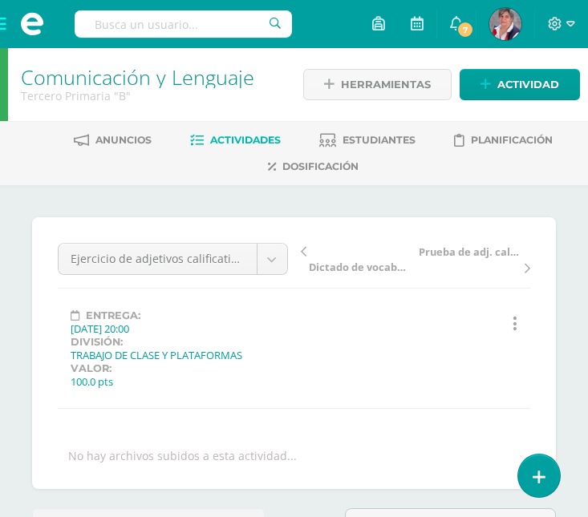
scroll to position [2, 0]
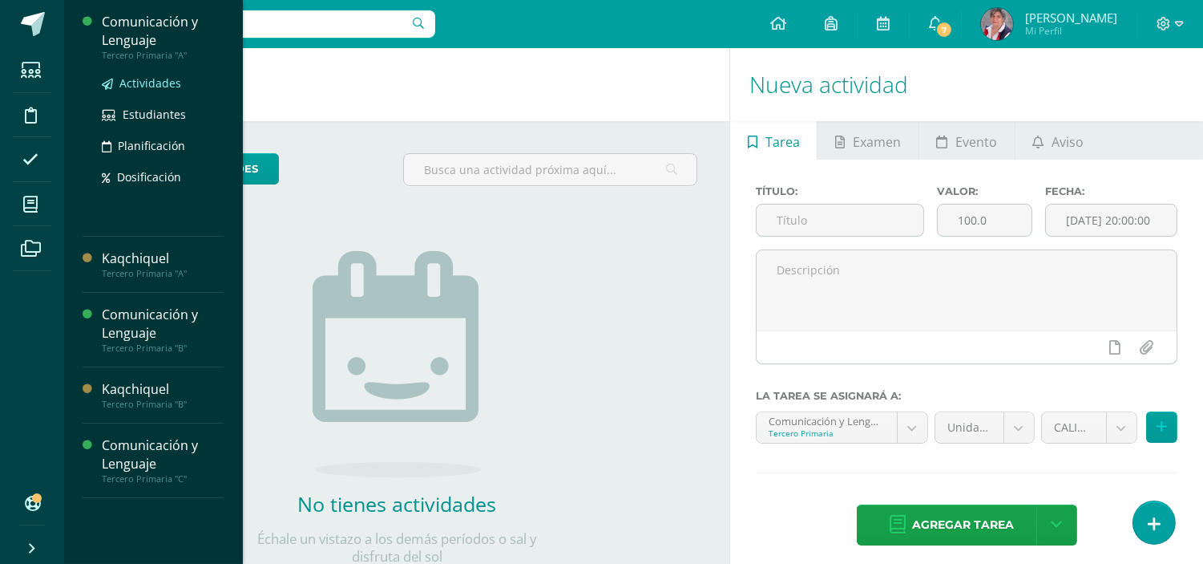
click at [152, 84] on span "Actividades" at bounding box center [150, 82] width 62 height 15
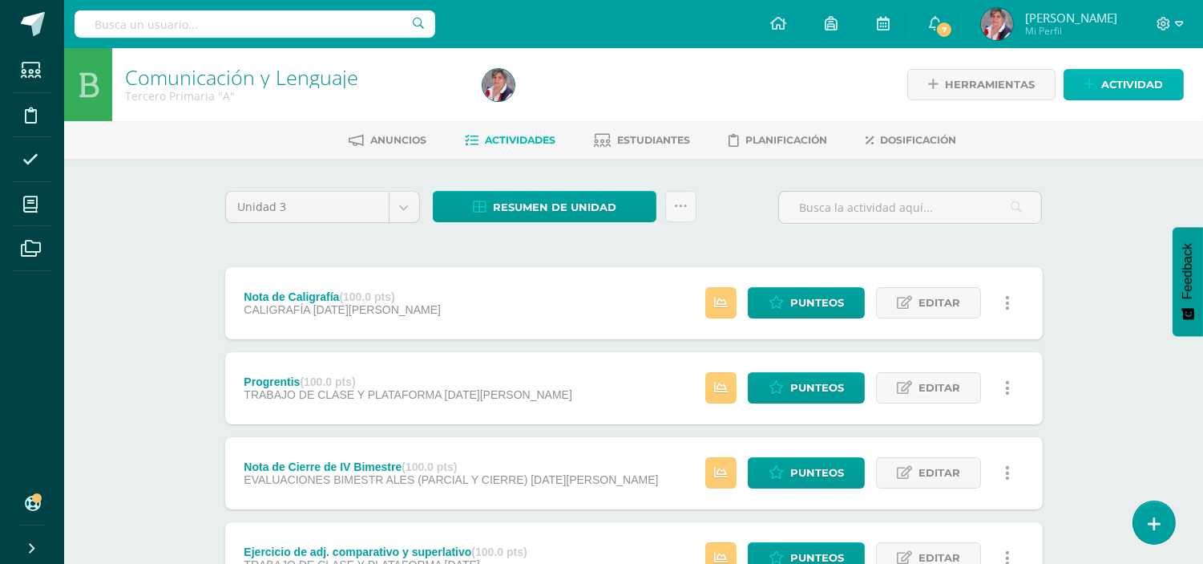
click at [1151, 81] on span "Actividad" at bounding box center [1133, 85] width 62 height 30
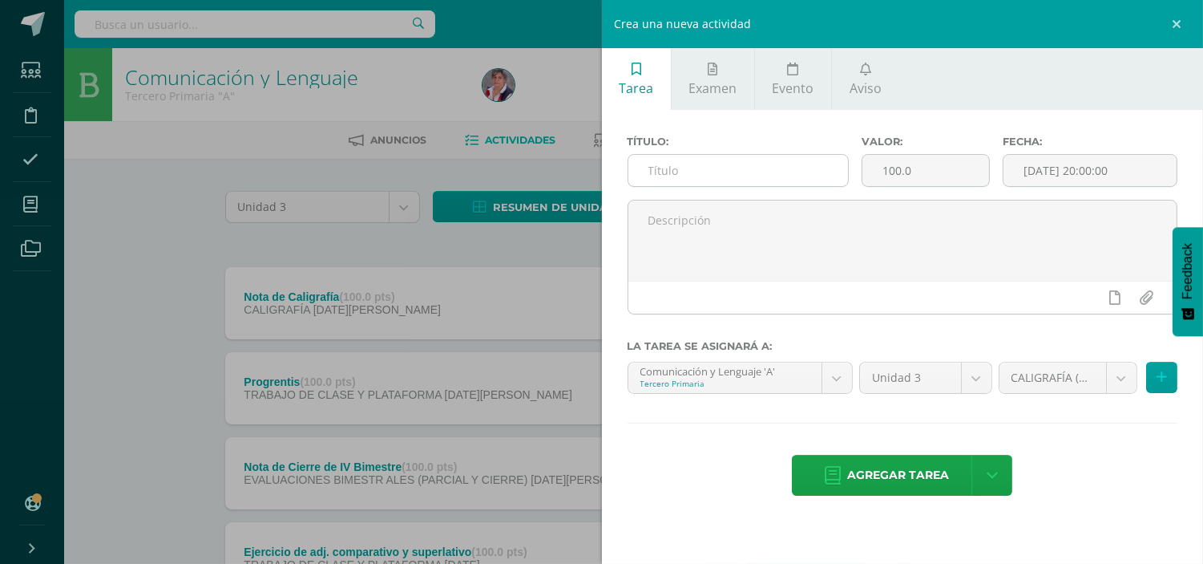
click at [700, 165] on input "text" at bounding box center [739, 170] width 220 height 31
paste input "Ejercicio de adjetivos posesivos pág. 115"
type input "Ejercicio de adjetivos posesivos pág. 115"
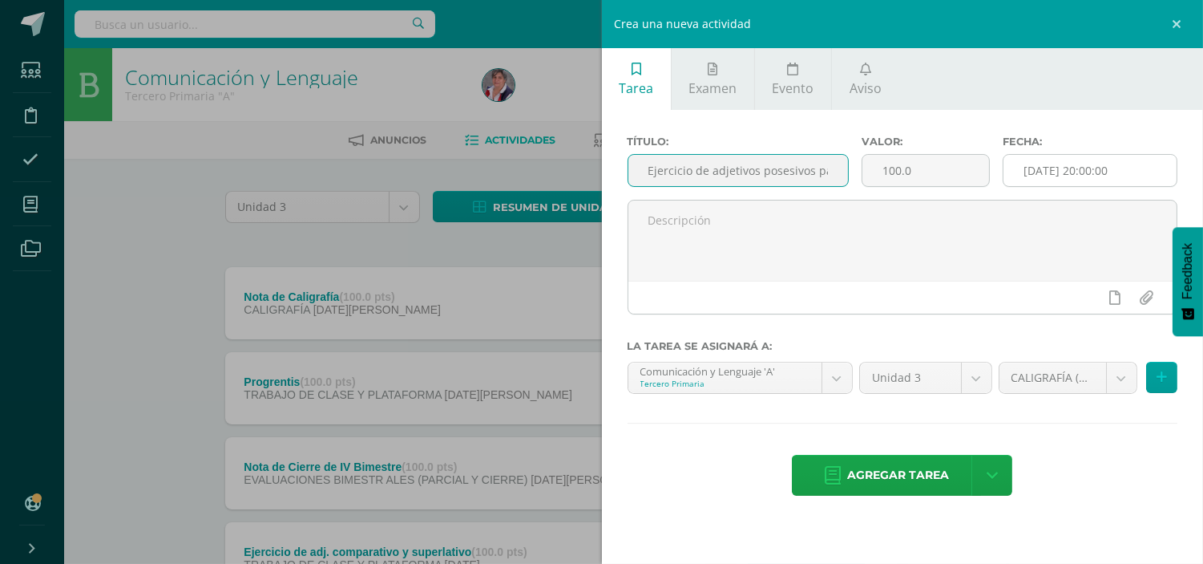
click at [1030, 169] on input "[DATE] 20:00:00" at bounding box center [1090, 170] width 173 height 31
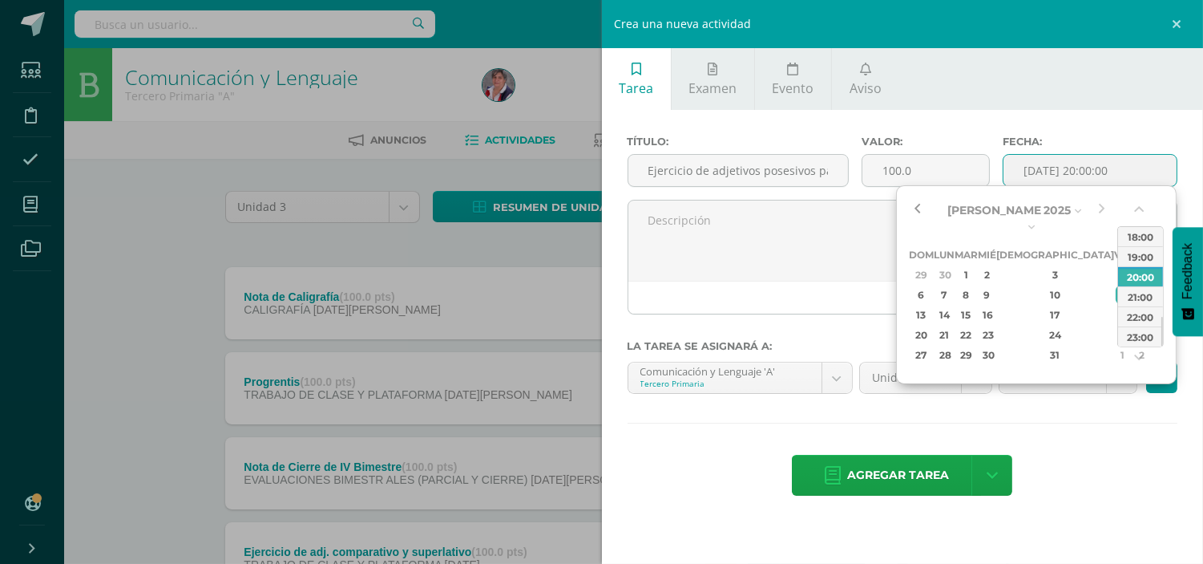
click at [918, 211] on button "button" at bounding box center [917, 210] width 16 height 24
click at [953, 326] on div "21" at bounding box center [944, 335] width 17 height 18
type input "[DATE] 20:00"
click at [1097, 419] on div "Título: Ejercicio de adjetivos posesivos pág. 115 Valor: 100.0 Fecha: 2025-07-2…" at bounding box center [903, 317] width 602 height 415
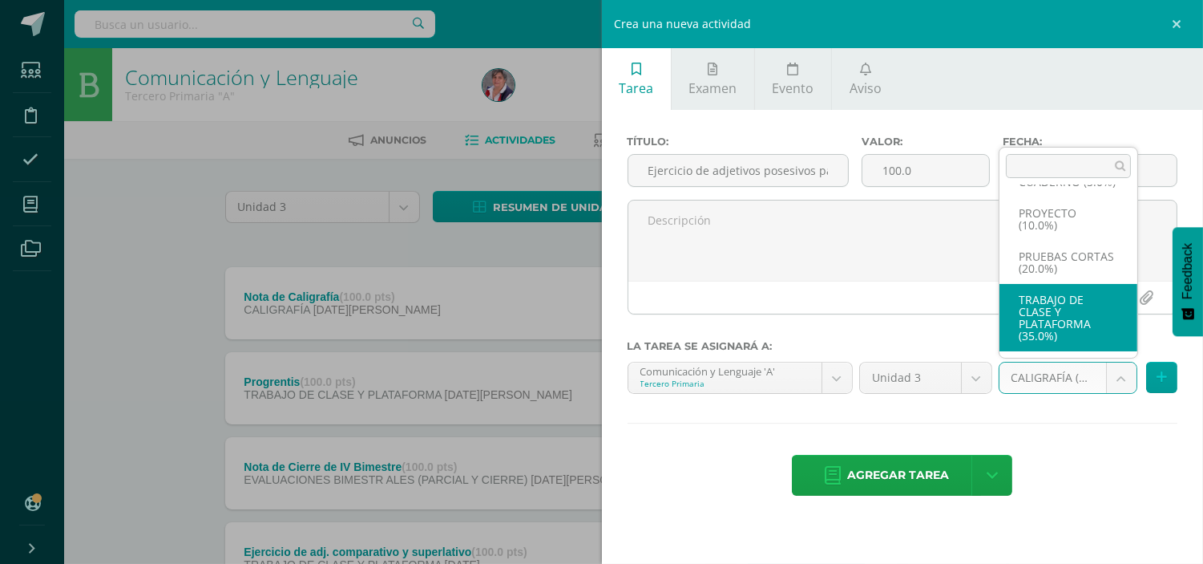
scroll to position [153, 0]
select select "227344"
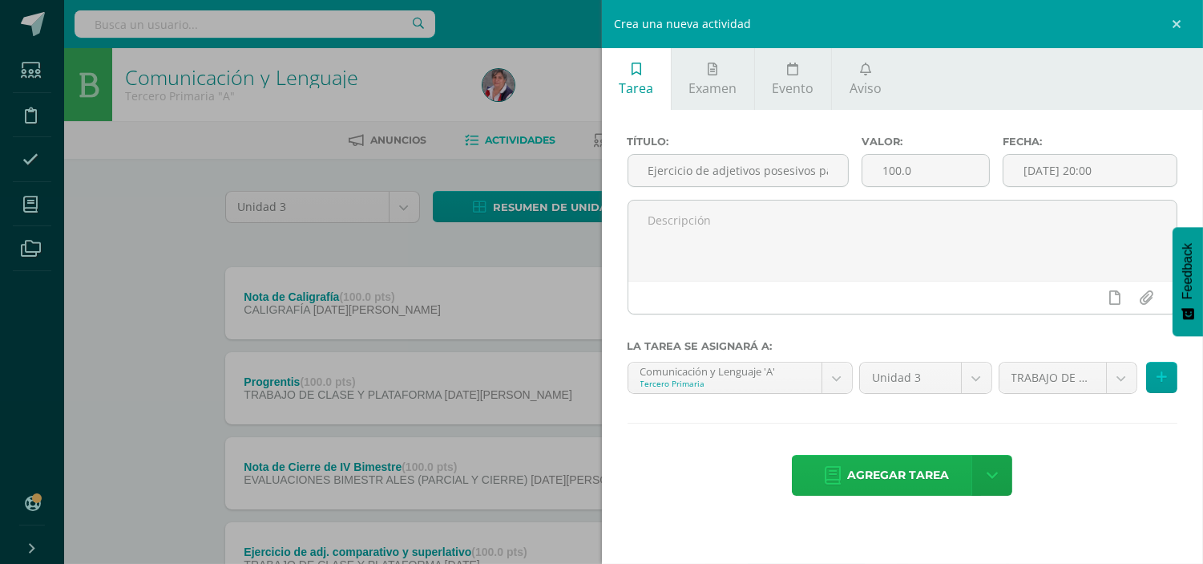
click at [896, 482] on span "Agregar tarea" at bounding box center [898, 474] width 102 height 39
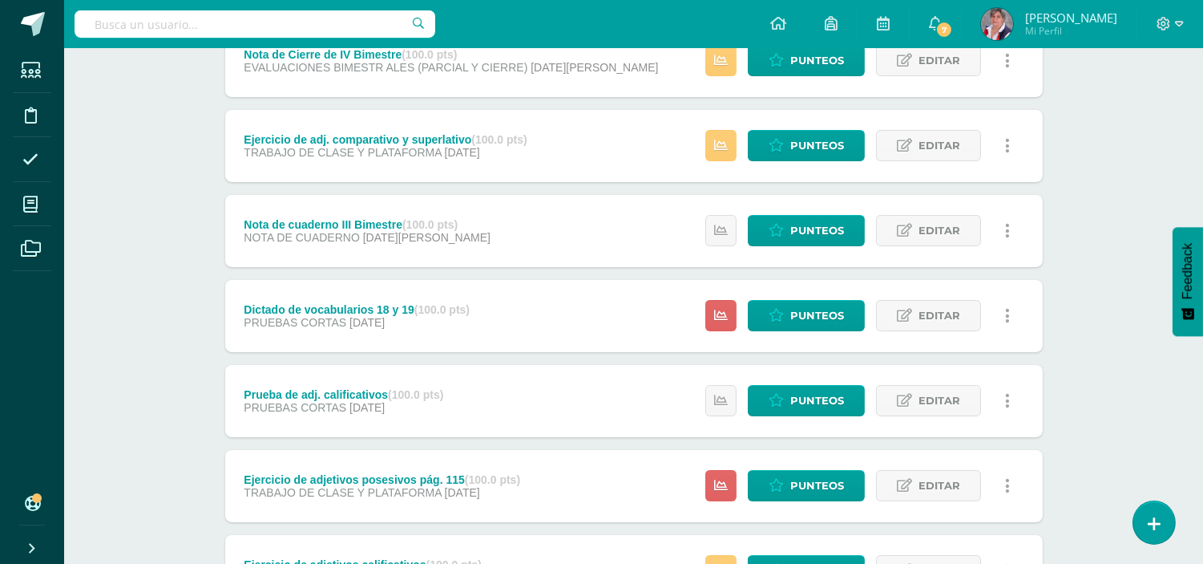
scroll to position [473, 0]
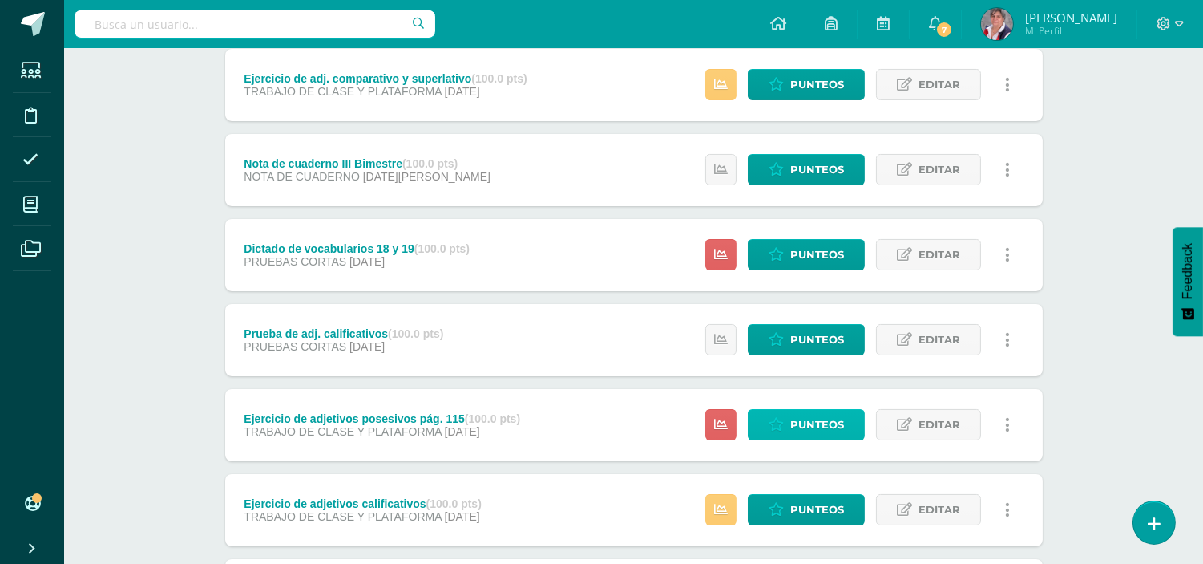
click at [794, 414] on span "Punteos" at bounding box center [818, 425] width 54 height 30
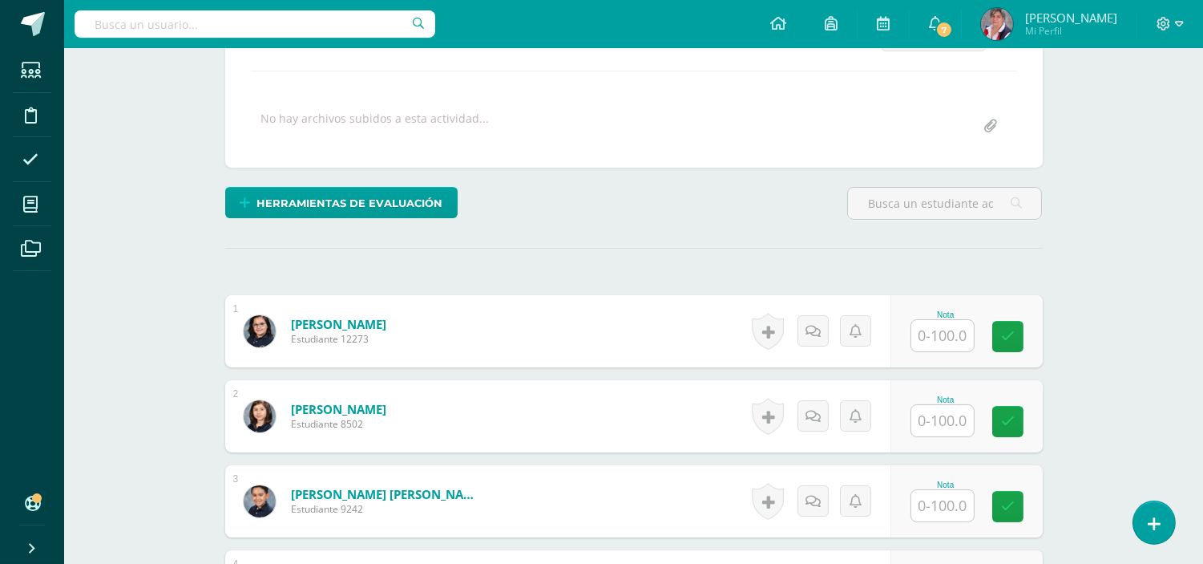
scroll to position [285, 0]
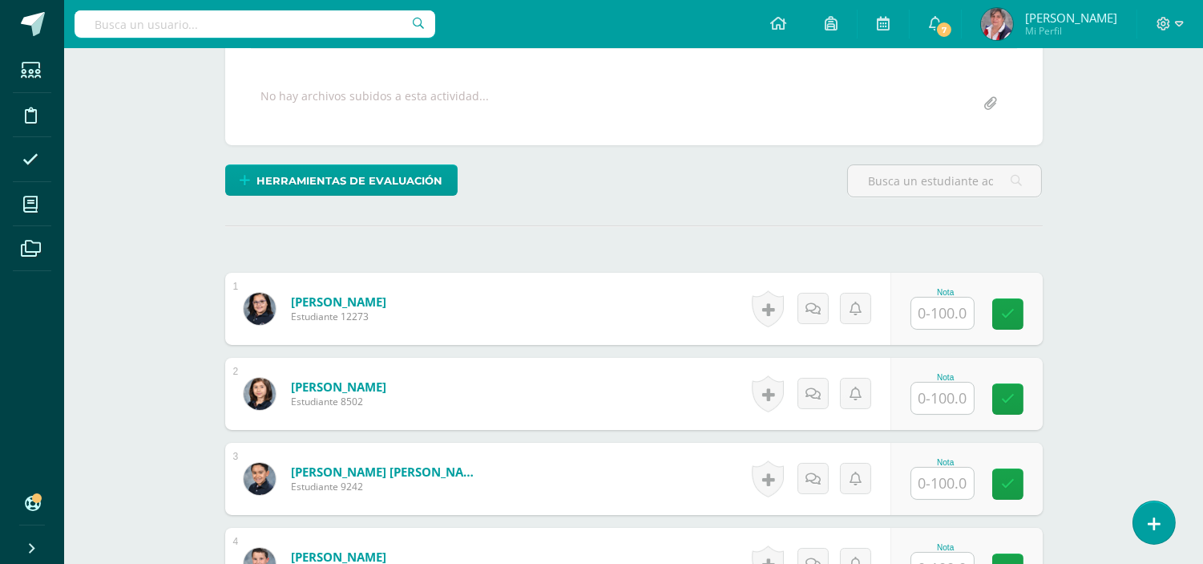
click at [950, 313] on input "text" at bounding box center [943, 312] width 63 height 31
type input "86"
click at [1025, 324] on link at bounding box center [1019, 314] width 32 height 32
click at [951, 397] on input "text" at bounding box center [943, 397] width 63 height 31
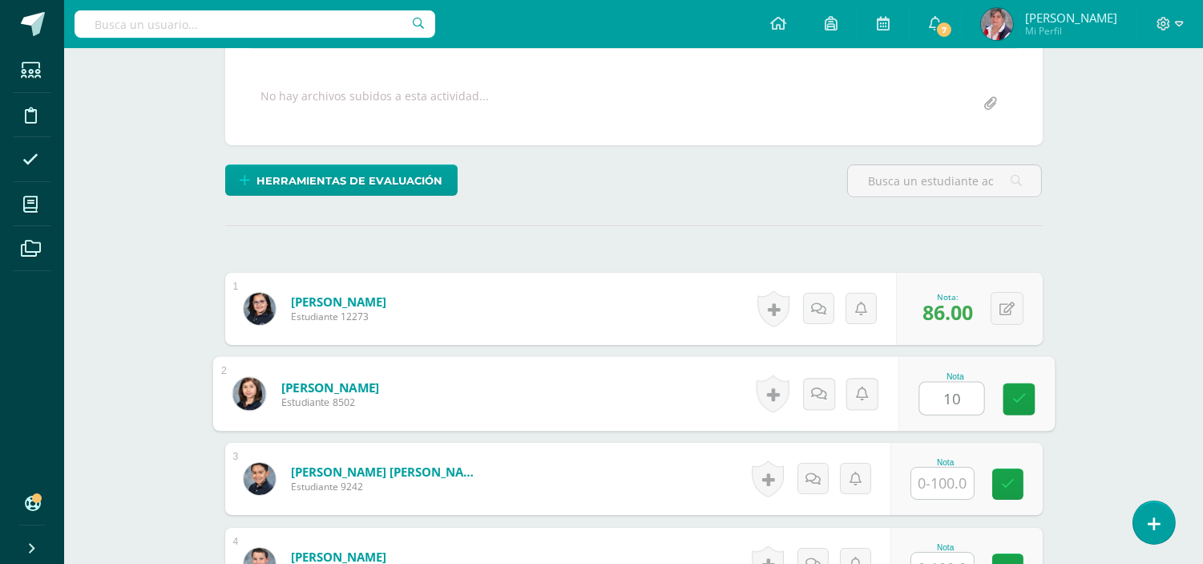
type input "100"
click at [1015, 401] on icon at bounding box center [1019, 399] width 14 height 14
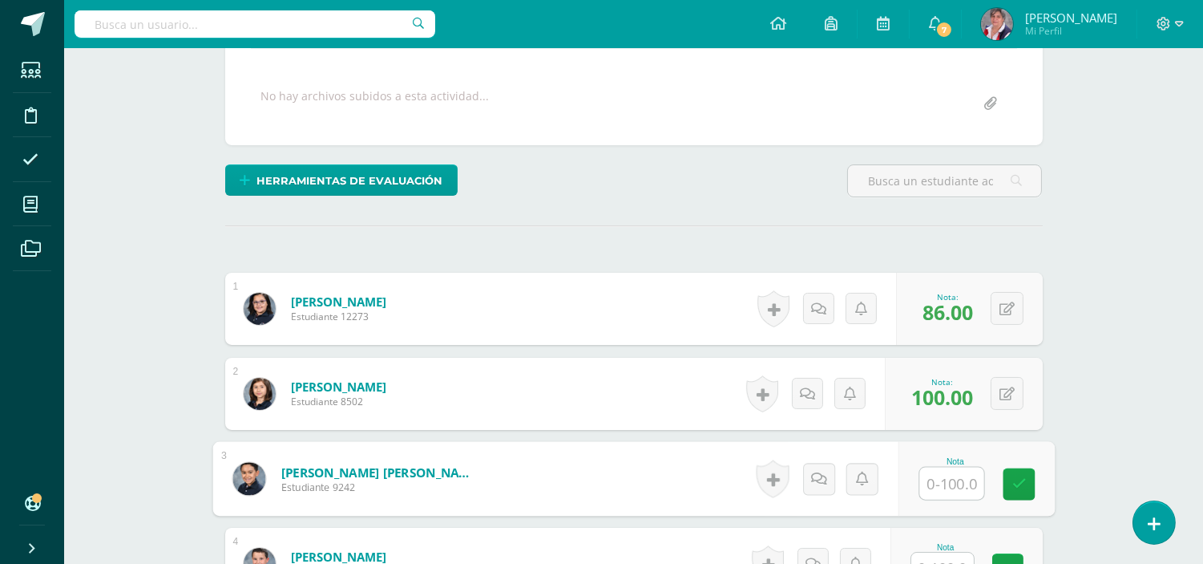
click at [952, 481] on input "text" at bounding box center [952, 483] width 64 height 32
type input "100"
click at [1013, 479] on icon at bounding box center [1019, 484] width 14 height 14
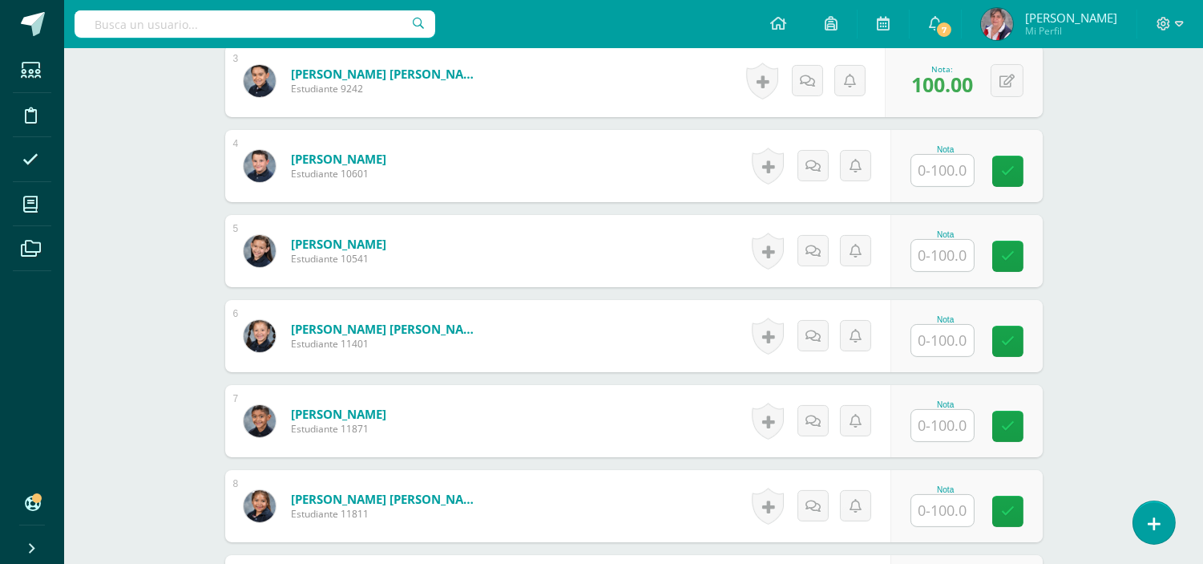
scroll to position [686, 0]
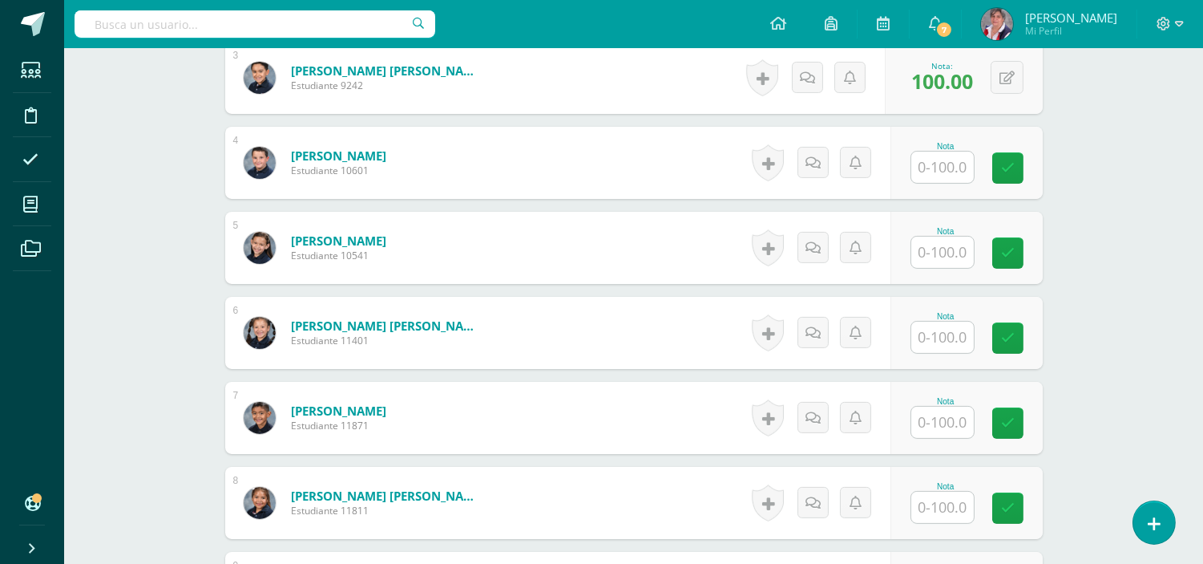
click at [950, 164] on input "text" at bounding box center [943, 167] width 63 height 31
type input "92"
click at [1017, 169] on icon at bounding box center [1019, 168] width 14 height 14
click at [954, 253] on input "text" at bounding box center [943, 252] width 63 height 31
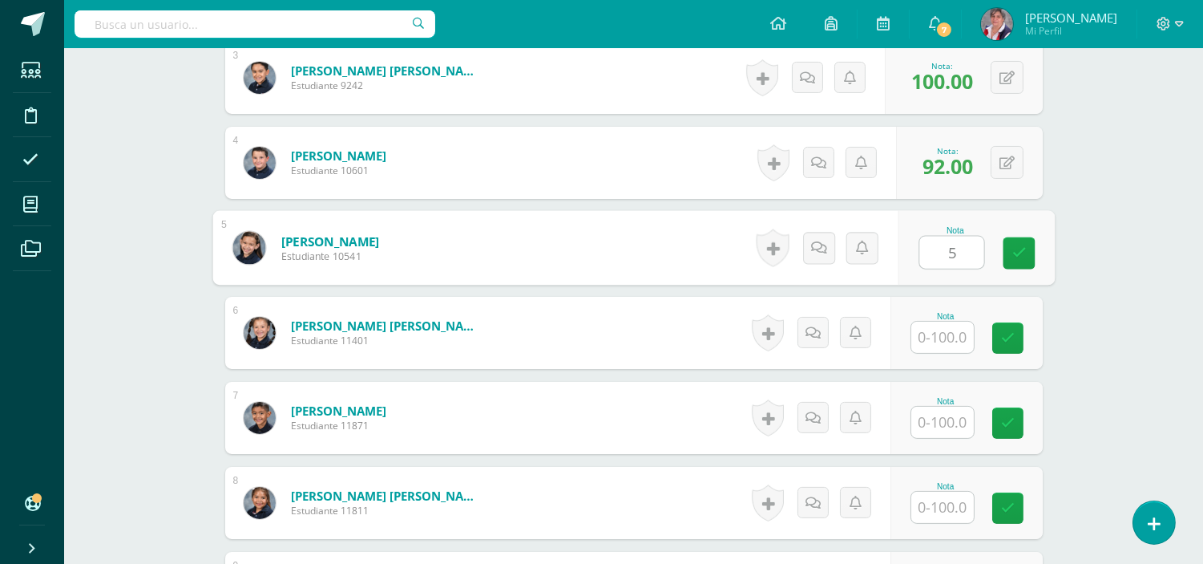
type input "50"
click at [1019, 252] on icon at bounding box center [1019, 253] width 14 height 14
click at [948, 331] on input "text" at bounding box center [943, 337] width 63 height 31
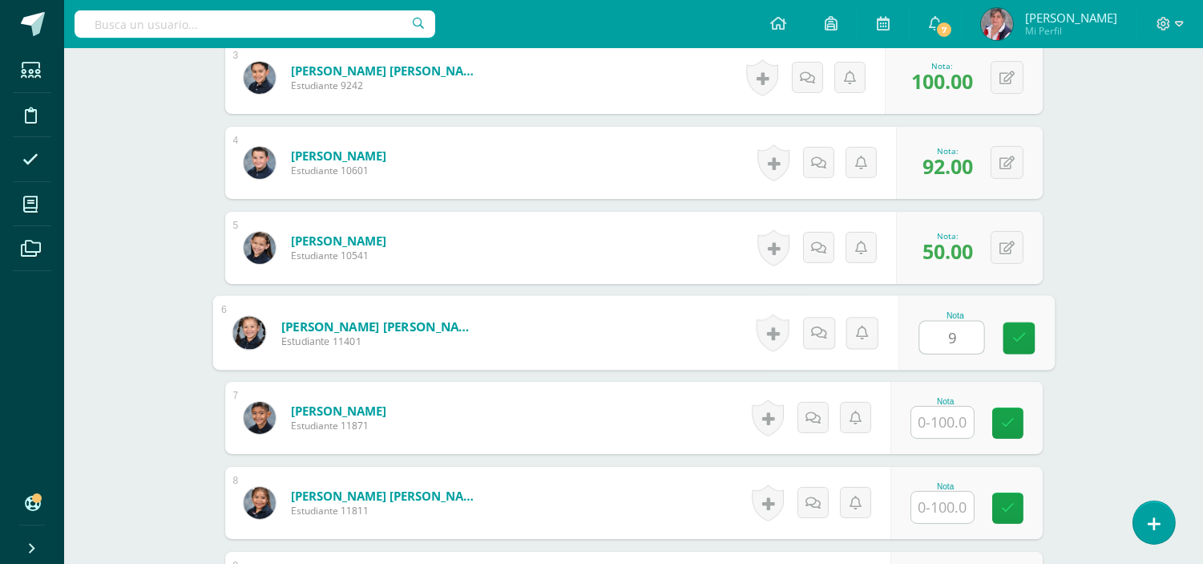
type input "93"
click at [1014, 322] on link at bounding box center [1019, 338] width 32 height 32
click at [942, 426] on input "text" at bounding box center [943, 422] width 63 height 31
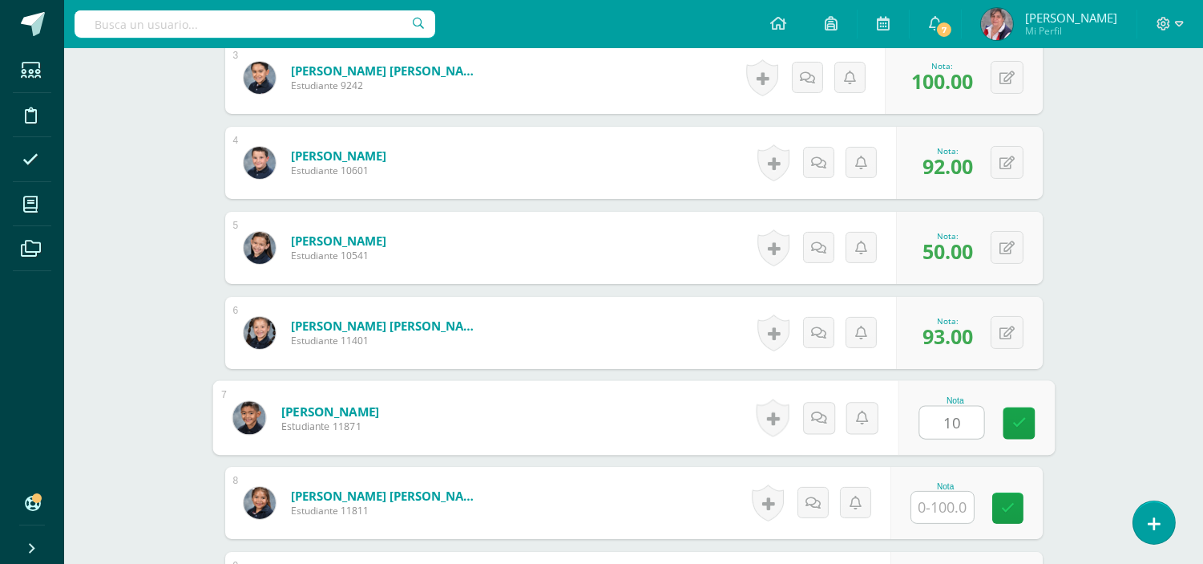
type input "100"
click at [1027, 422] on link at bounding box center [1019, 423] width 32 height 32
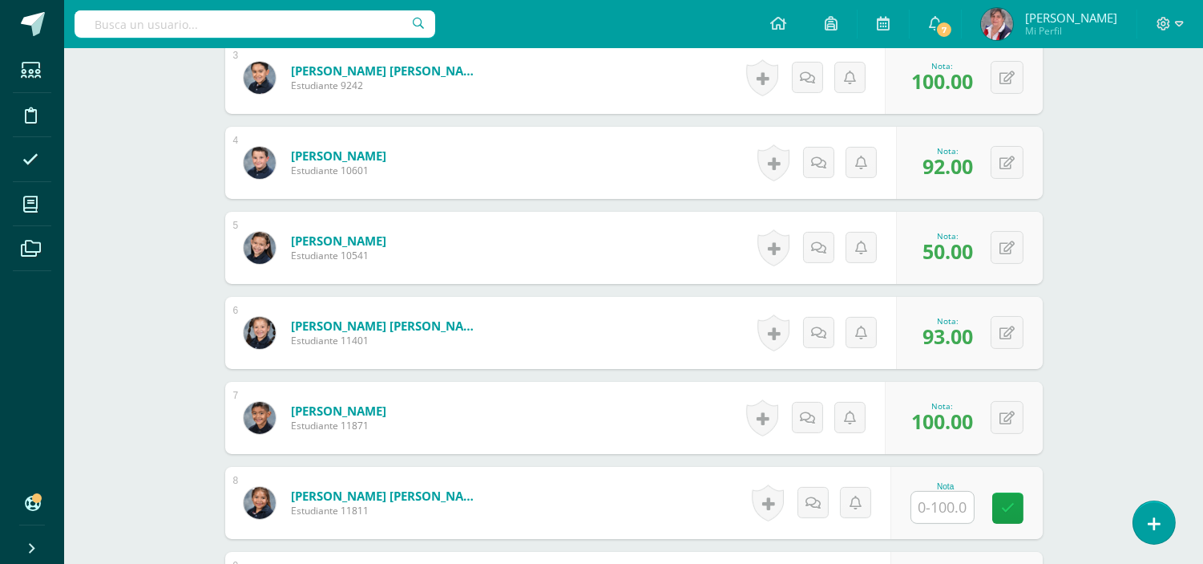
click at [957, 508] on input "text" at bounding box center [943, 506] width 63 height 31
type input "100"
click at [1013, 511] on icon at bounding box center [1019, 508] width 14 height 14
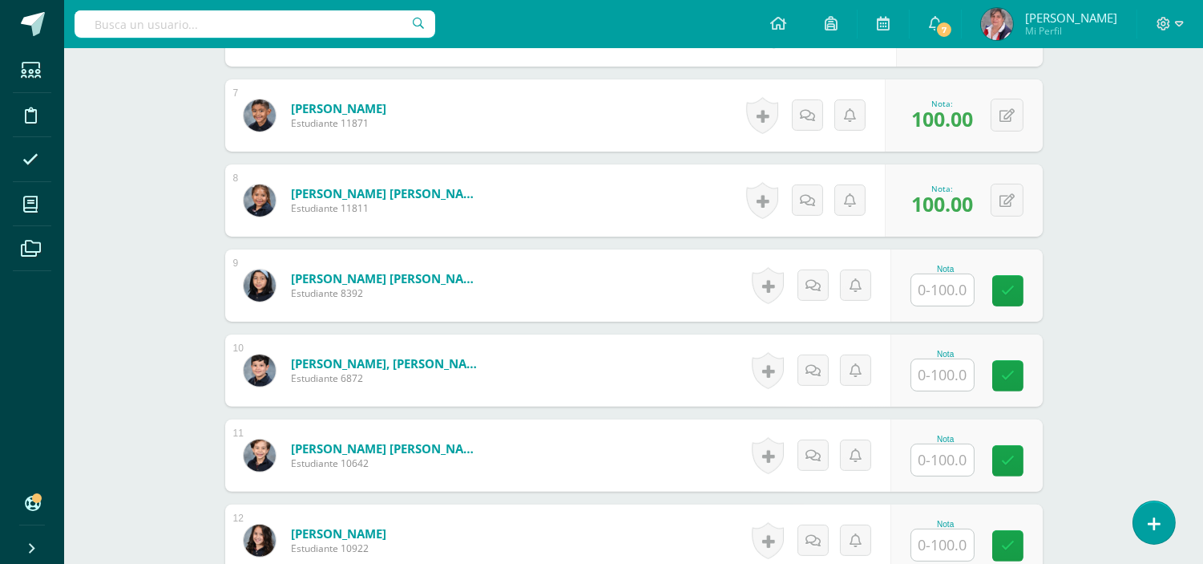
scroll to position [1007, 0]
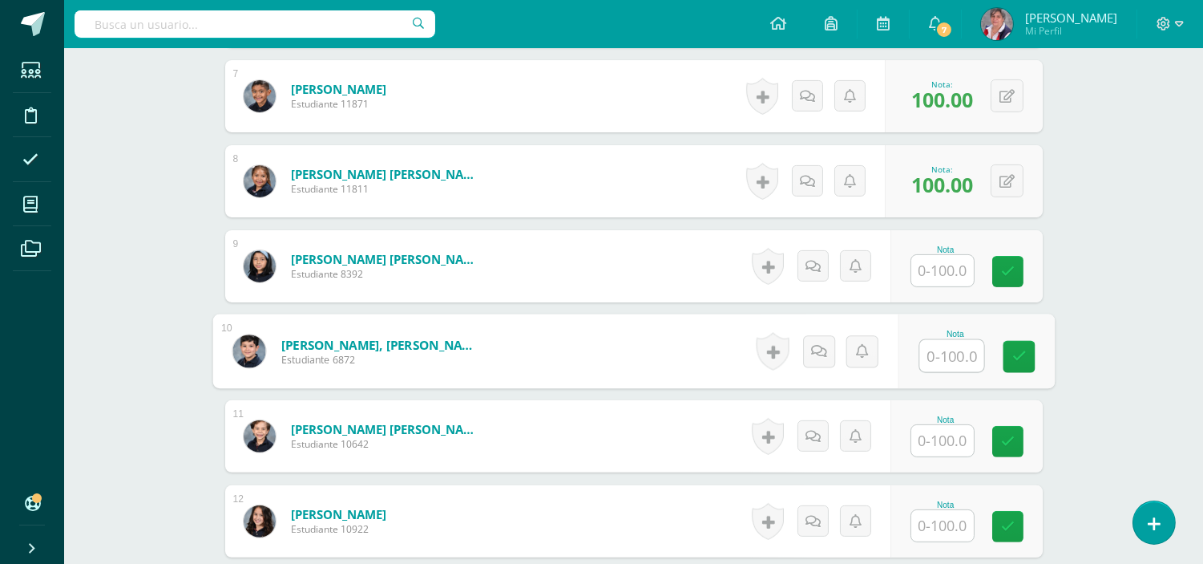
click at [944, 361] on input "text" at bounding box center [952, 356] width 64 height 32
type input "60"
click at [1022, 350] on icon at bounding box center [1019, 357] width 14 height 14
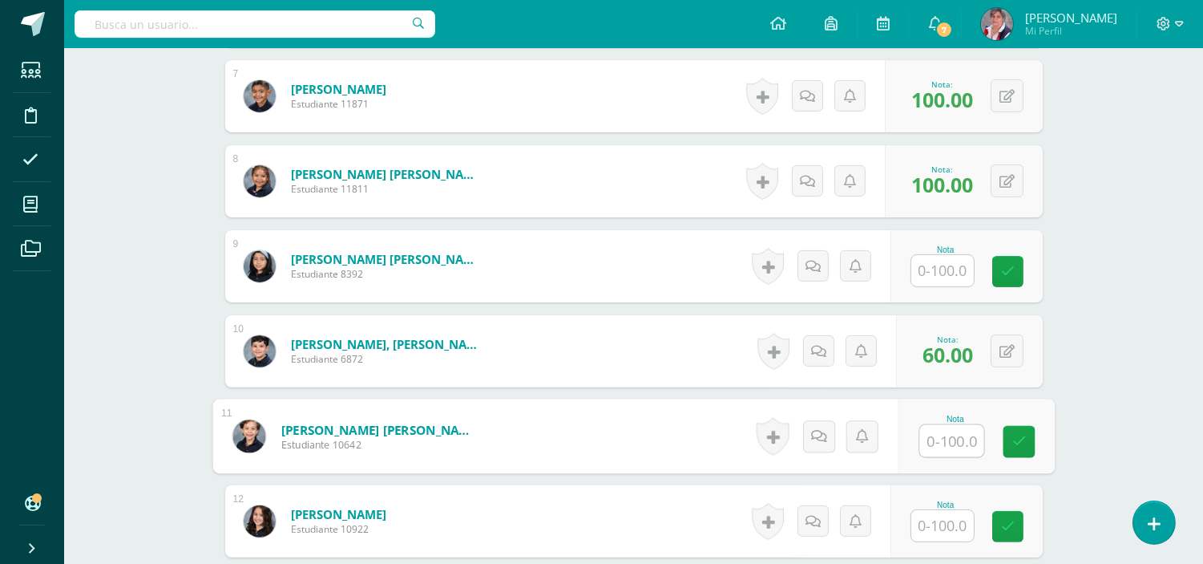
click at [950, 434] on input "text" at bounding box center [952, 441] width 64 height 32
type input "|"
type input "100"
click at [1017, 438] on icon at bounding box center [1019, 442] width 14 height 14
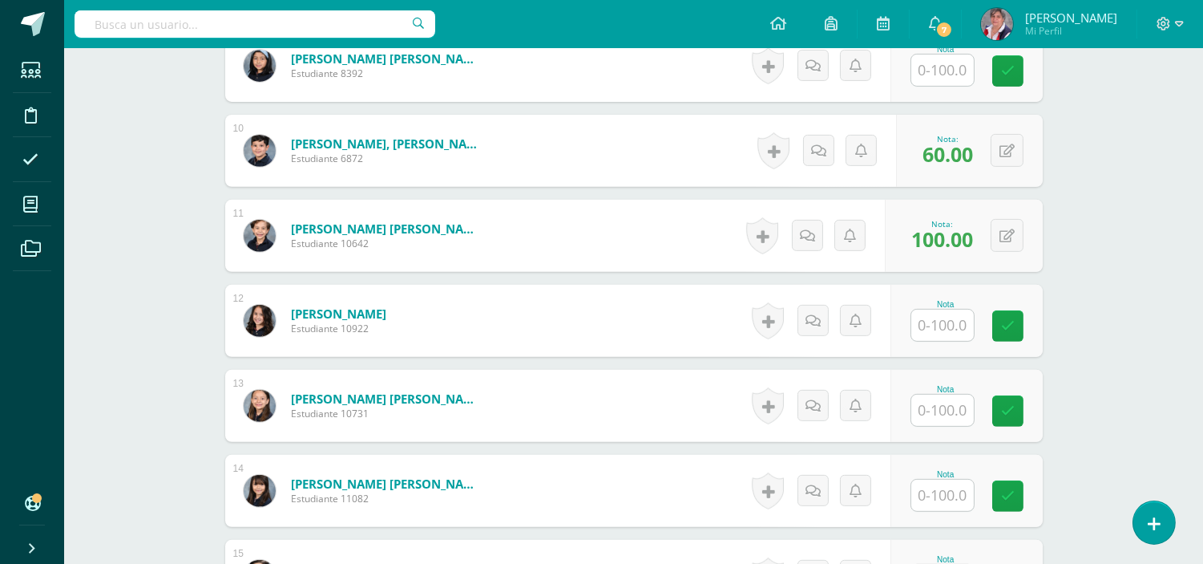
scroll to position [1252, 0]
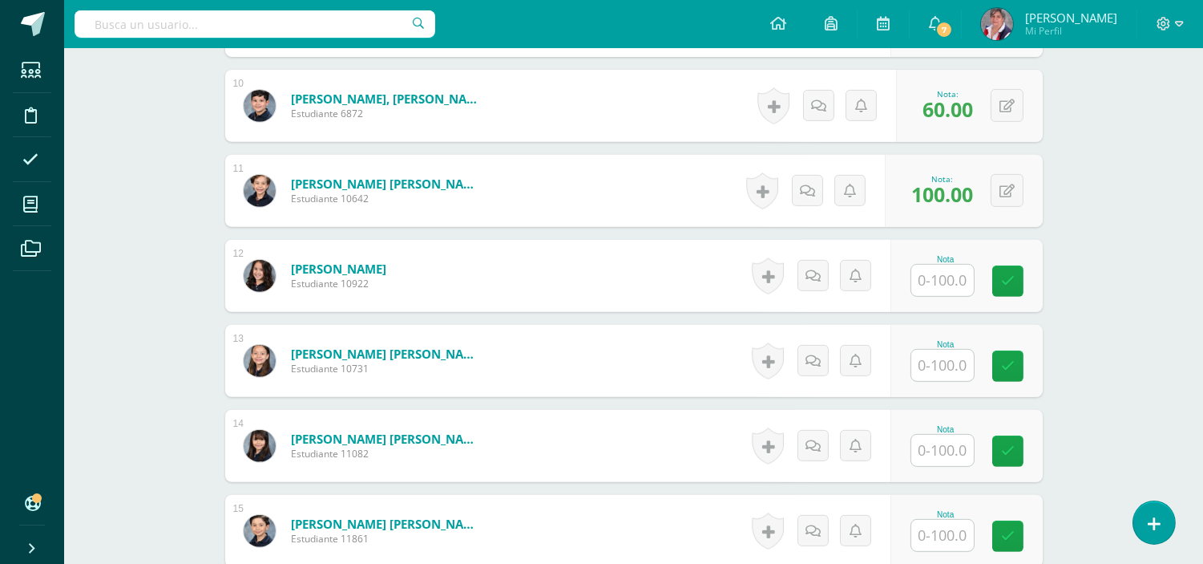
click at [942, 276] on input "text" at bounding box center [943, 280] width 63 height 31
type input "100"
click at [1015, 277] on icon at bounding box center [1019, 281] width 14 height 14
click at [955, 369] on input "text" at bounding box center [943, 365] width 63 height 31
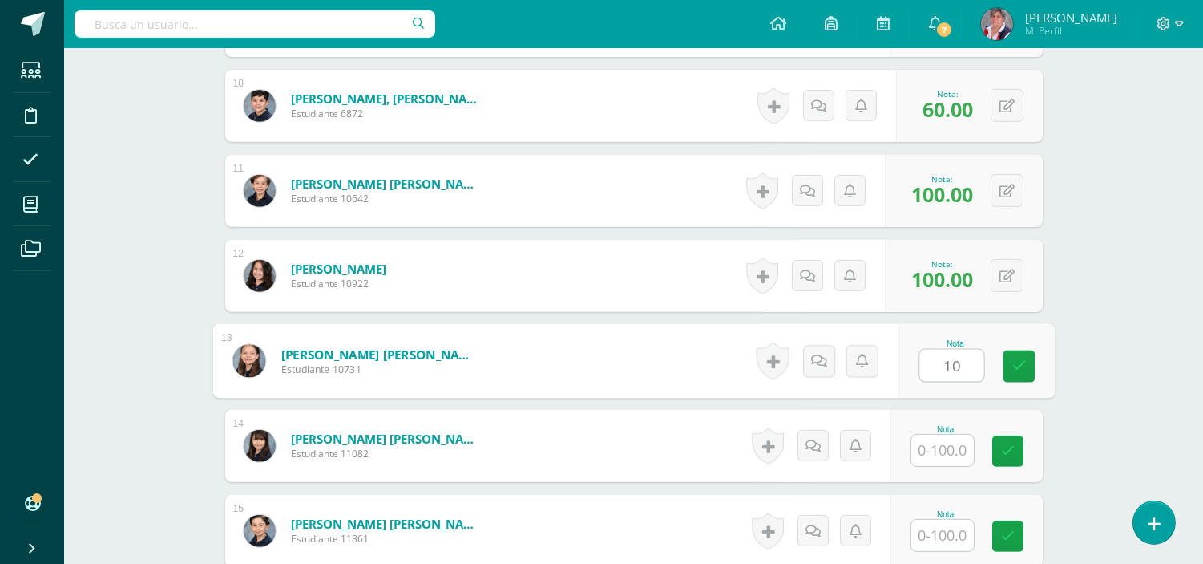
type input "100"
click at [1013, 365] on icon at bounding box center [1019, 366] width 14 height 14
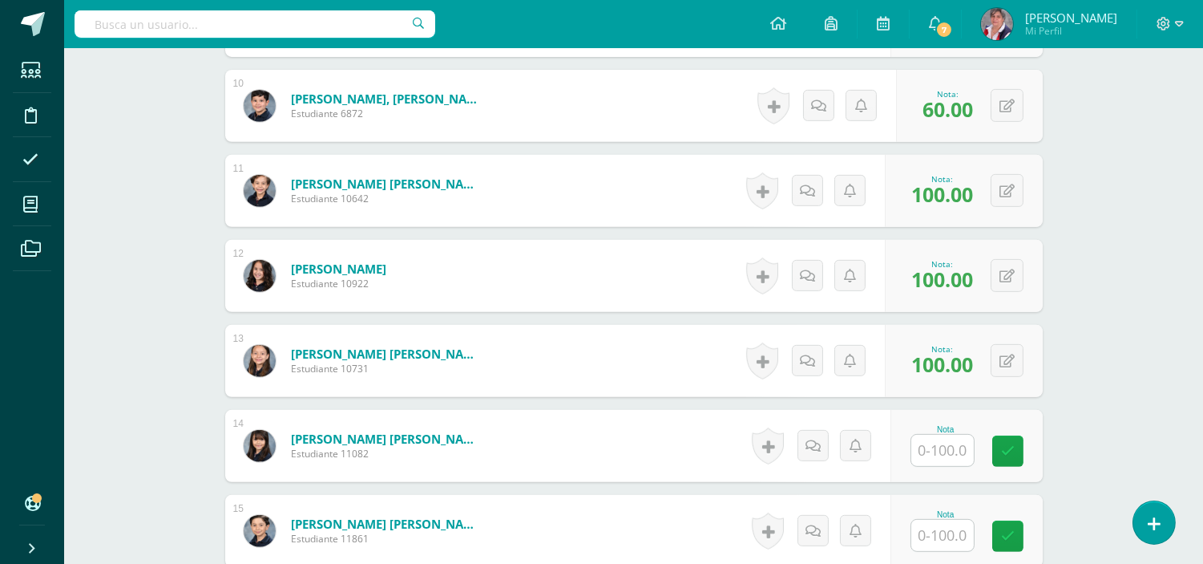
click at [949, 451] on input "text" at bounding box center [943, 450] width 63 height 31
type input "63"
click at [1019, 445] on icon at bounding box center [1019, 451] width 14 height 14
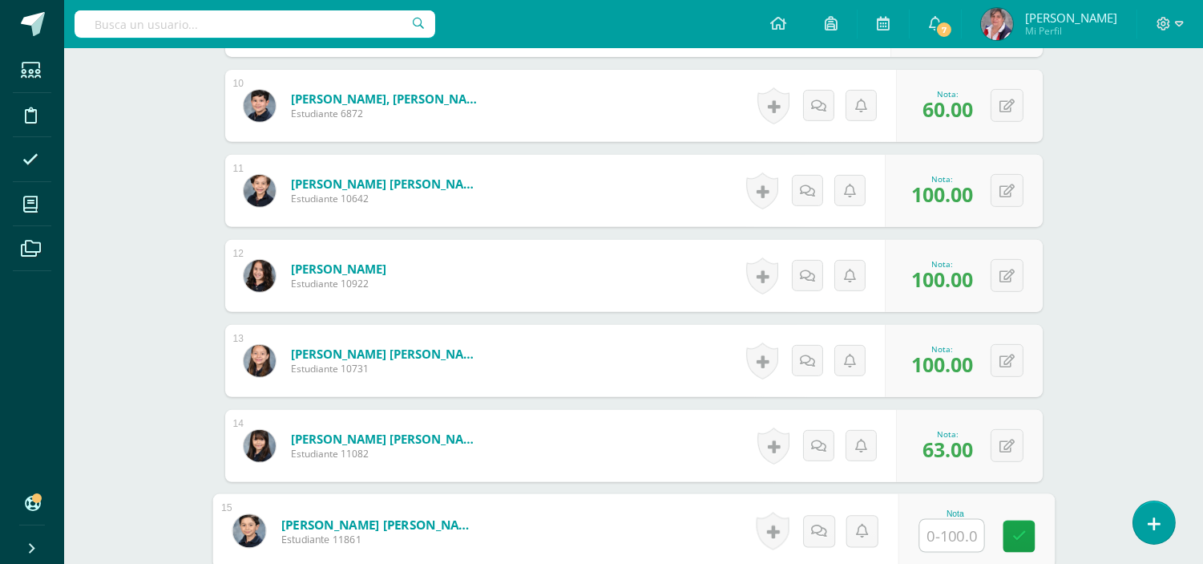
click at [951, 530] on input "text" at bounding box center [952, 536] width 64 height 32
type input "86"
click at [1016, 532] on icon at bounding box center [1019, 536] width 14 height 14
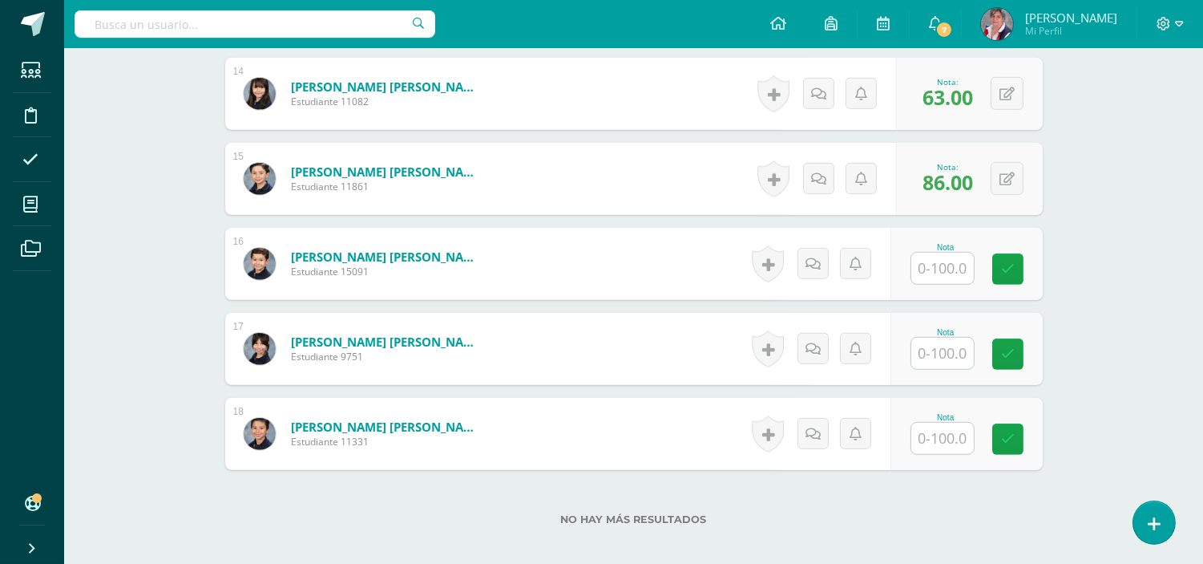
scroll to position [1608, 0]
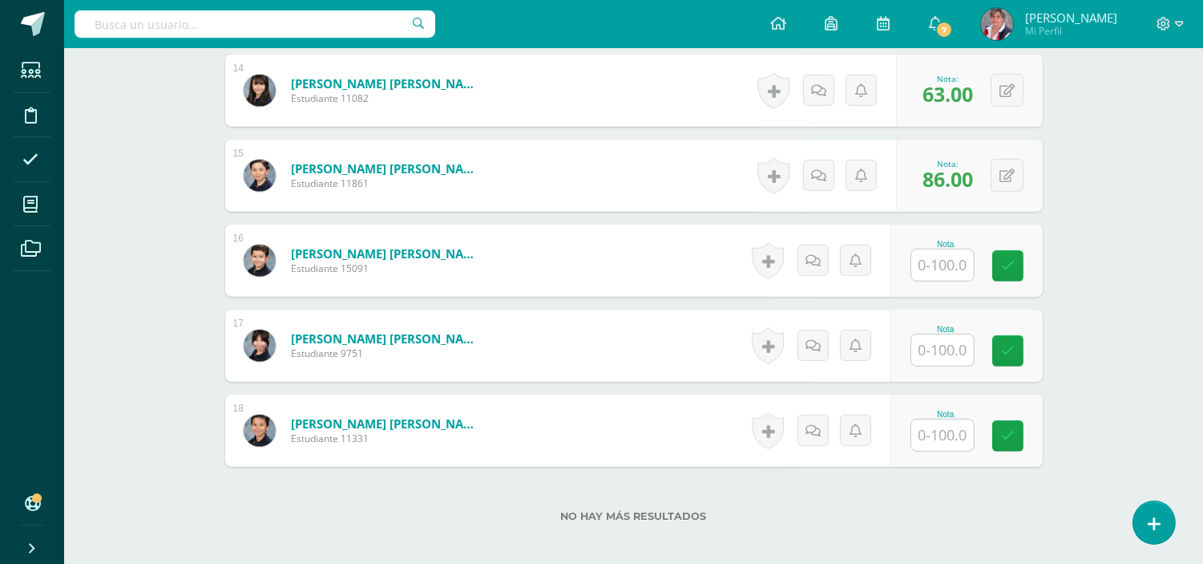
click at [939, 267] on input "text" at bounding box center [943, 264] width 63 height 31
type input "58"
click at [1013, 273] on link at bounding box center [1019, 266] width 32 height 32
click at [943, 346] on input "text" at bounding box center [943, 349] width 63 height 31
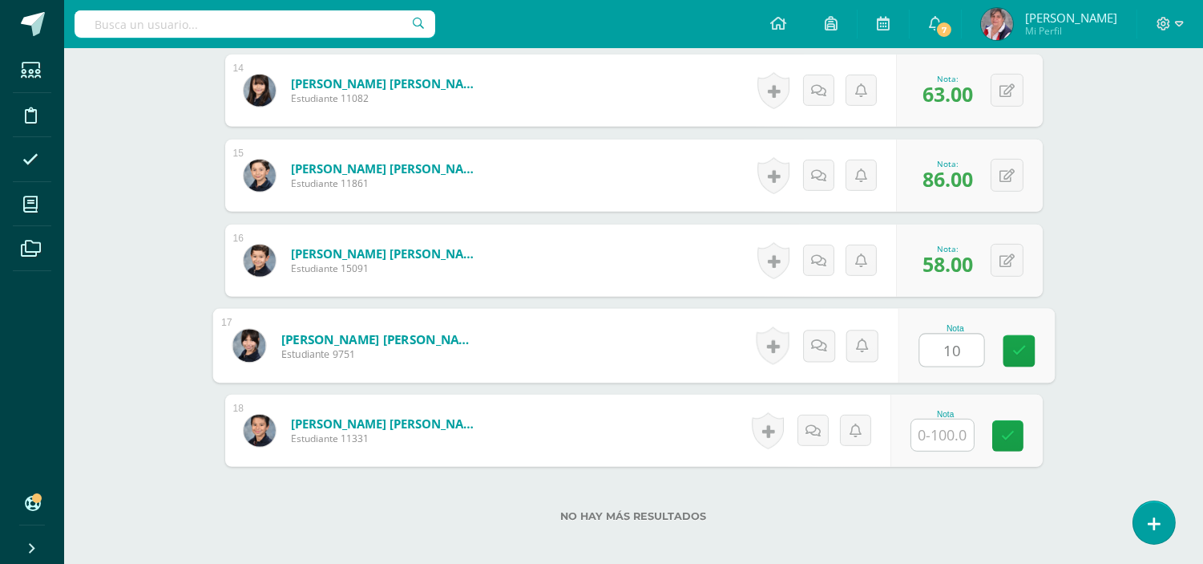
type input "100"
click at [1013, 346] on icon at bounding box center [1019, 351] width 14 height 14
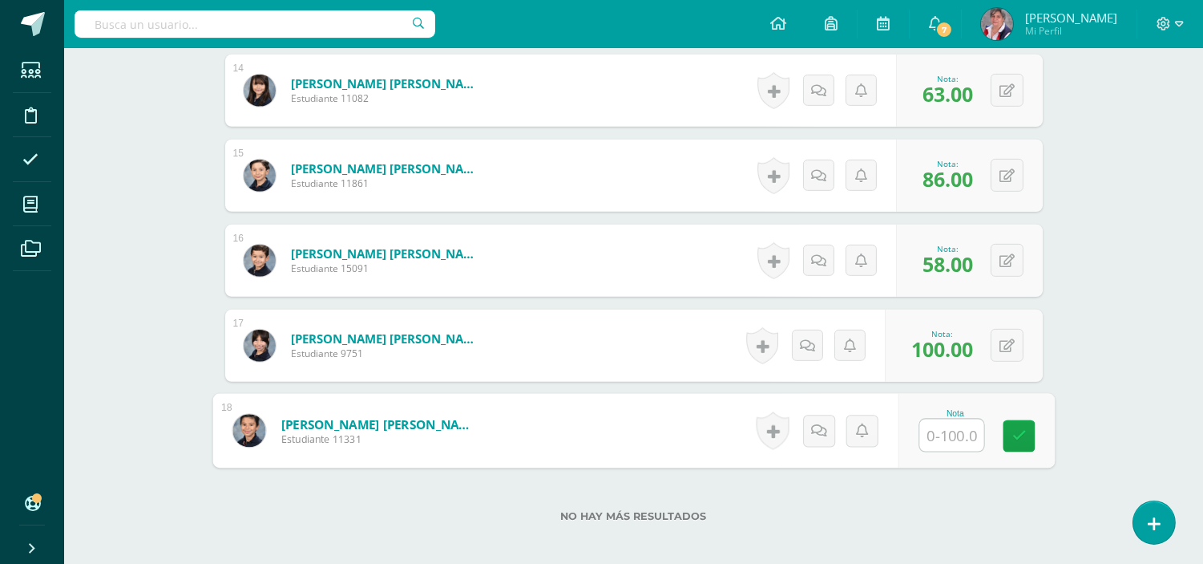
click at [939, 431] on input "text" at bounding box center [952, 435] width 64 height 32
type input "100"
click at [1021, 434] on icon at bounding box center [1019, 436] width 14 height 14
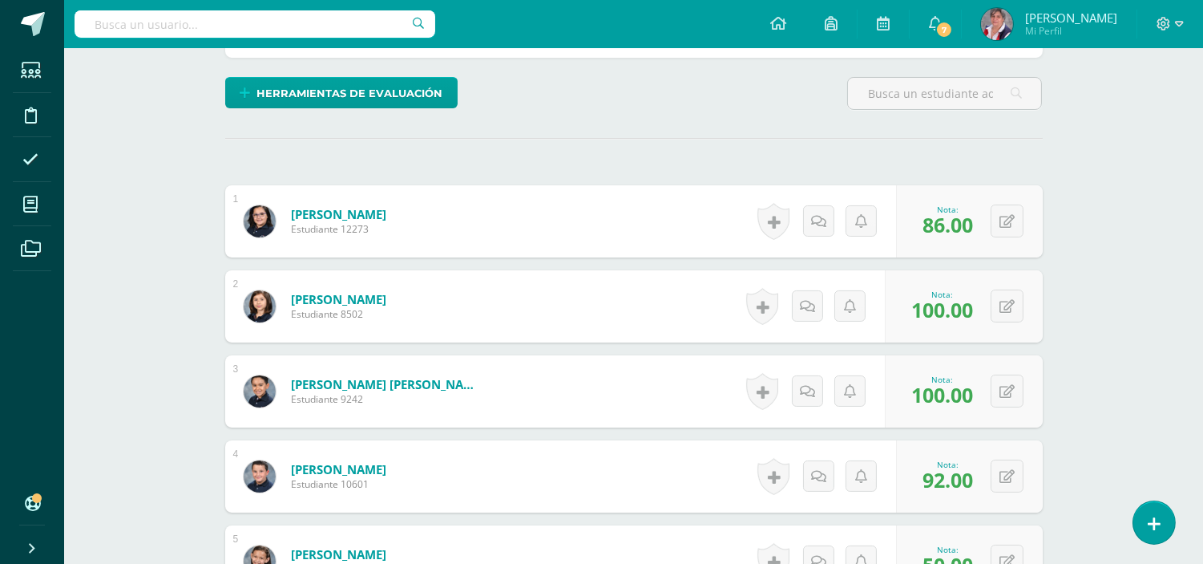
scroll to position [0, 0]
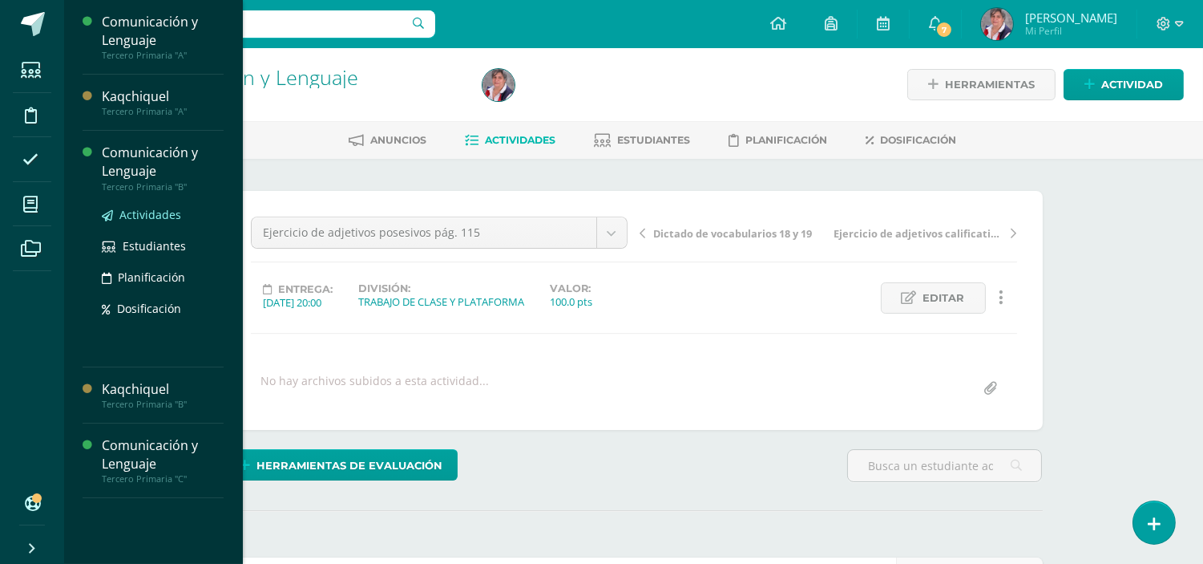
click at [160, 208] on span "Actividades" at bounding box center [150, 214] width 62 height 15
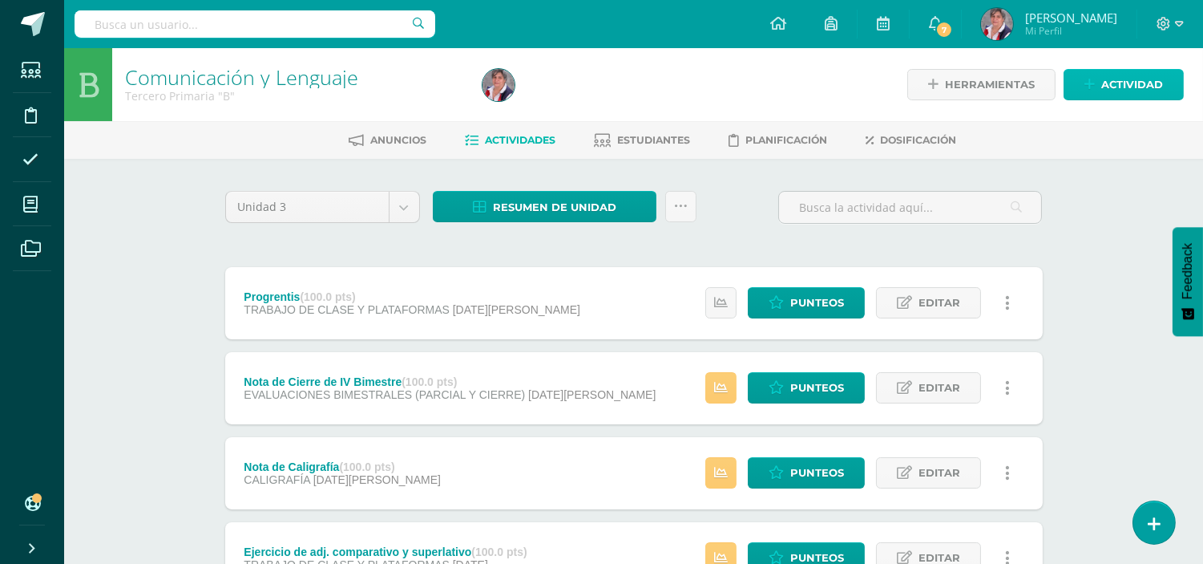
click at [1103, 94] on span "Actividad" at bounding box center [1133, 85] width 62 height 30
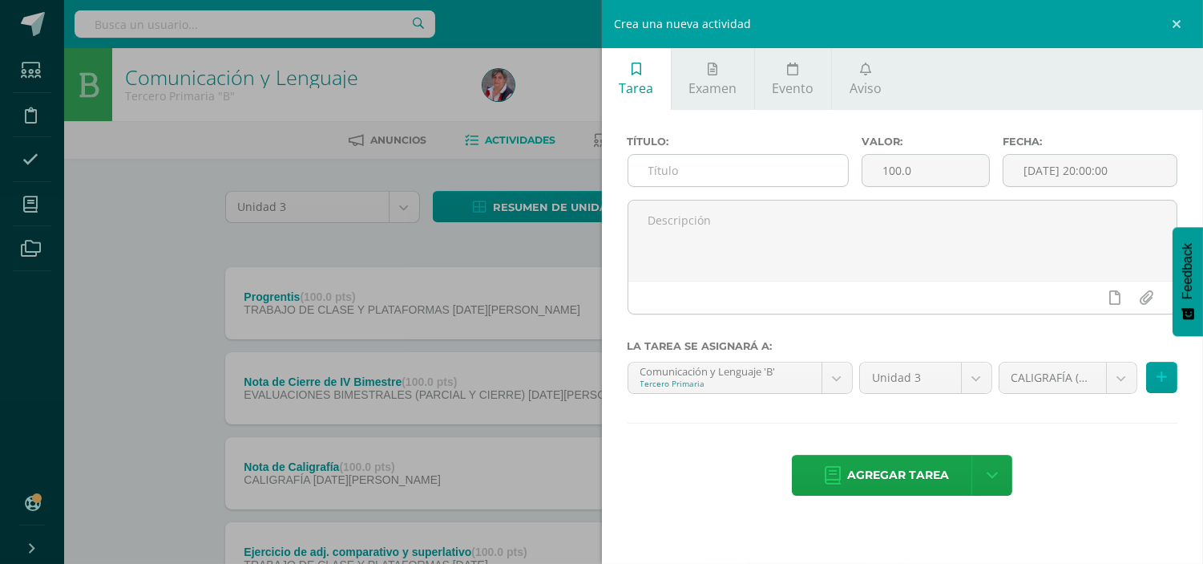
click at [669, 176] on input "text" at bounding box center [739, 170] width 220 height 31
paste input "Ejercicio de adjetivos posesivos pág. 115"
type input "Ejercicio de adjetivos posesivos pág. 115"
click at [935, 180] on input "100.0" at bounding box center [926, 170] width 127 height 31
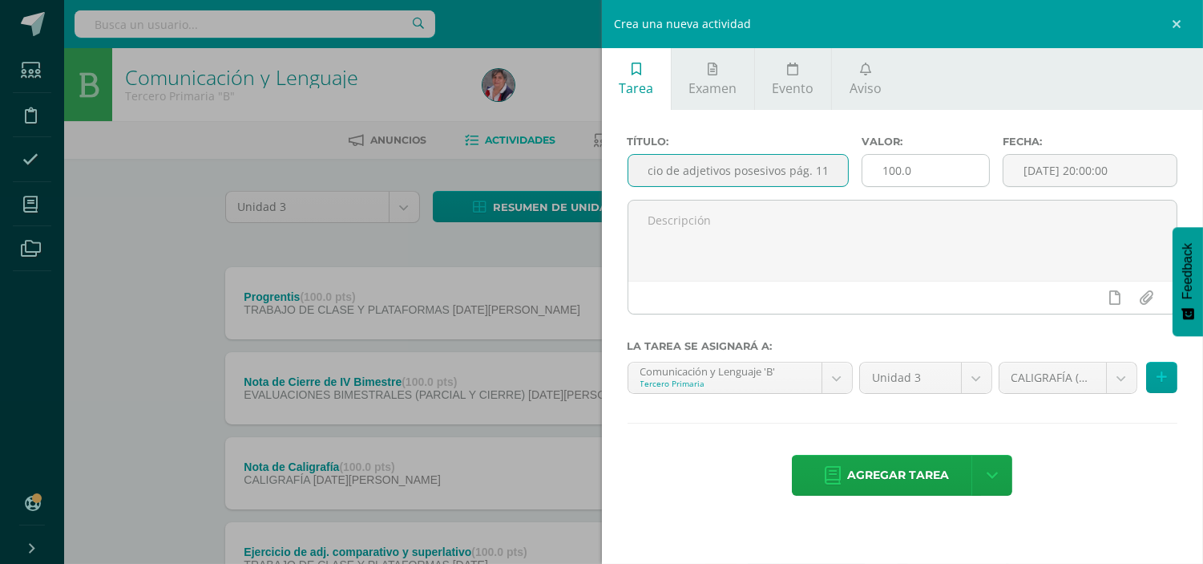
scroll to position [0, 0]
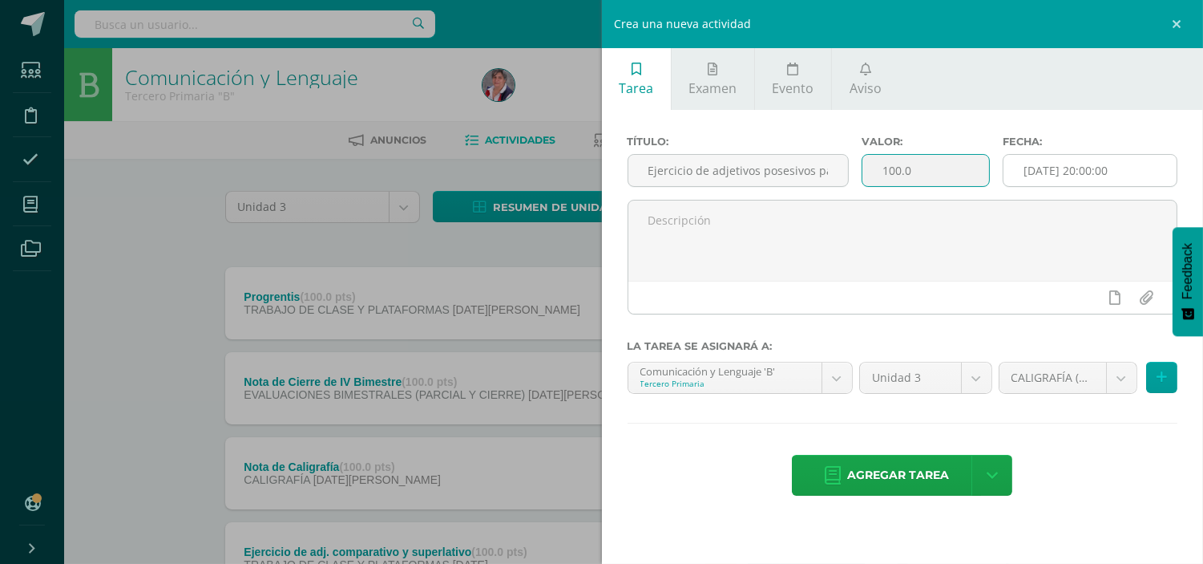
click at [1045, 168] on input "[DATE] 20:00:00" at bounding box center [1090, 170] width 173 height 31
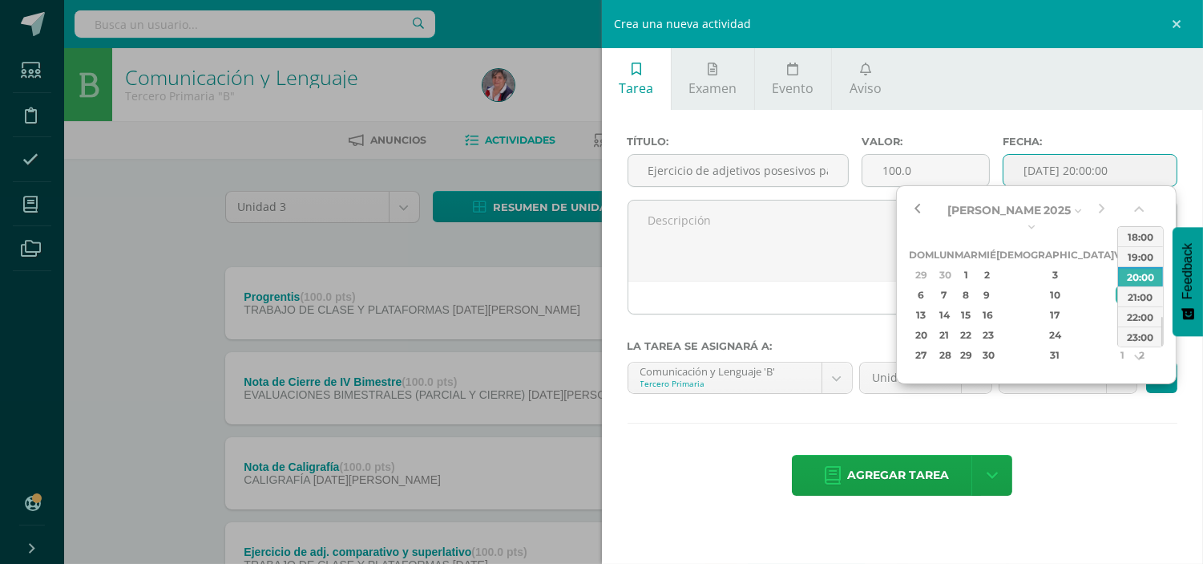
click at [916, 204] on button "button" at bounding box center [917, 210] width 16 height 24
click at [950, 326] on div "21" at bounding box center [944, 335] width 17 height 18
type input "2025-07-21 20:00"
click at [1065, 467] on div "Agregar tarea Agregar tarea y ocultar" at bounding box center [903, 477] width 551 height 44
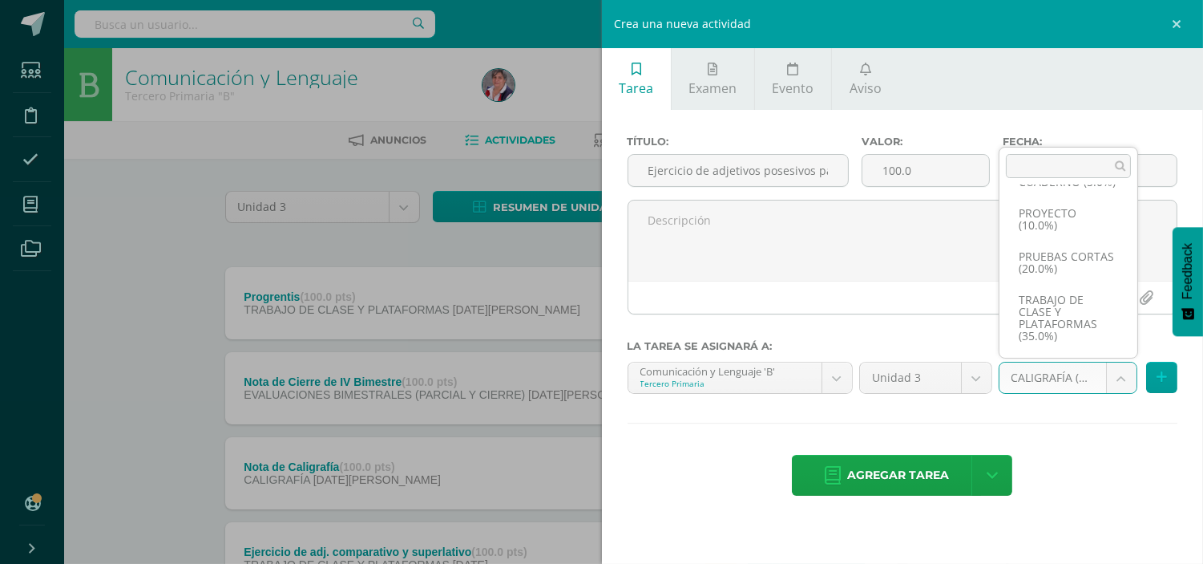
scroll to position [159, 0]
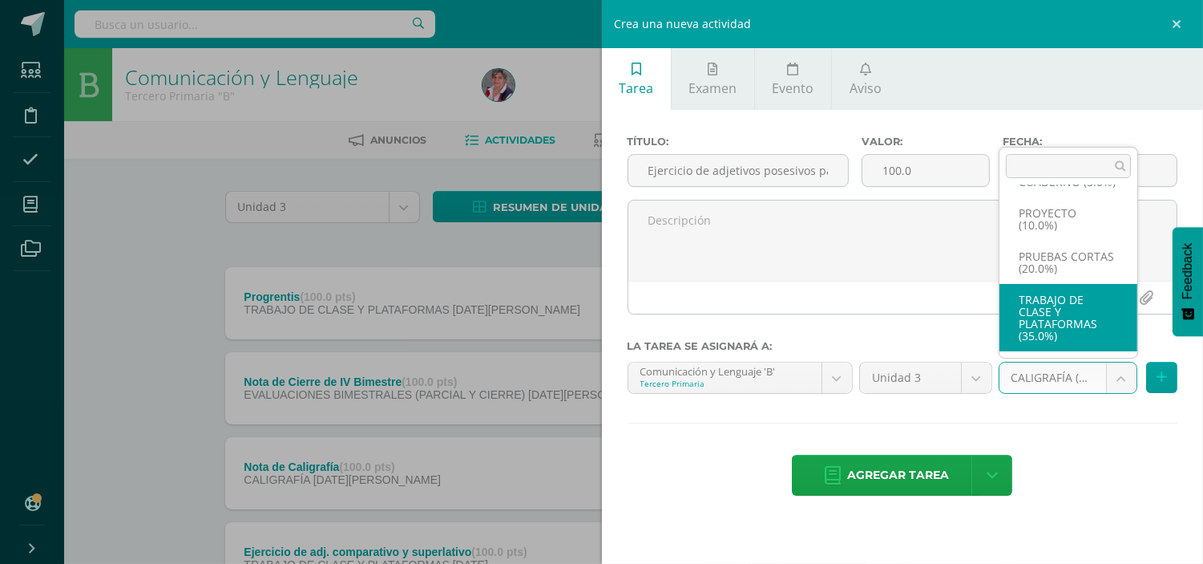
select select "227360"
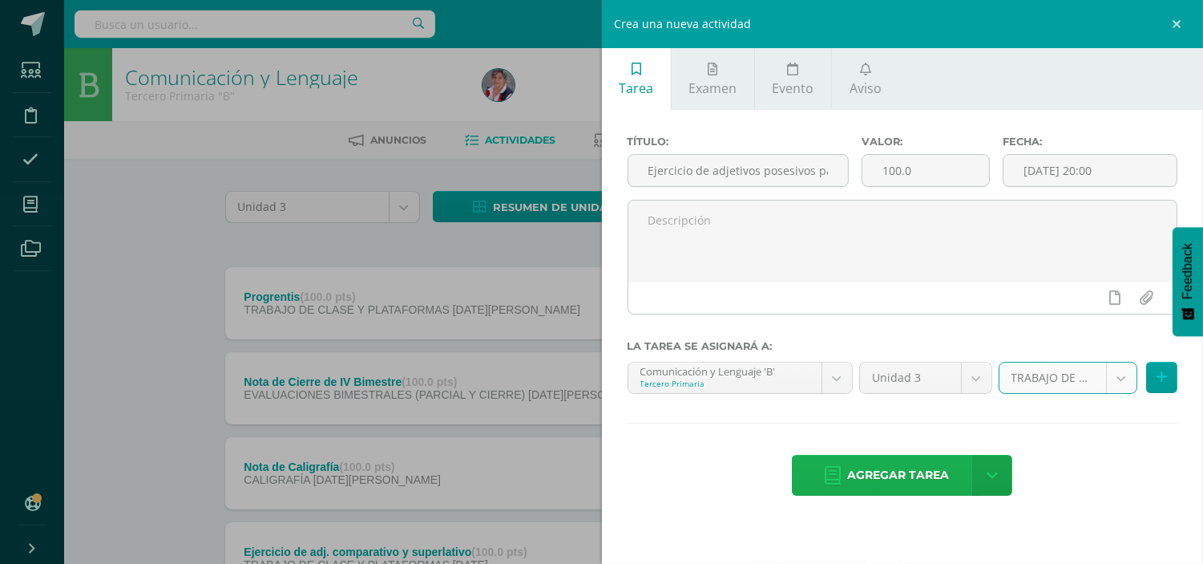
click at [872, 469] on span "Agregar tarea" at bounding box center [898, 474] width 102 height 39
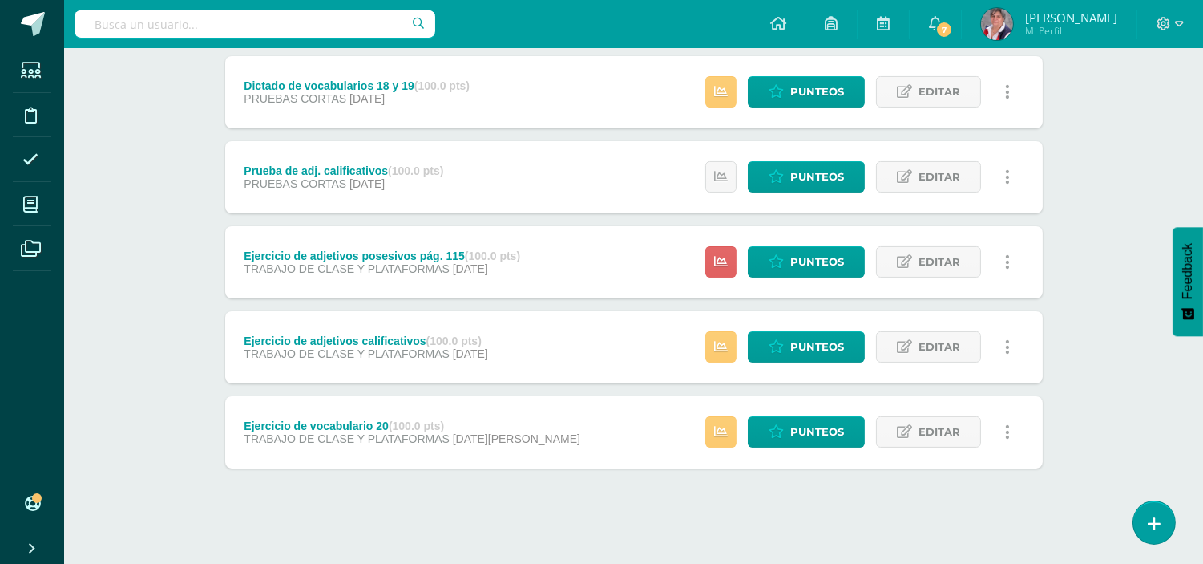
scroll to position [640, 0]
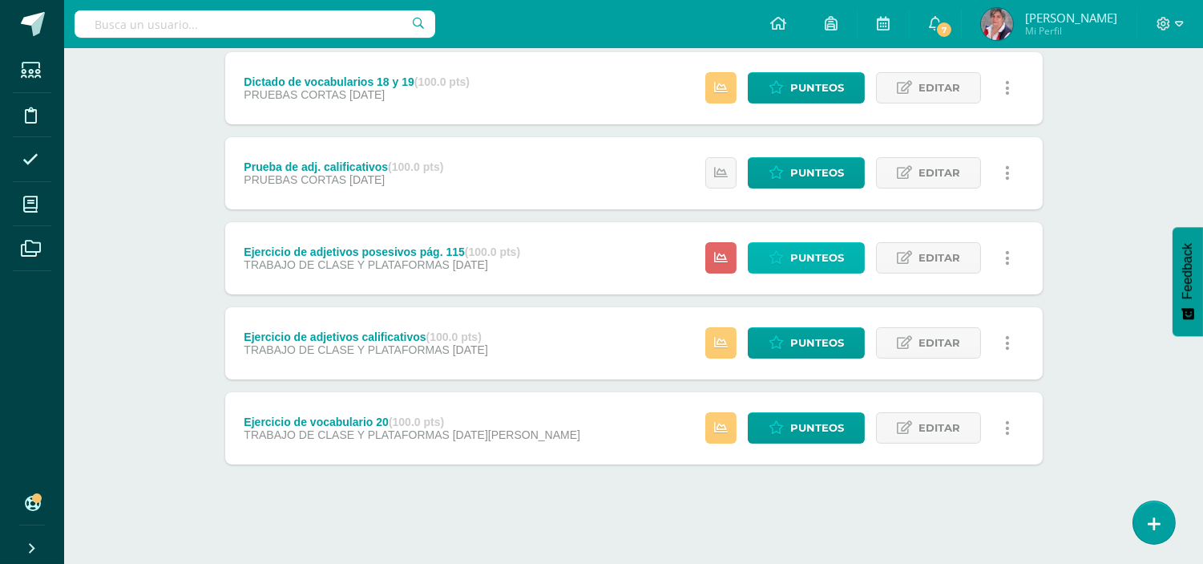
click at [821, 261] on span "Punteos" at bounding box center [818, 258] width 54 height 30
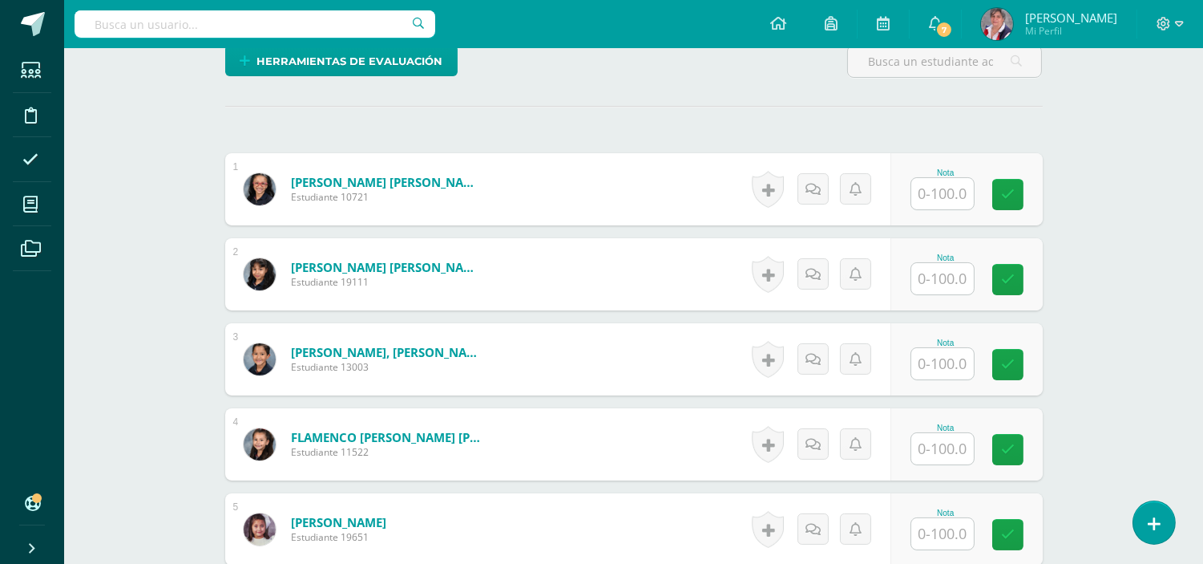
scroll to position [496, 0]
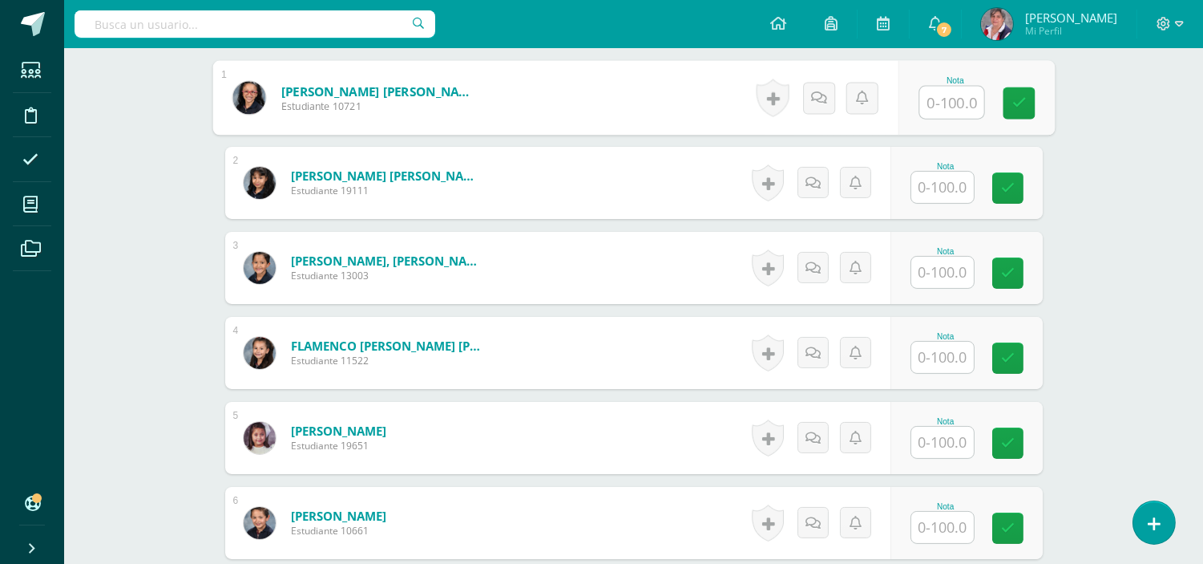
click at [947, 119] on input "text" at bounding box center [952, 103] width 64 height 32
type input "100"
click at [1030, 119] on link at bounding box center [1019, 103] width 32 height 32
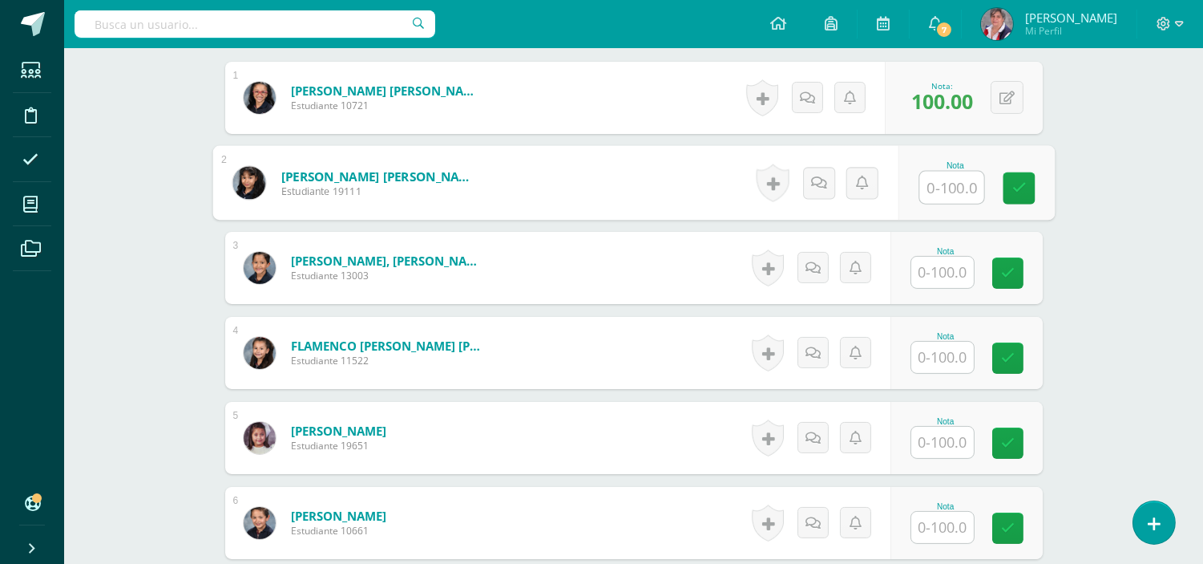
click at [951, 204] on input "text" at bounding box center [952, 188] width 64 height 32
type input "99"
click at [1022, 195] on icon at bounding box center [1019, 188] width 14 height 14
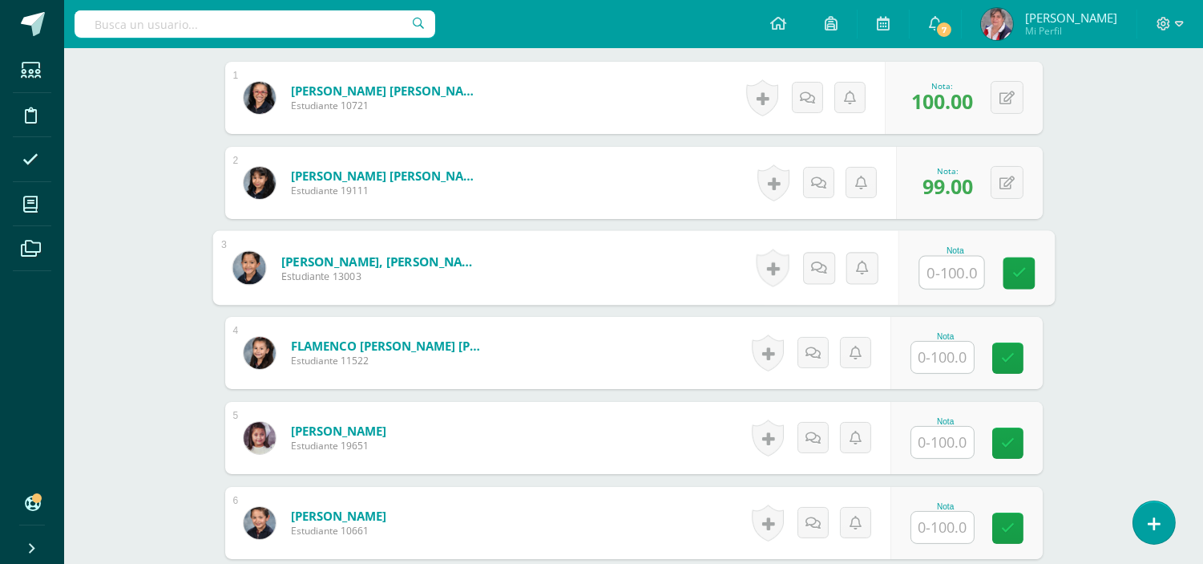
click at [960, 289] on input "text" at bounding box center [952, 273] width 64 height 32
type input "63"
click at [1011, 285] on link at bounding box center [1019, 273] width 32 height 32
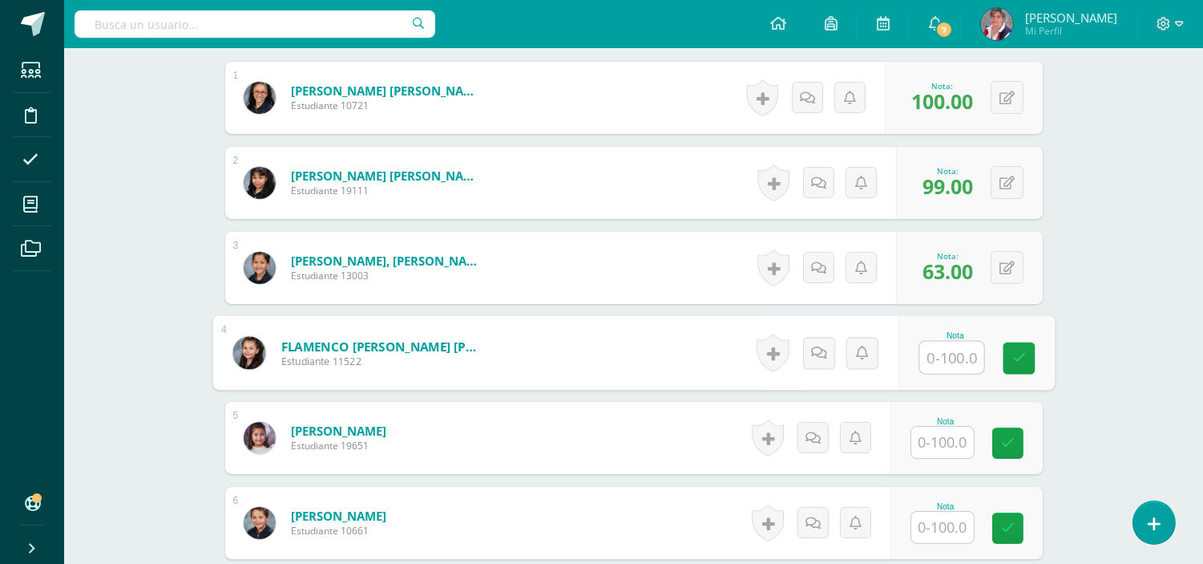
click at [941, 374] on input "text" at bounding box center [952, 358] width 64 height 32
type input "100"
click at [1011, 374] on link at bounding box center [1019, 358] width 32 height 32
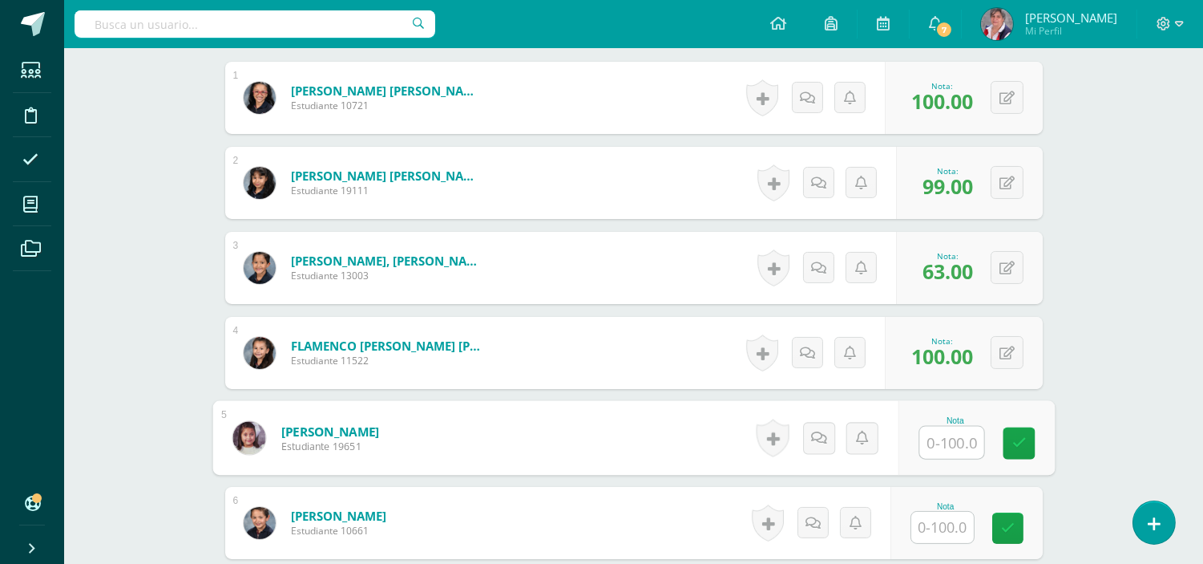
click at [938, 459] on input "text" at bounding box center [952, 443] width 64 height 32
type input "79"
click at [1013, 450] on icon at bounding box center [1019, 443] width 14 height 14
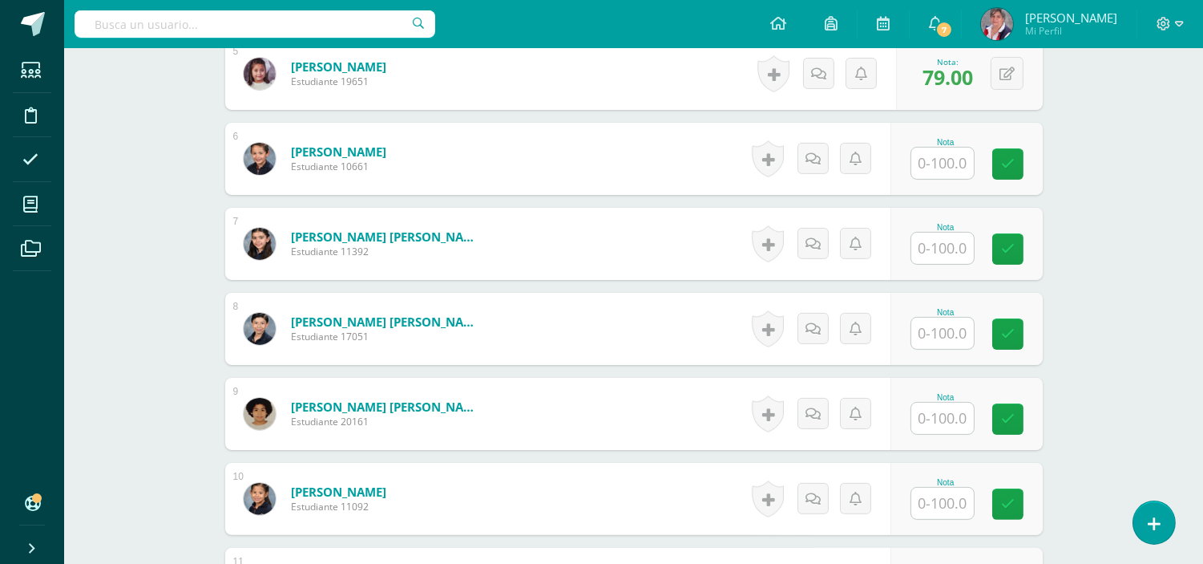
scroll to position [863, 0]
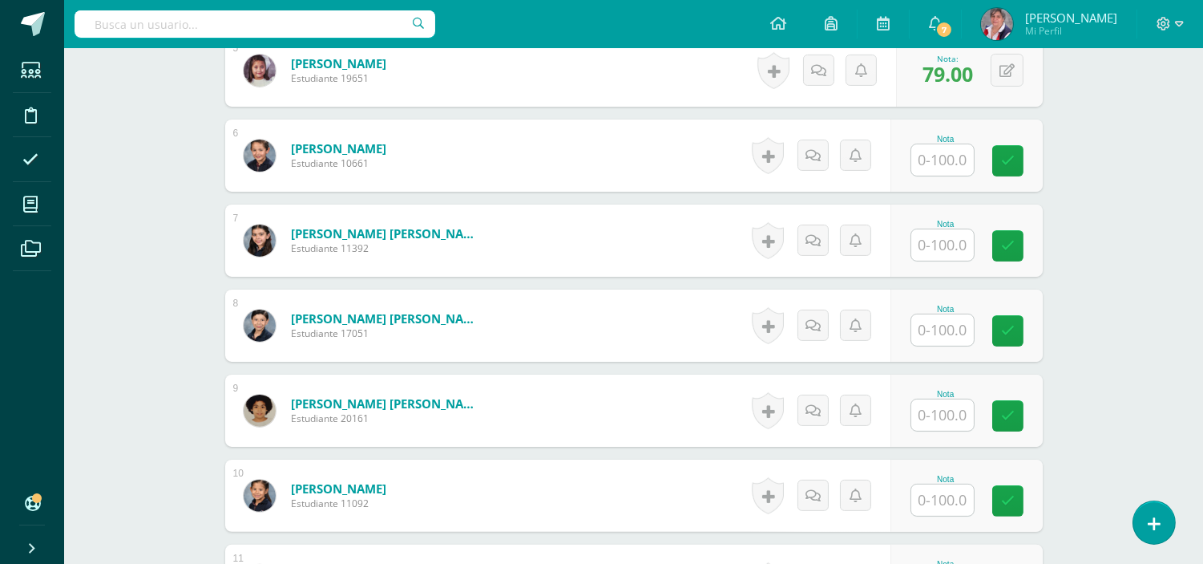
click at [943, 176] on input "text" at bounding box center [943, 159] width 63 height 31
type input "100"
click at [1014, 168] on icon at bounding box center [1019, 161] width 14 height 14
click at [950, 261] on input "text" at bounding box center [943, 244] width 63 height 31
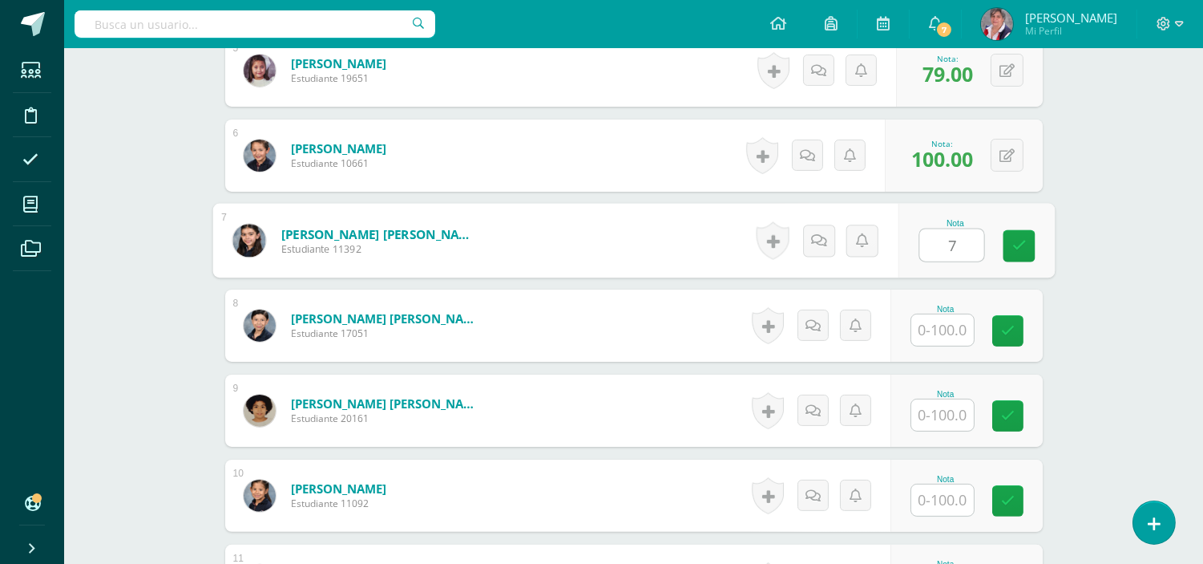
type input "79"
click at [1029, 262] on link at bounding box center [1019, 246] width 32 height 32
click at [947, 346] on input "text" at bounding box center [943, 329] width 63 height 31
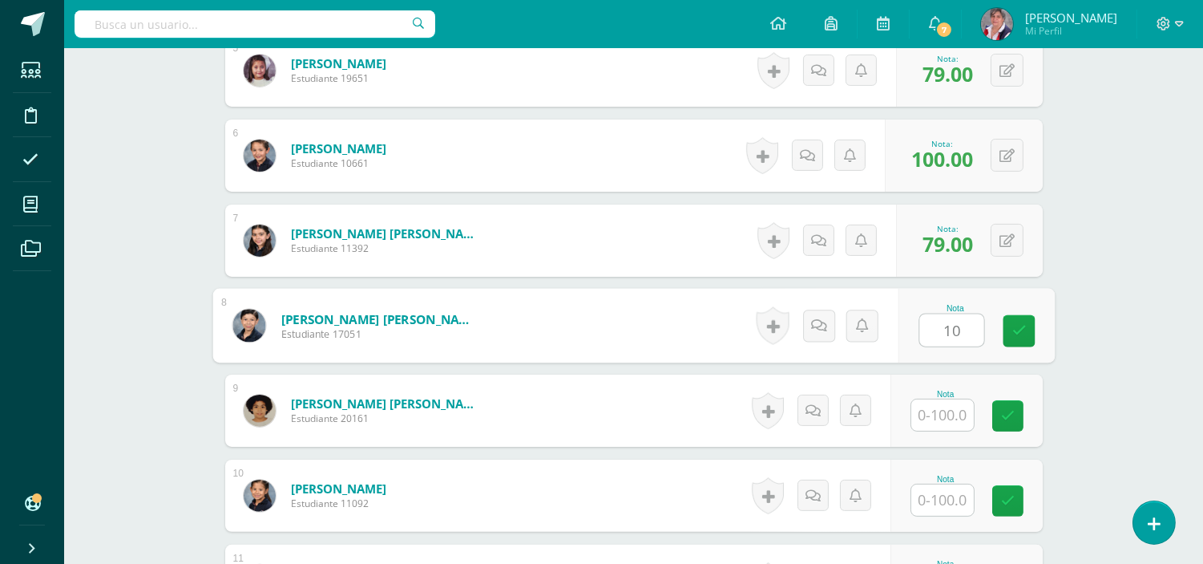
type input "100"
click at [1033, 347] on link at bounding box center [1019, 331] width 32 height 32
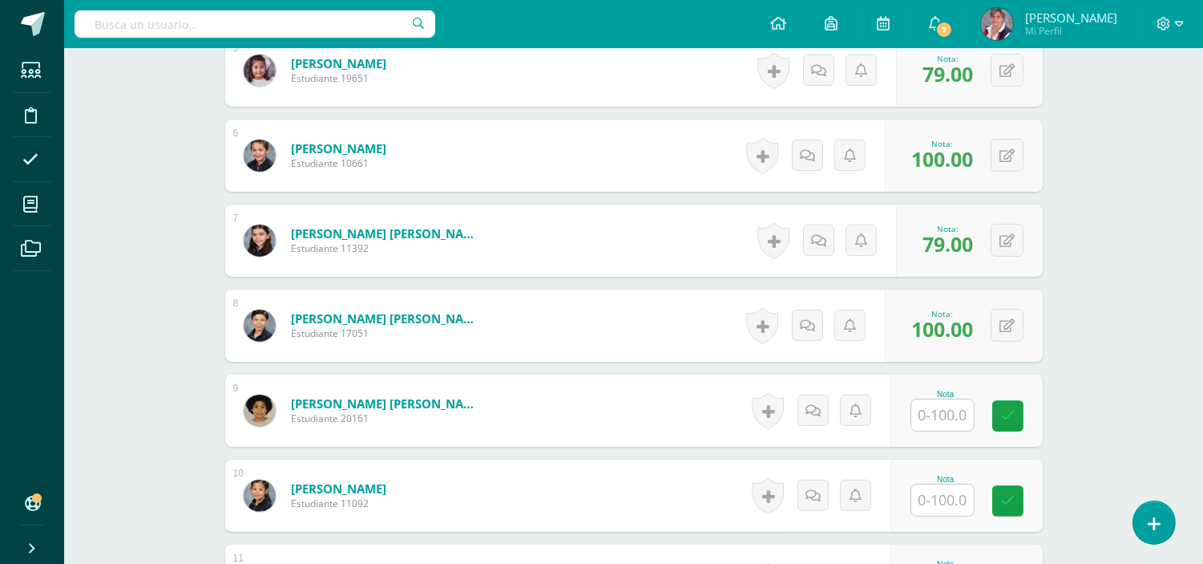
click at [947, 431] on input "text" at bounding box center [943, 414] width 63 height 31
type input "100"
click at [1018, 423] on icon at bounding box center [1019, 416] width 14 height 14
click at [945, 516] on input "text" at bounding box center [943, 499] width 63 height 31
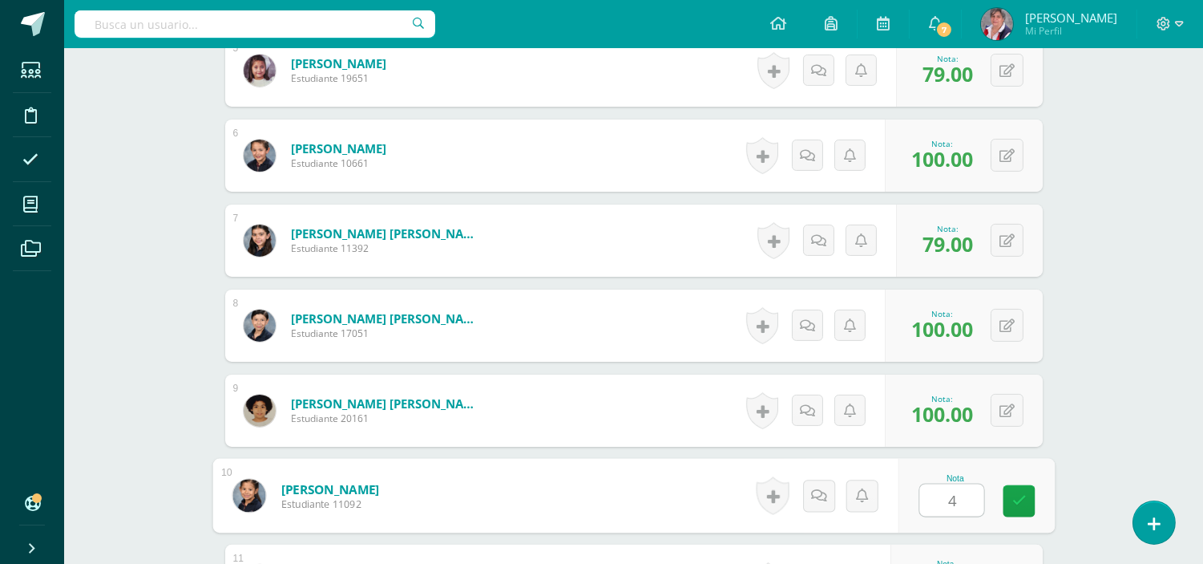
type input "45"
click at [1019, 508] on icon at bounding box center [1019, 501] width 14 height 14
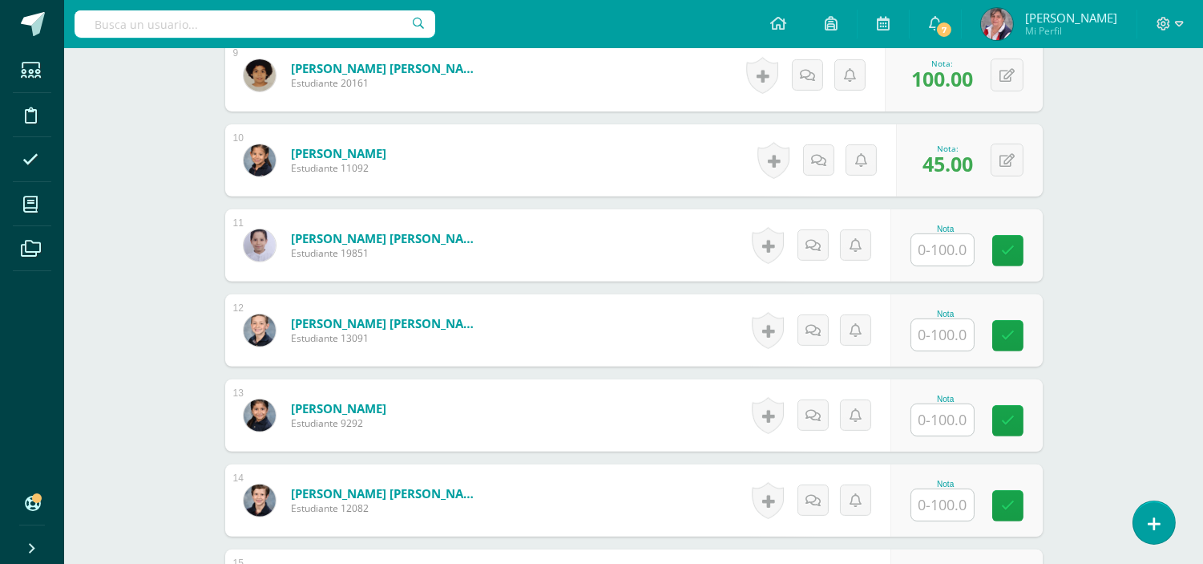
scroll to position [1260, 0]
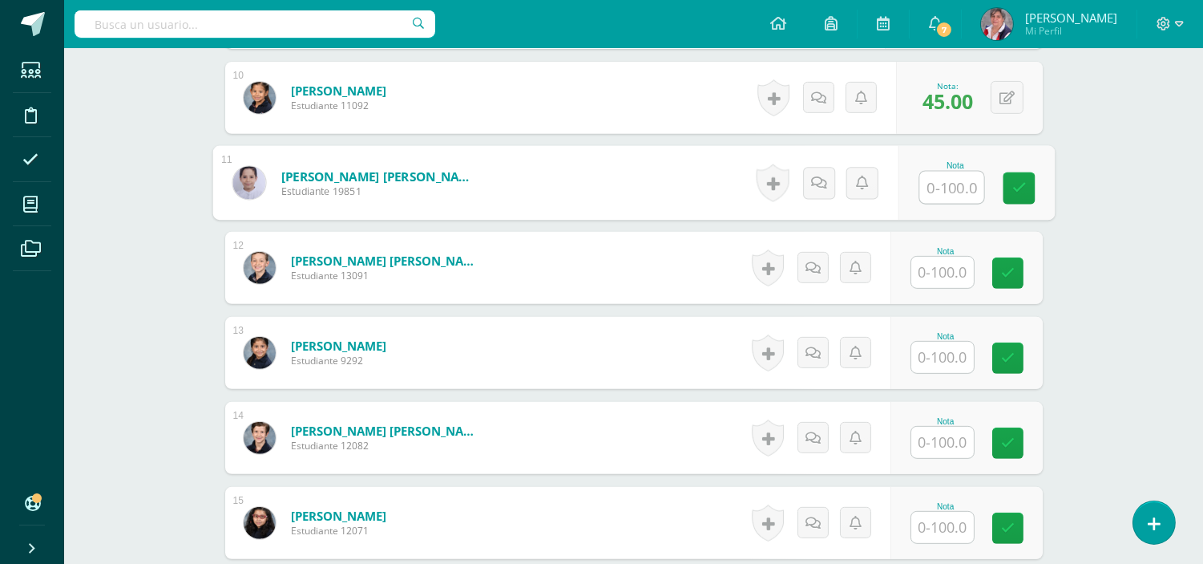
click at [947, 204] on input "text" at bounding box center [952, 188] width 64 height 32
type input "100"
click at [1007, 204] on link at bounding box center [1019, 188] width 32 height 32
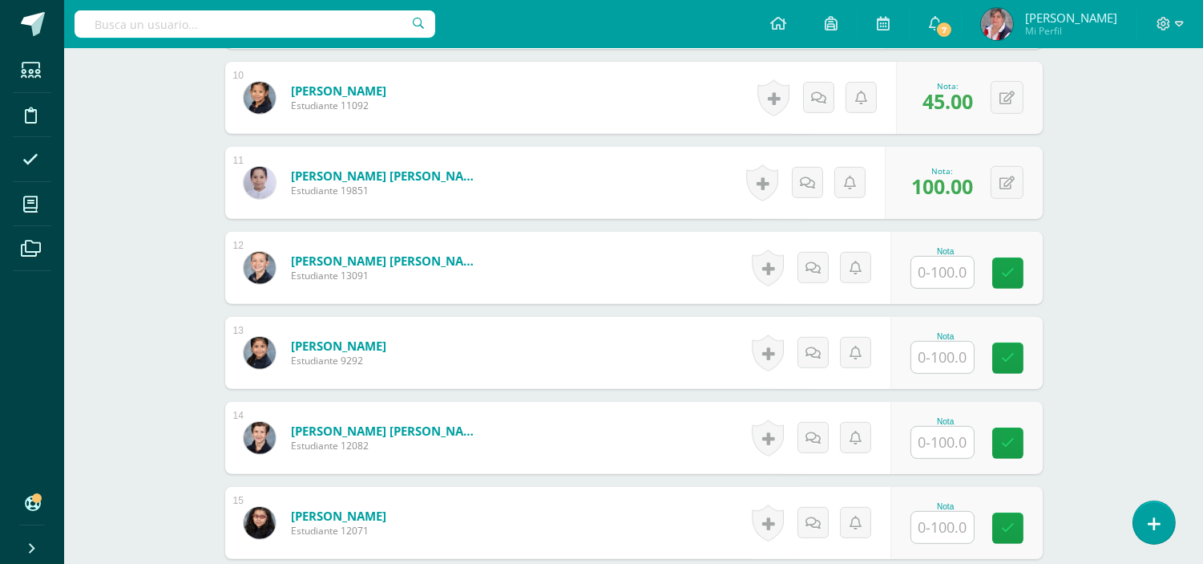
click at [949, 288] on input "text" at bounding box center [943, 272] width 63 height 31
type input "100"
click at [1017, 280] on icon at bounding box center [1019, 273] width 14 height 14
click at [941, 458] on input "text" at bounding box center [943, 442] width 63 height 31
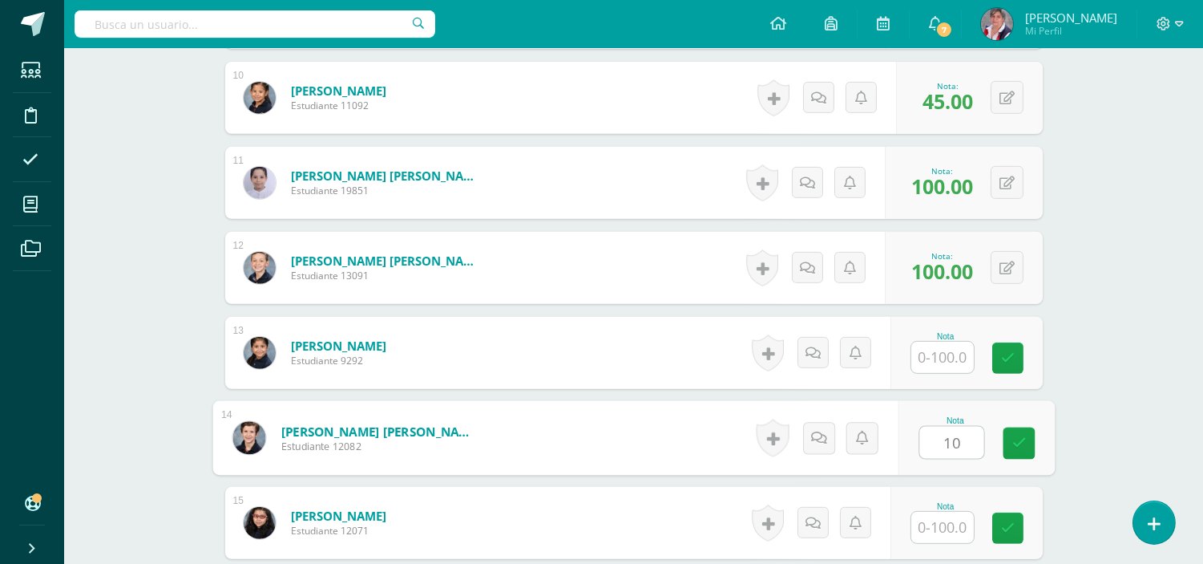
type input "100"
click at [1018, 450] on icon at bounding box center [1019, 443] width 14 height 14
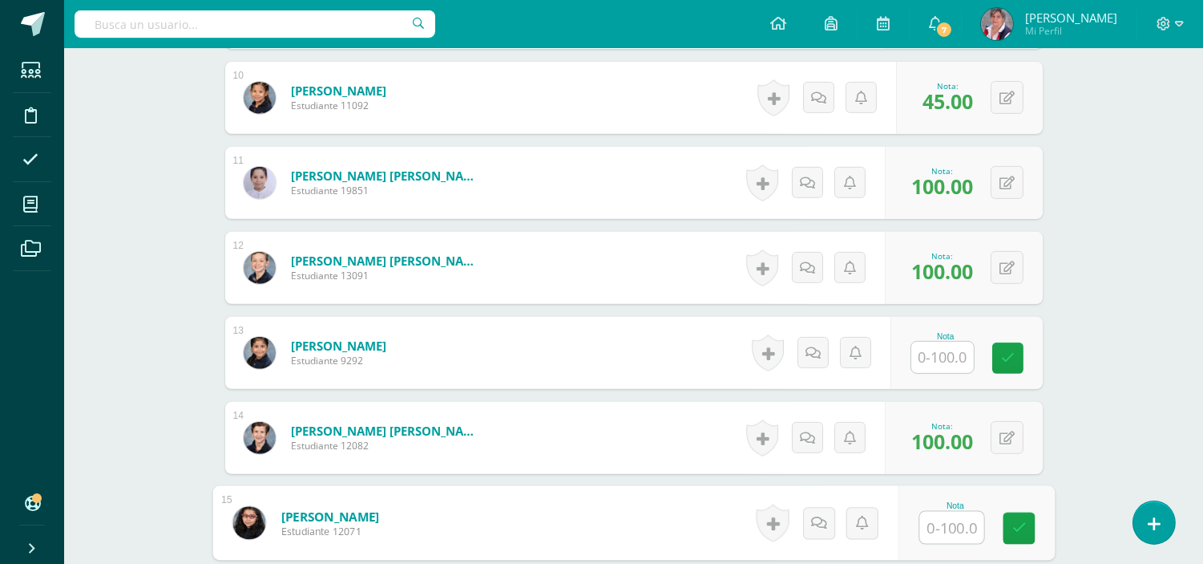
click at [952, 540] on input "text" at bounding box center [952, 528] width 64 height 32
type input "83"
click at [1022, 540] on link at bounding box center [1019, 528] width 32 height 32
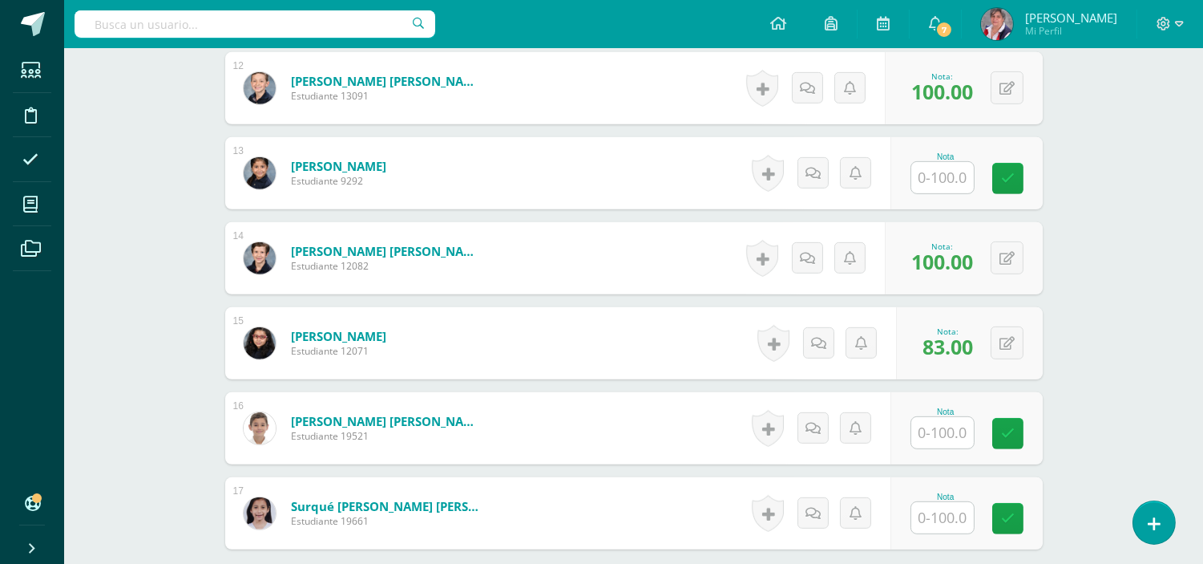
scroll to position [1451, 0]
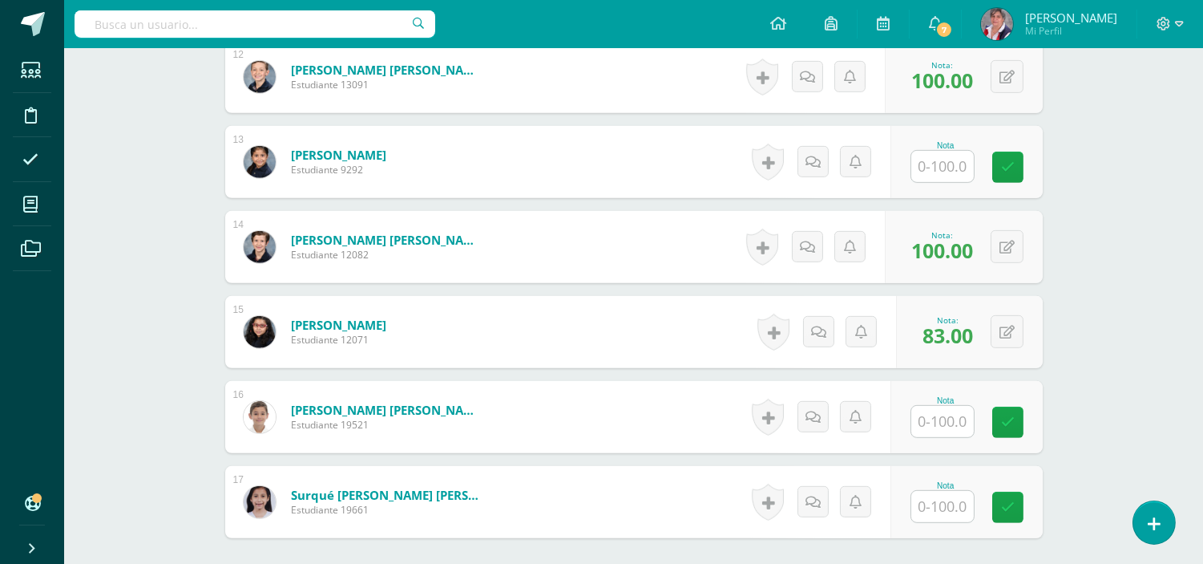
click at [949, 437] on input "text" at bounding box center [943, 421] width 63 height 31
type input "100"
click at [1009, 437] on link at bounding box center [1019, 423] width 32 height 32
click at [955, 522] on input "text" at bounding box center [943, 506] width 63 height 31
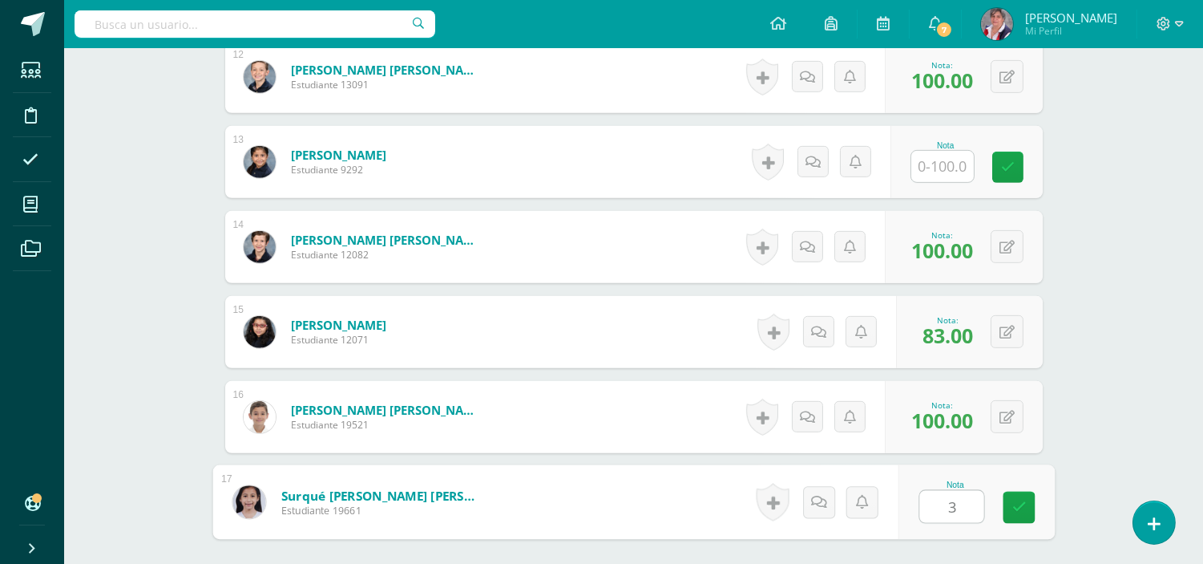
type input "35"
click at [1028, 522] on link at bounding box center [1019, 507] width 32 height 32
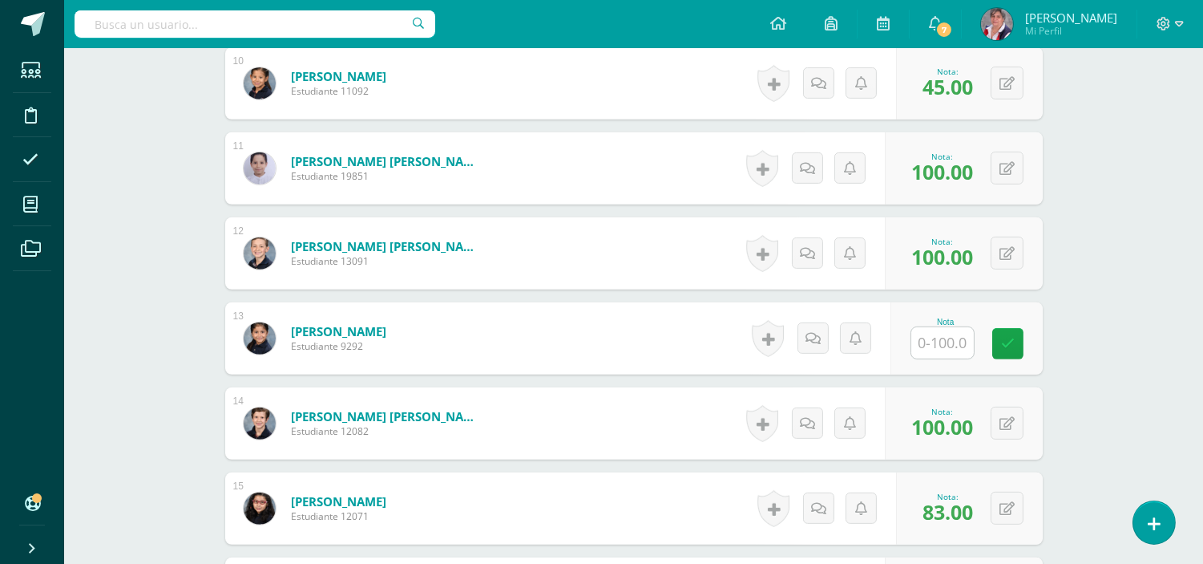
scroll to position [1281, 0]
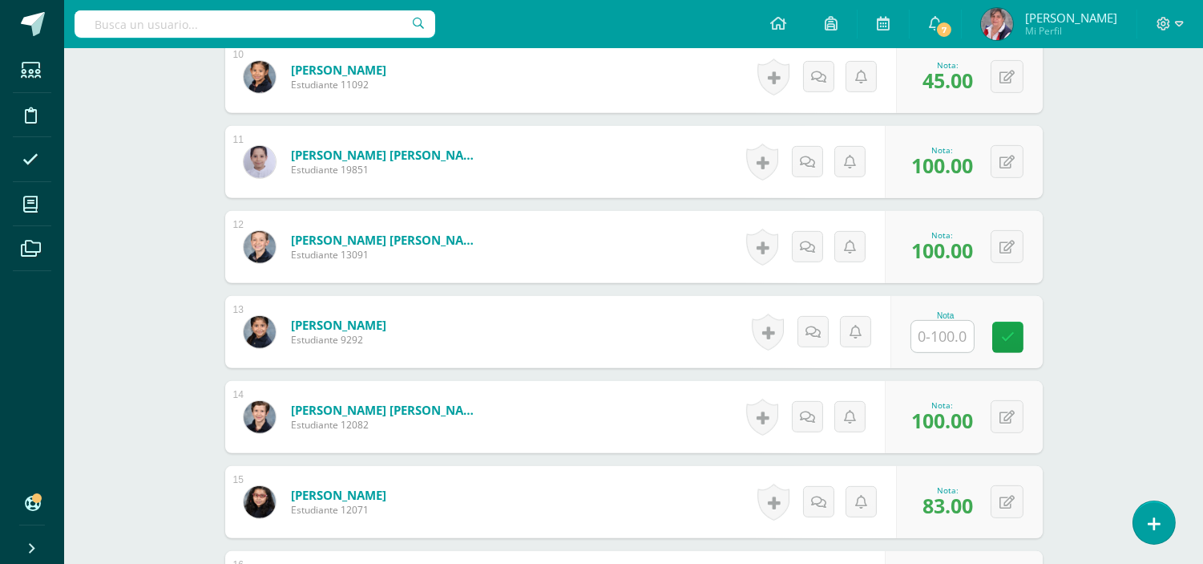
click at [949, 352] on input "text" at bounding box center [943, 336] width 63 height 31
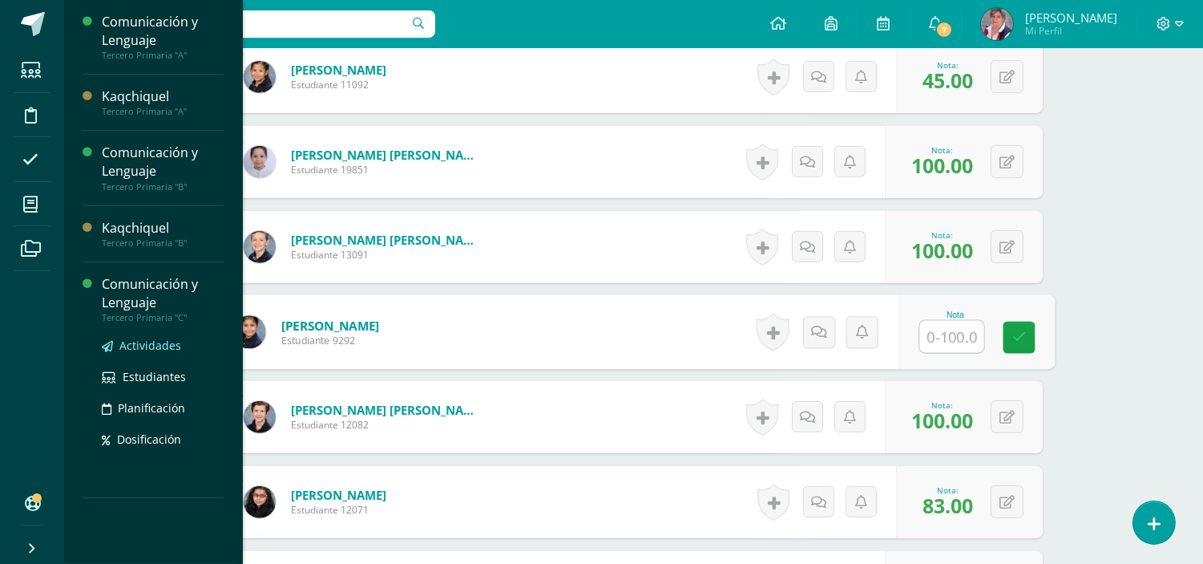
click at [148, 343] on span "Actividades" at bounding box center [150, 345] width 62 height 15
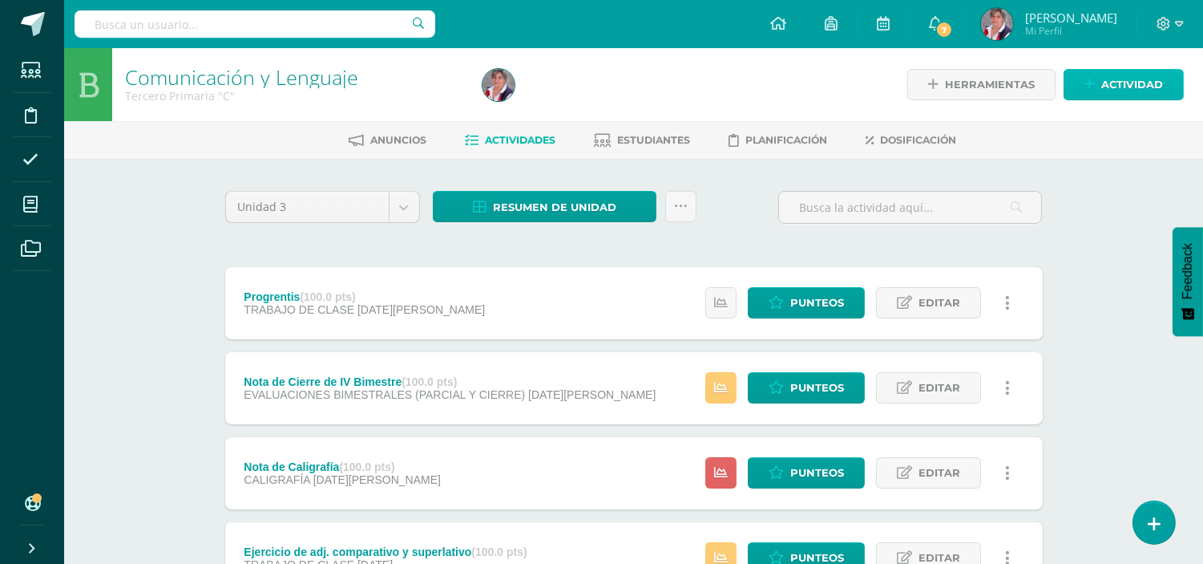
click at [1123, 75] on span "Actividad" at bounding box center [1133, 85] width 62 height 30
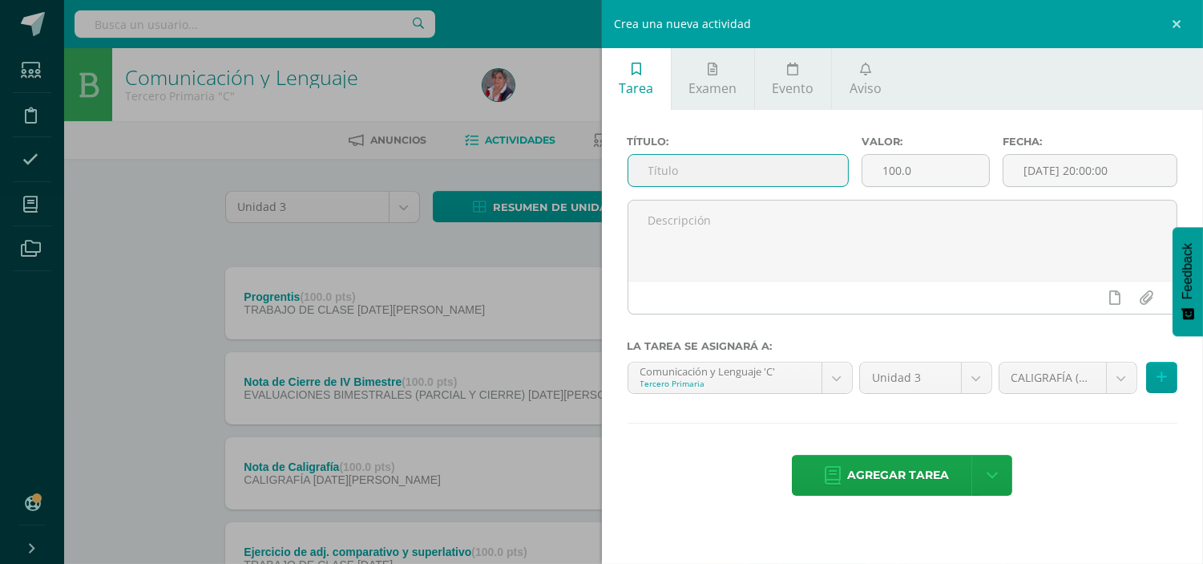
click at [687, 169] on input "text" at bounding box center [739, 170] width 220 height 31
paste input "Ejercicio de adjetivos posesivos pág. 115"
type input "Ejercicio de adjetivos posesivos pág. 115"
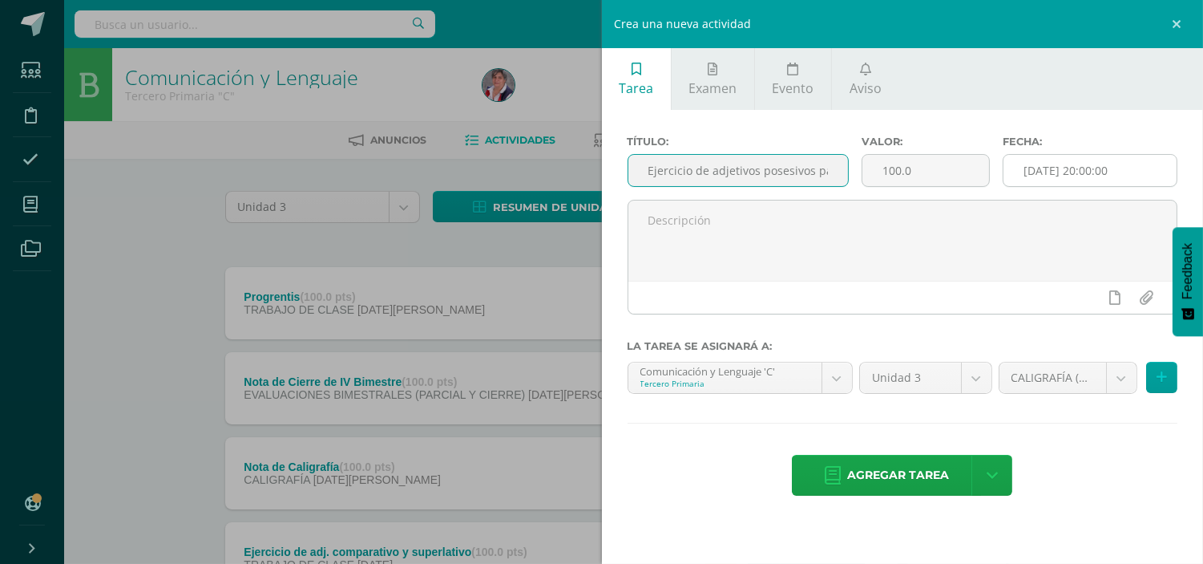
click at [1060, 169] on input "[DATE] 20:00:00" at bounding box center [1090, 170] width 173 height 31
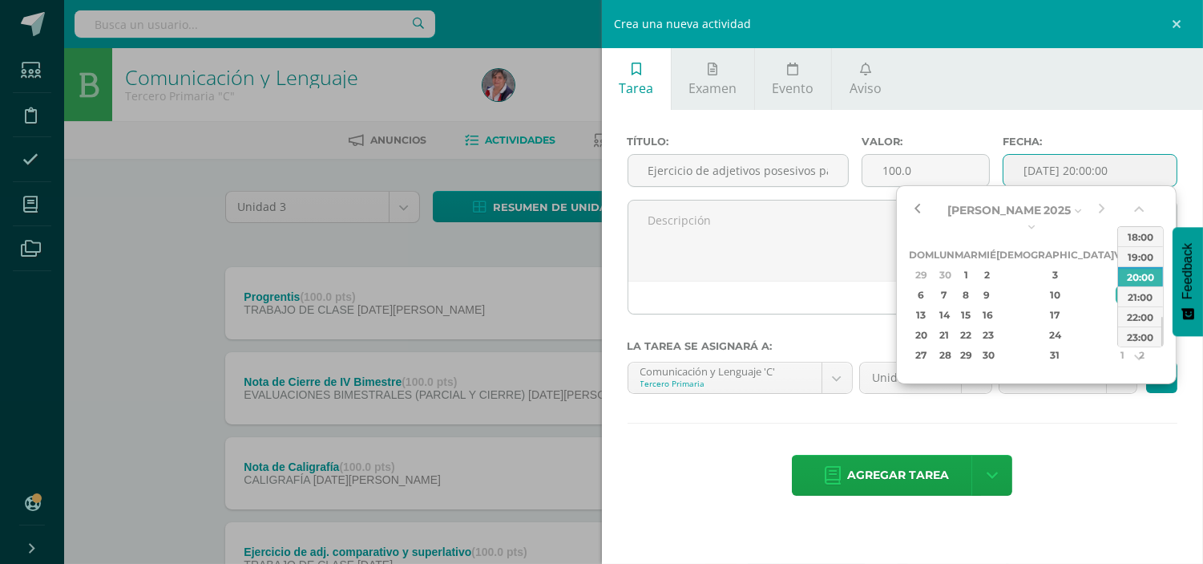
click at [924, 204] on button "button" at bounding box center [917, 210] width 16 height 24
click at [953, 306] on div "14" at bounding box center [944, 314] width 17 height 18
click at [953, 326] on div "21" at bounding box center [944, 335] width 17 height 18
type input "[DATE] 20:00"
click at [1105, 427] on div "Título: Ejercicio de adjetivos posesivos pág. 115 Valor: 100.0 Fecha: [DATE] 20…" at bounding box center [903, 317] width 602 height 415
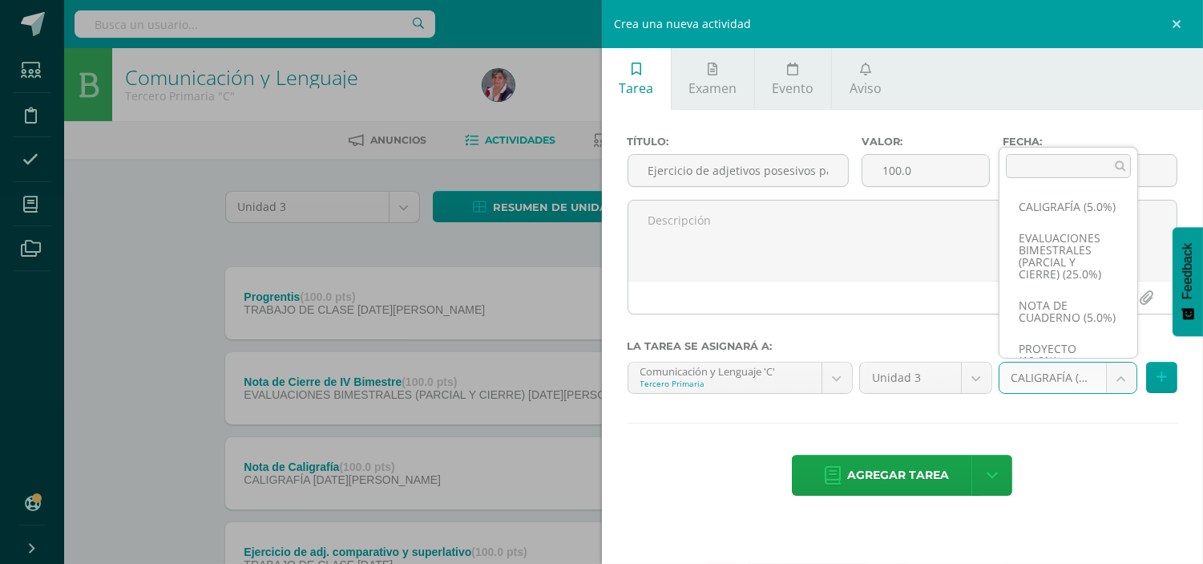
scroll to position [135, 0]
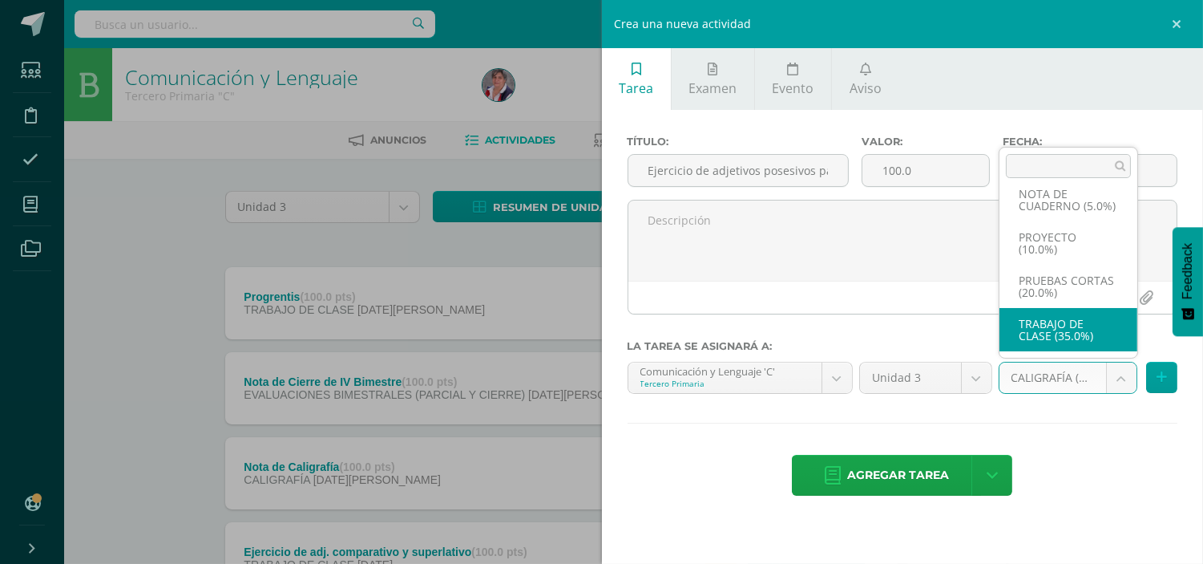
select select "227367"
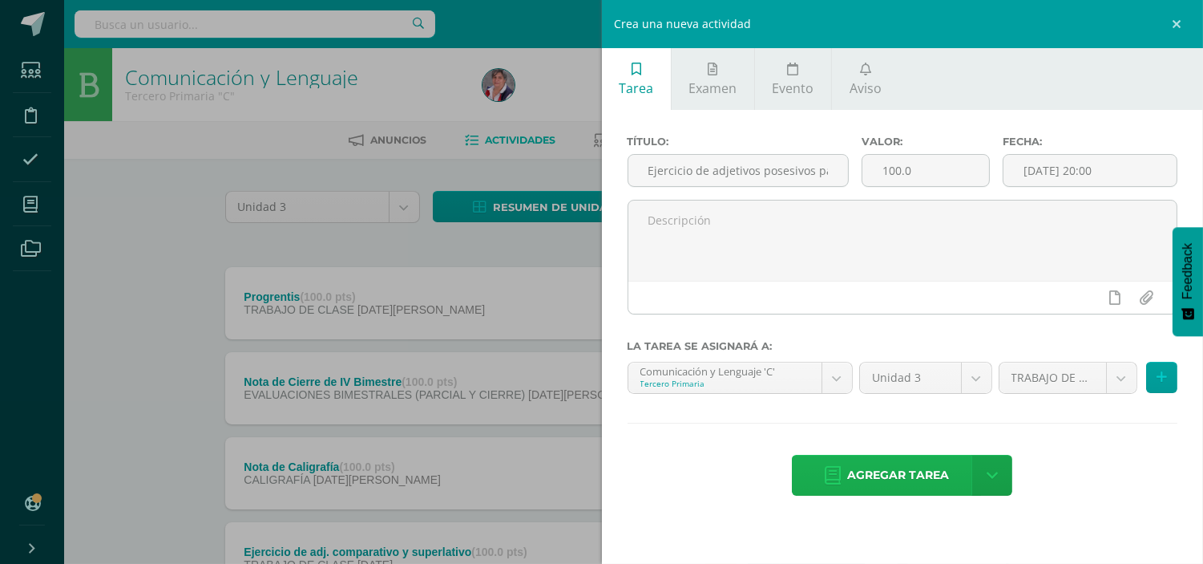
click at [902, 483] on span "Agregar tarea" at bounding box center [898, 474] width 102 height 39
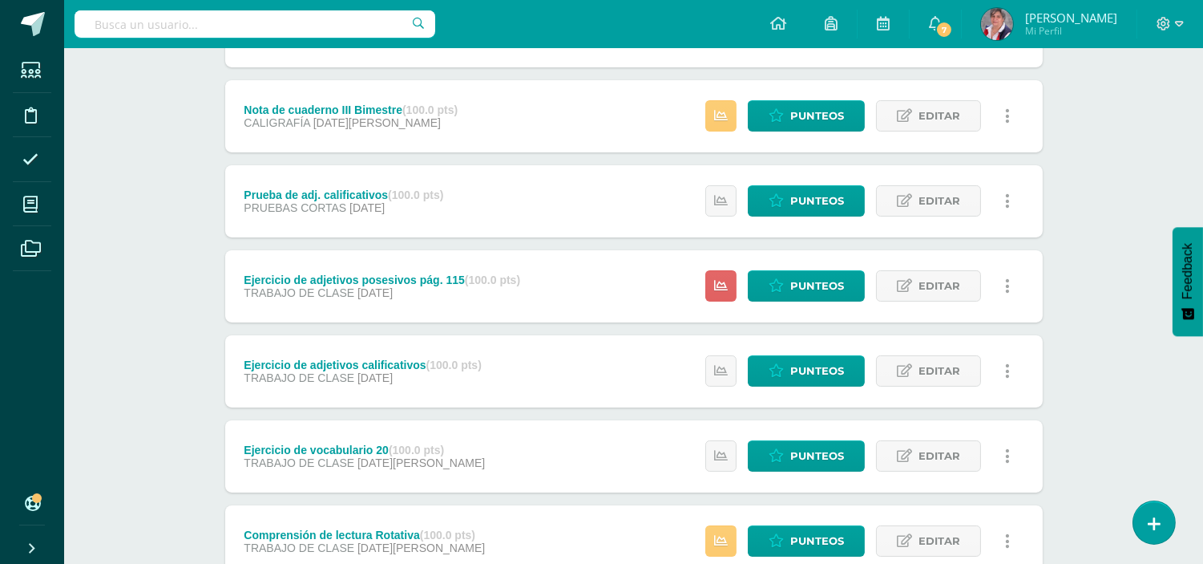
scroll to position [529, 0]
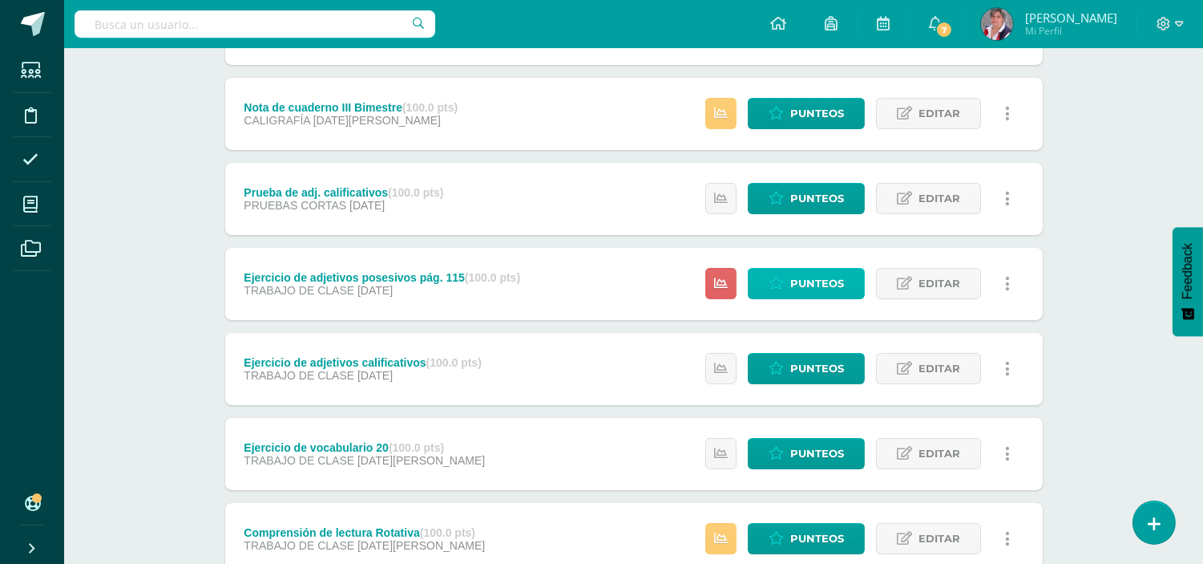
click at [789, 284] on link "Punteos" at bounding box center [806, 283] width 117 height 31
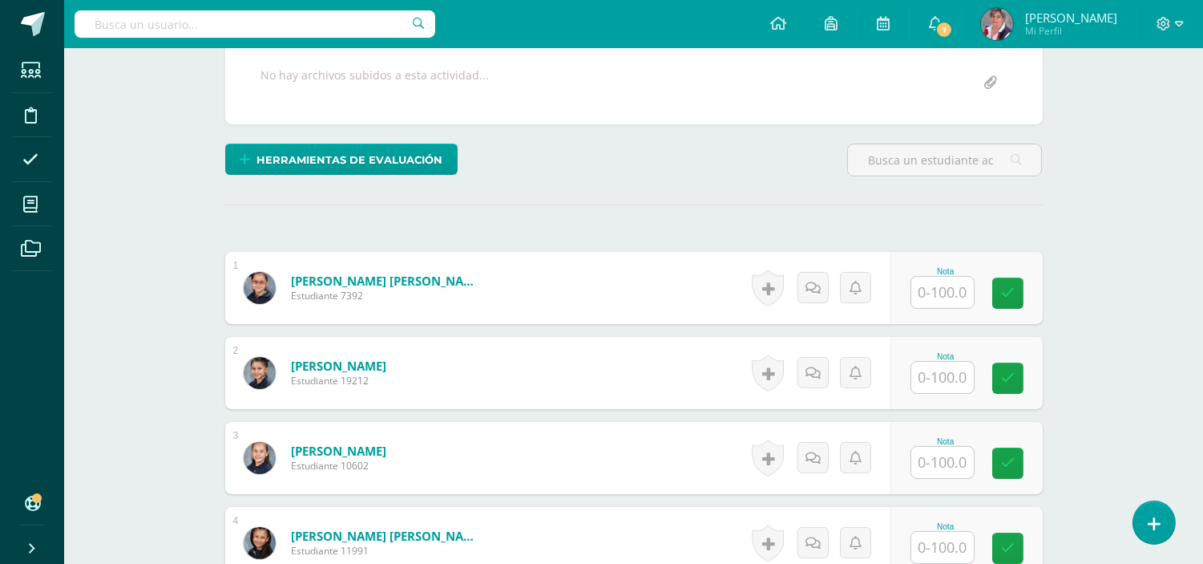
scroll to position [308, 0]
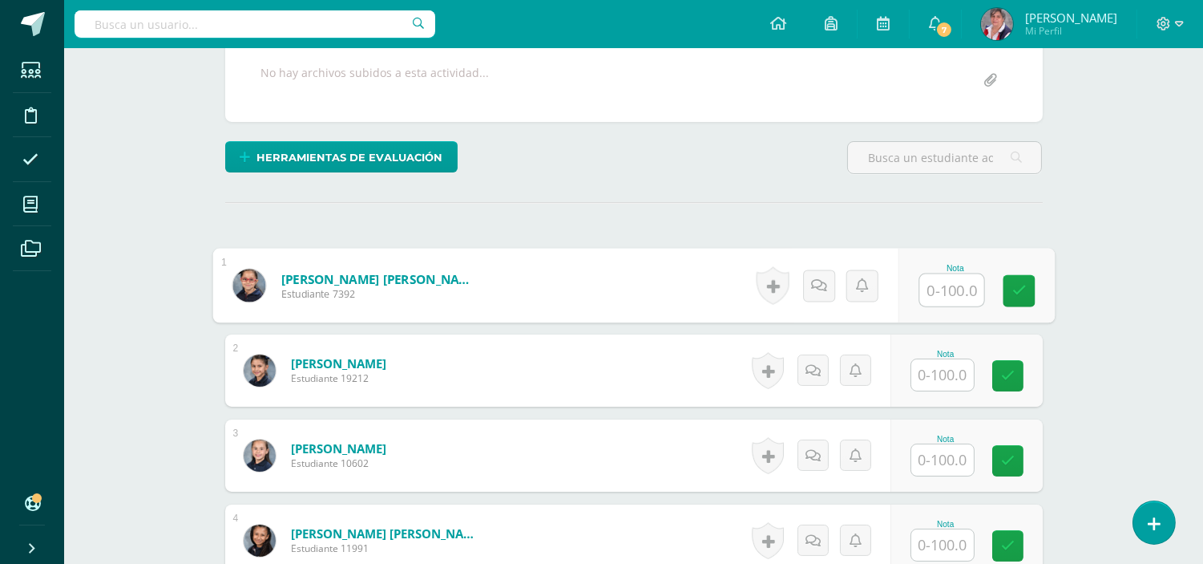
click at [935, 295] on input "text" at bounding box center [952, 290] width 64 height 32
type input "45"
click at [1028, 283] on link at bounding box center [1019, 290] width 32 height 32
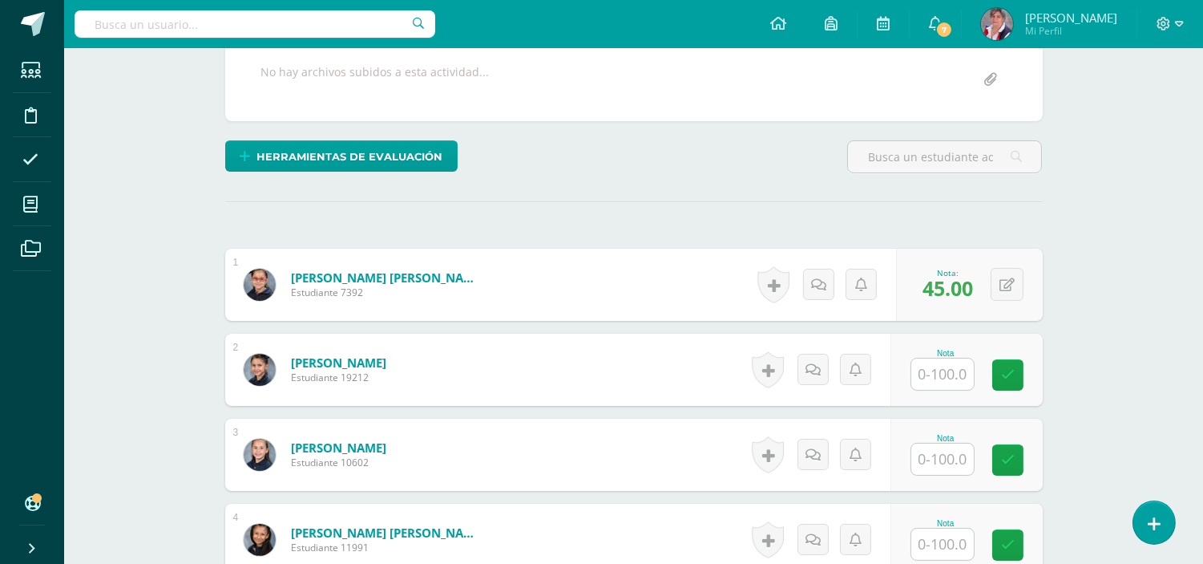
click at [948, 370] on input "text" at bounding box center [943, 373] width 63 height 31
type input "100"
click at [1010, 381] on link at bounding box center [1019, 375] width 32 height 32
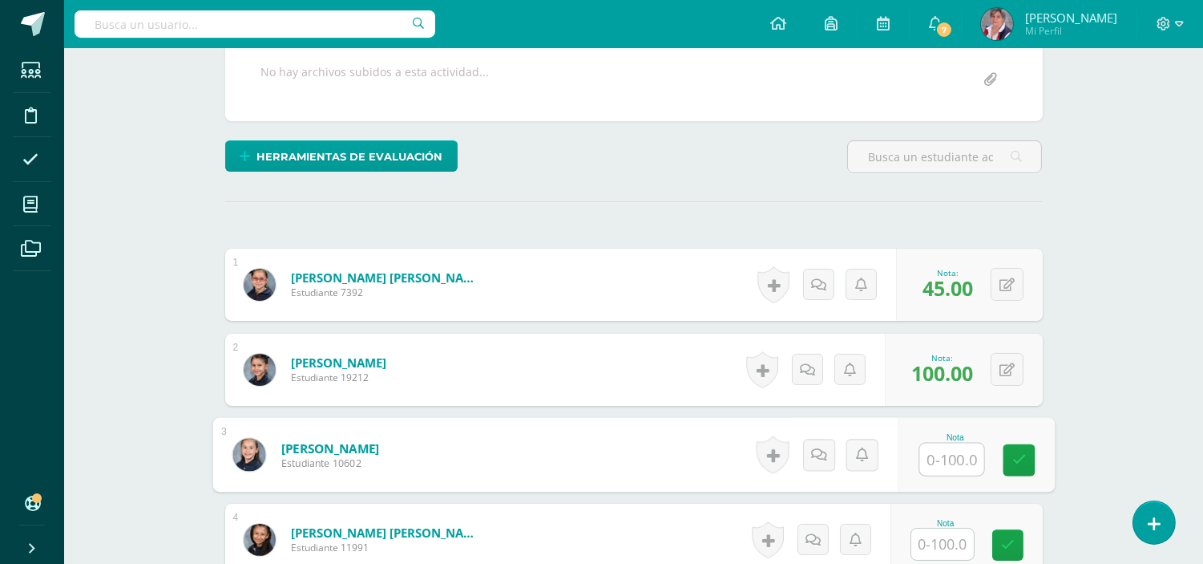
click at [941, 457] on input "text" at bounding box center [952, 459] width 64 height 32
type input "30"
click at [1018, 460] on icon at bounding box center [1019, 460] width 14 height 14
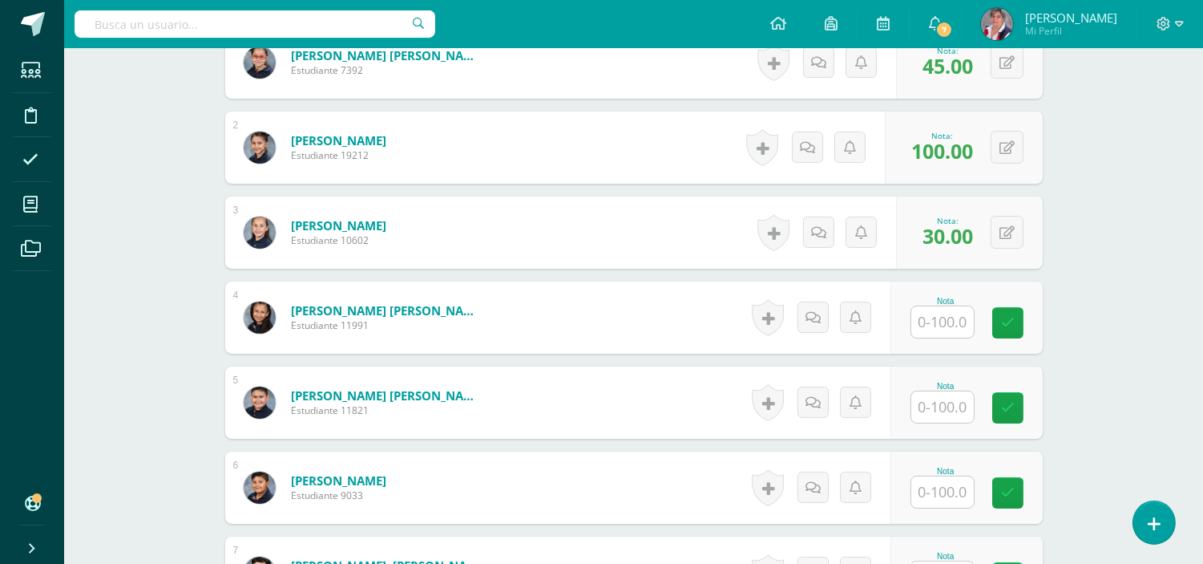
scroll to position [604, 0]
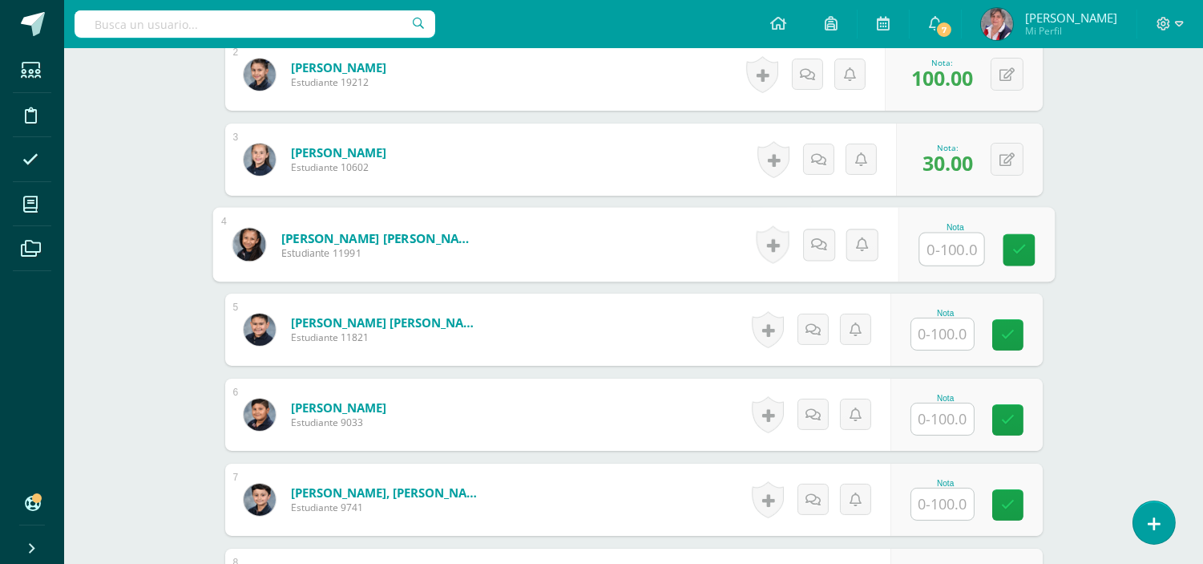
click at [957, 245] on input "text" at bounding box center [952, 249] width 64 height 32
type input "93"
click at [1009, 247] on link at bounding box center [1019, 250] width 32 height 32
click at [933, 346] on input "text" at bounding box center [943, 333] width 63 height 31
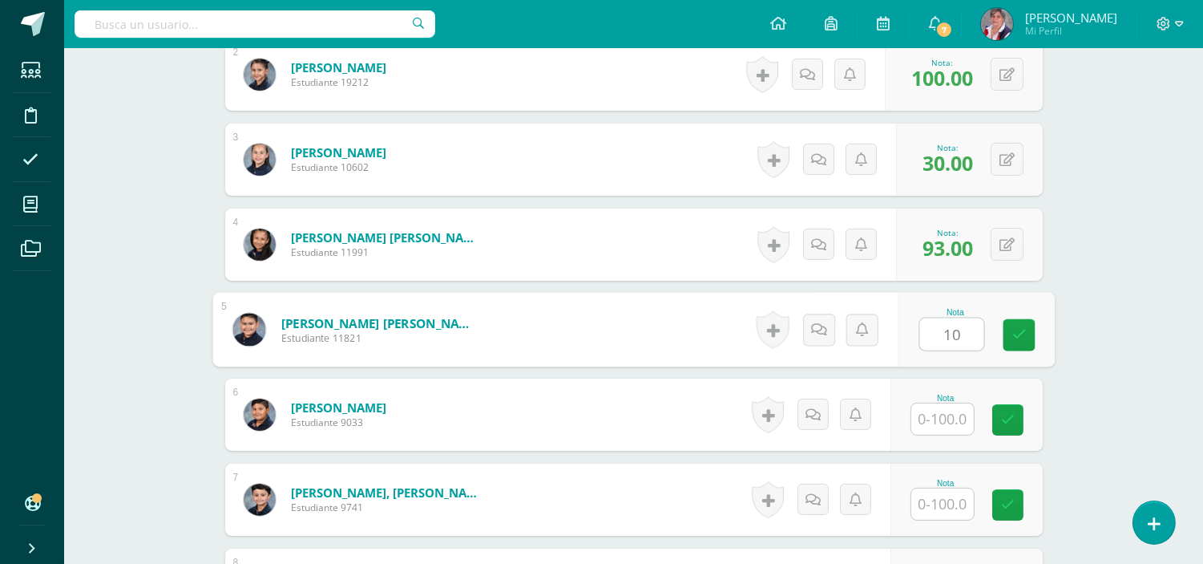
type input "100"
click at [1015, 330] on icon at bounding box center [1019, 335] width 14 height 14
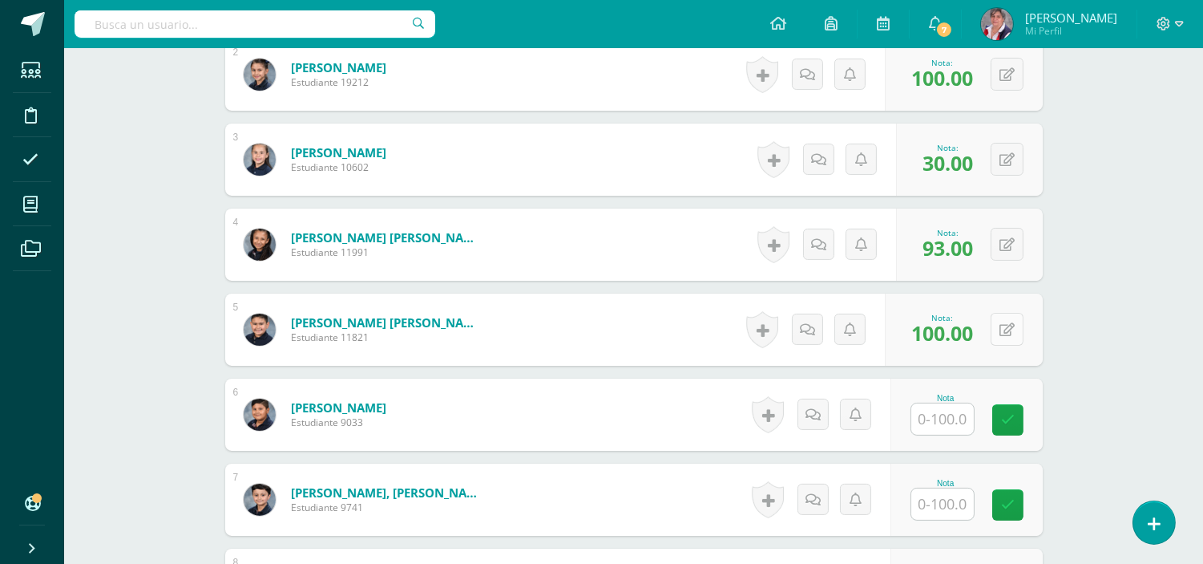
click at [1002, 324] on button at bounding box center [1007, 329] width 33 height 33
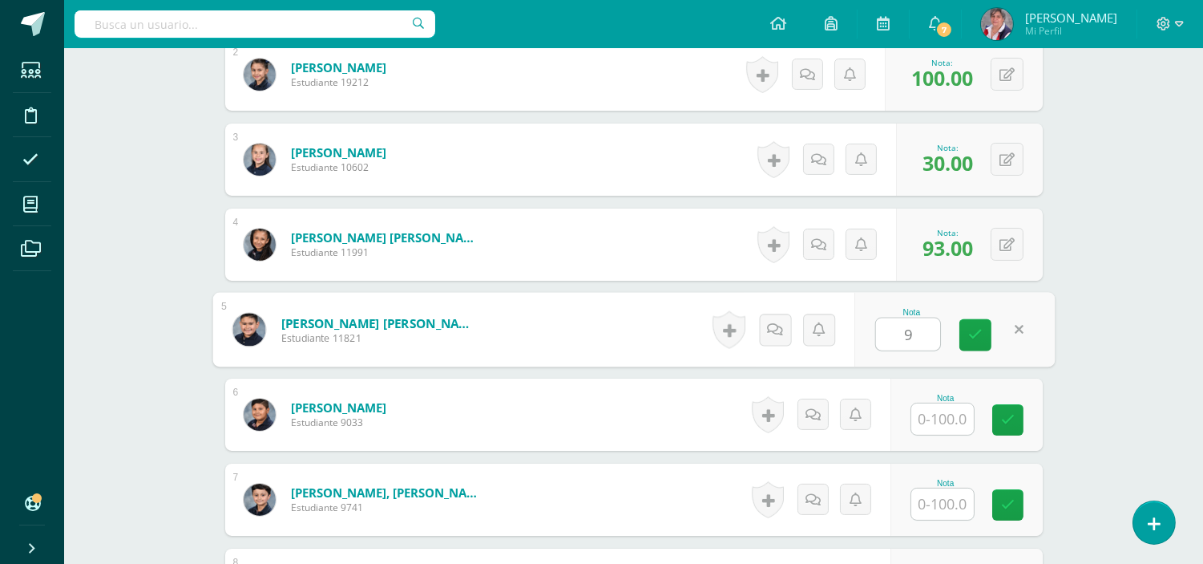
type input "93"
click at [990, 330] on link at bounding box center [976, 335] width 32 height 32
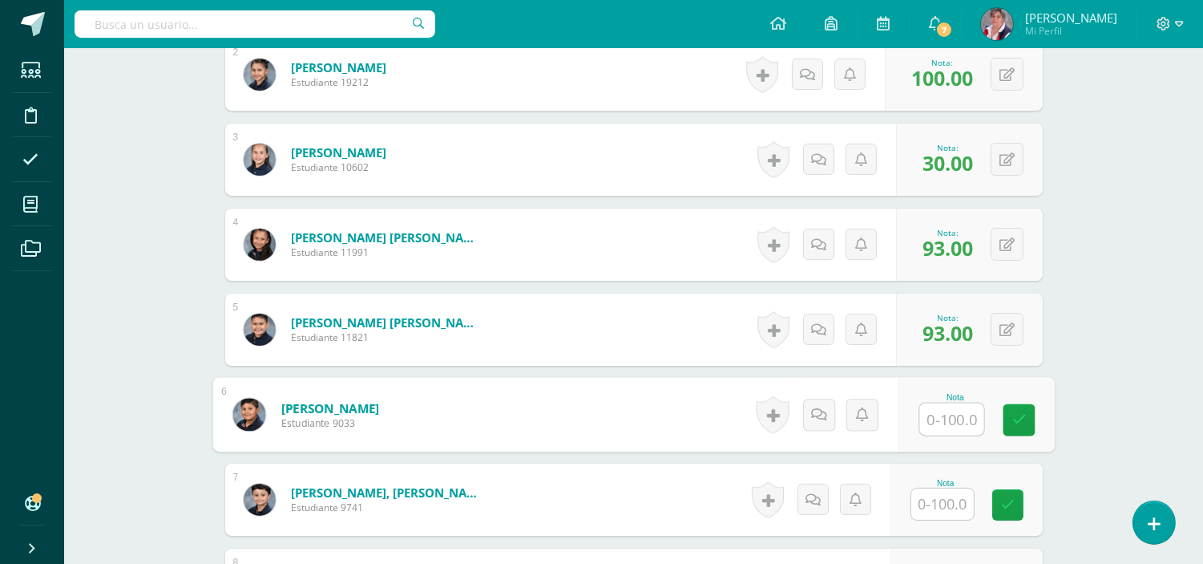
click at [941, 419] on input "text" at bounding box center [952, 419] width 64 height 32
type input "100"
click at [1021, 410] on link at bounding box center [1019, 420] width 32 height 32
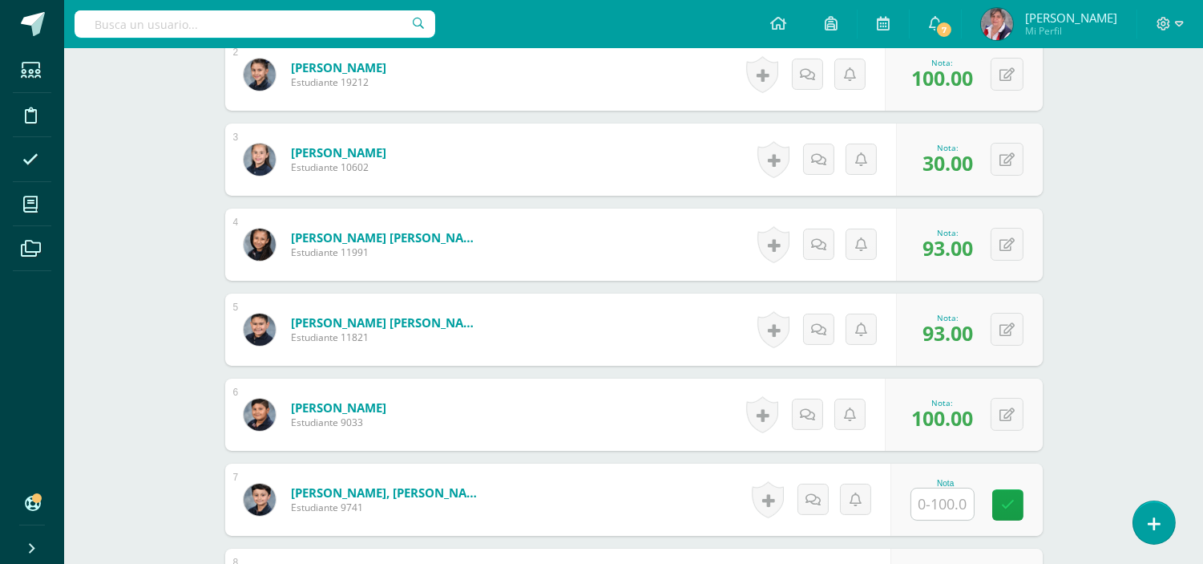
click at [951, 517] on input "text" at bounding box center [943, 503] width 63 height 31
type input "100"
click at [1020, 507] on icon at bounding box center [1019, 505] width 14 height 14
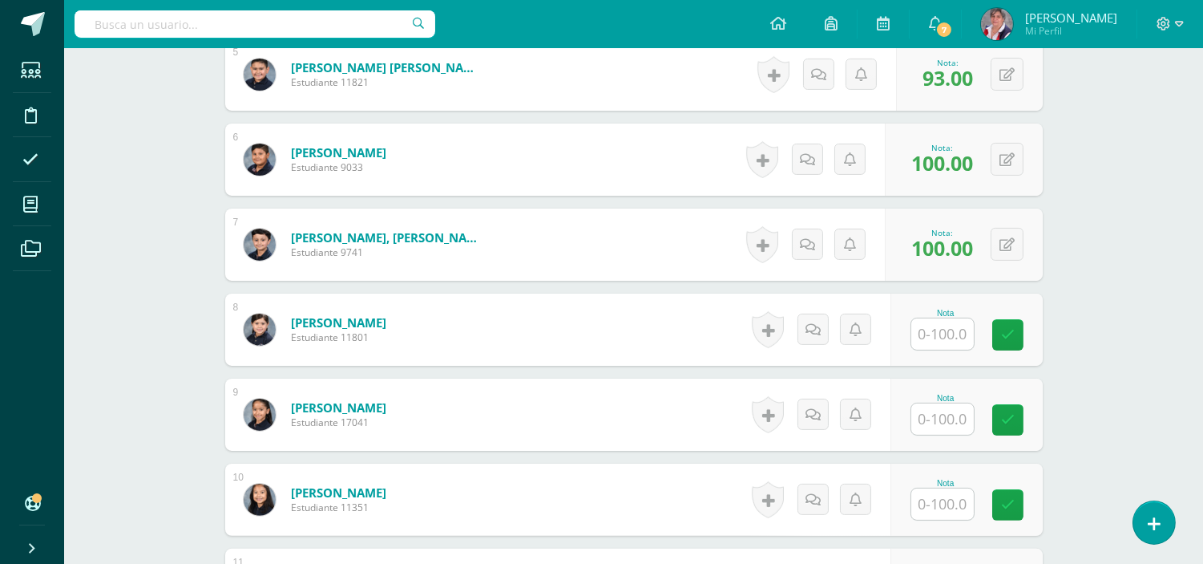
scroll to position [892, 0]
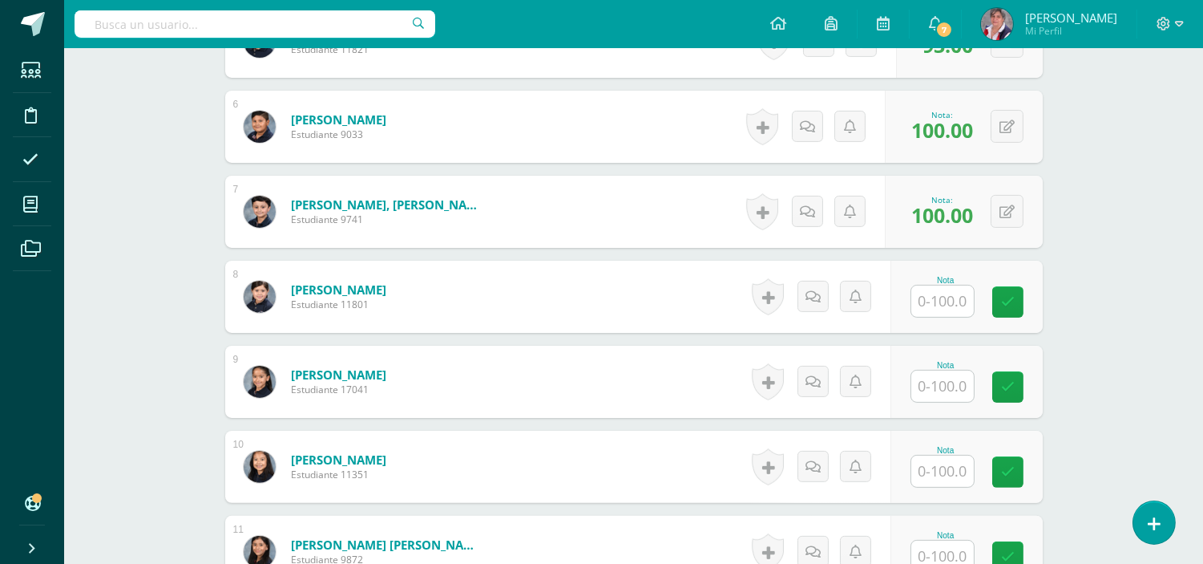
click at [947, 300] on input "text" at bounding box center [943, 300] width 63 height 31
type input "95"
click at [1013, 299] on icon at bounding box center [1019, 302] width 14 height 14
click at [952, 380] on input "text" at bounding box center [943, 385] width 63 height 31
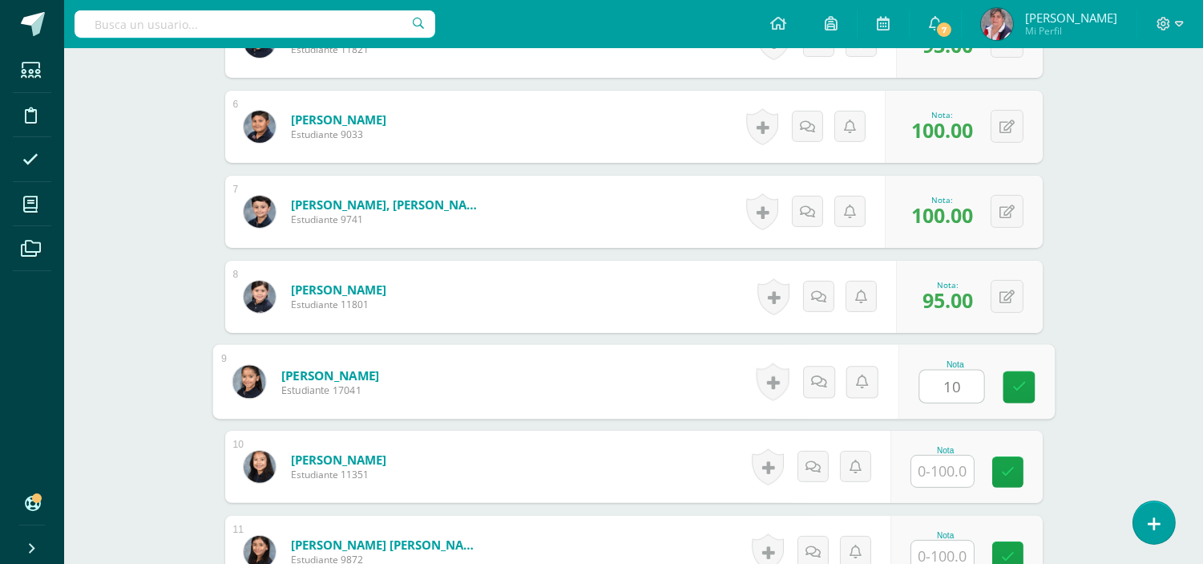
type input "100"
click at [1012, 378] on link at bounding box center [1019, 387] width 32 height 32
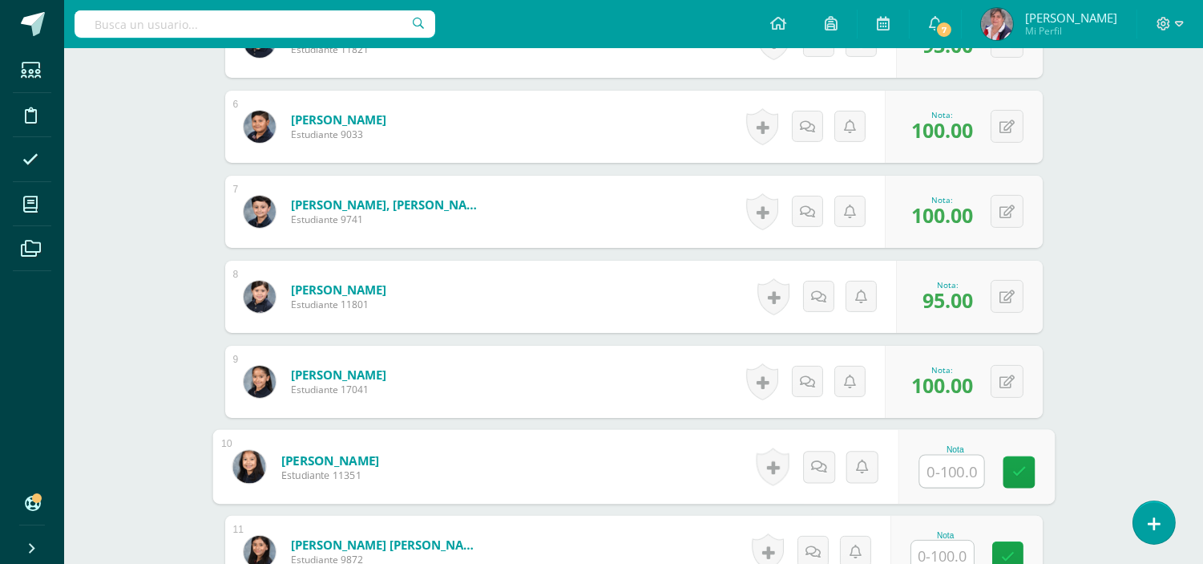
click at [950, 475] on input "text" at bounding box center [952, 471] width 64 height 32
type input "95"
click at [1015, 465] on icon at bounding box center [1019, 472] width 14 height 14
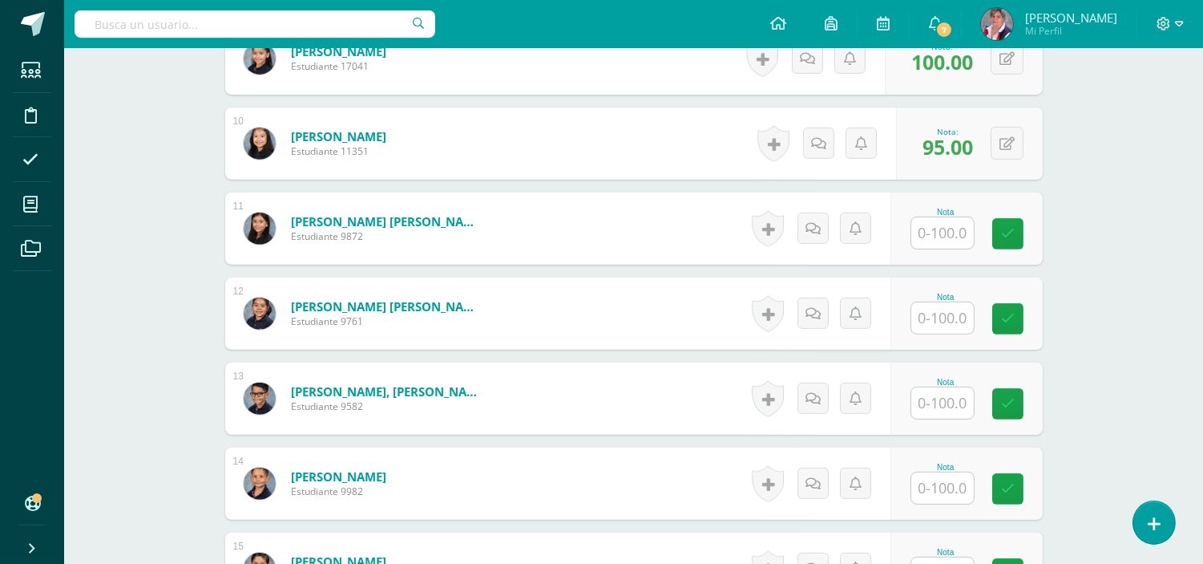
scroll to position [1240, 0]
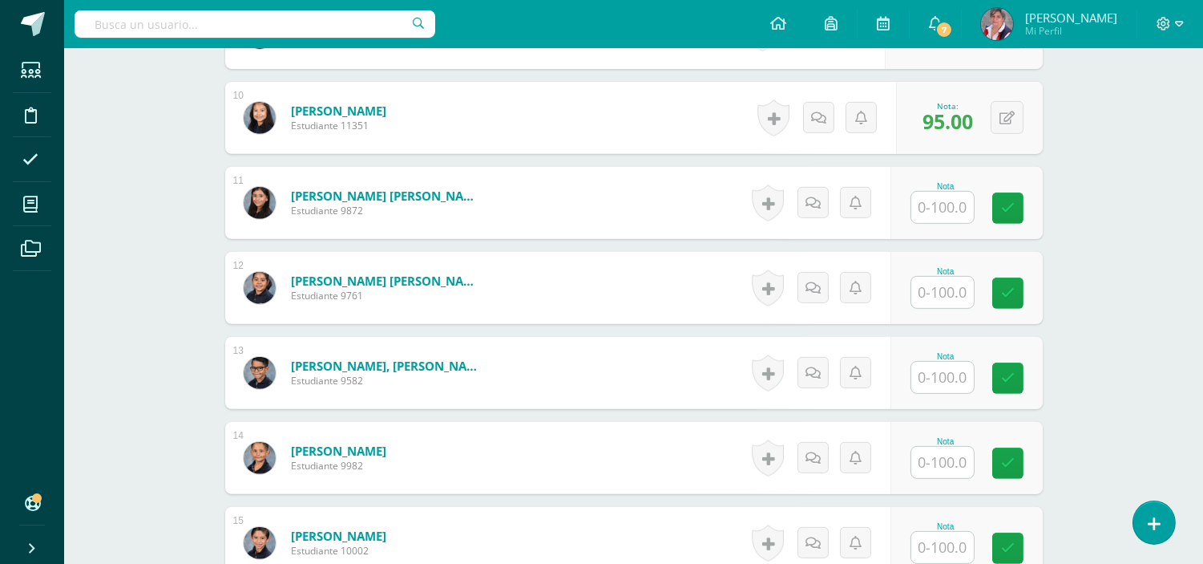
click at [960, 211] on input "text" at bounding box center [943, 207] width 63 height 31
type input "93"
click at [1005, 207] on link at bounding box center [1019, 208] width 32 height 32
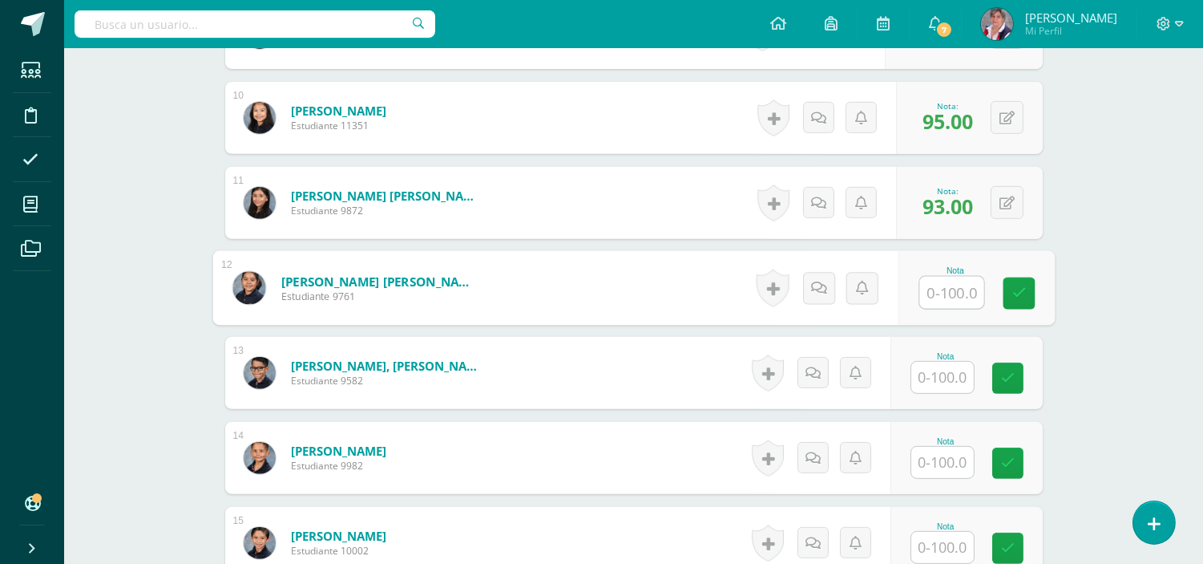
click at [954, 297] on input "text" at bounding box center [952, 293] width 64 height 32
type input "100"
click at [1016, 293] on icon at bounding box center [1019, 293] width 14 height 14
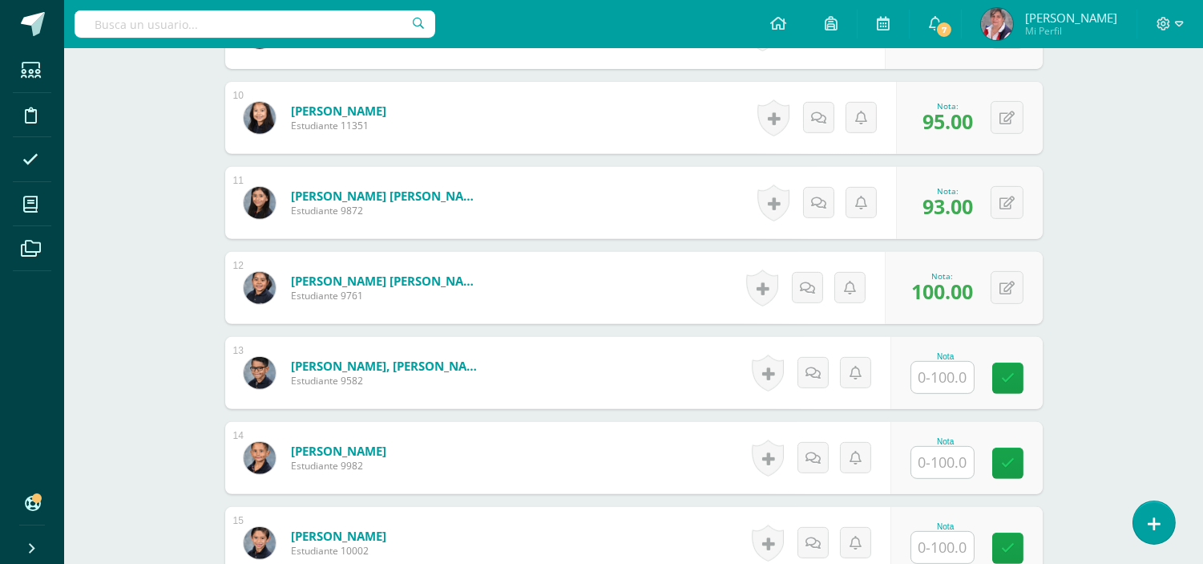
click at [936, 370] on input "text" at bounding box center [943, 377] width 63 height 31
type input "93"
click at [1030, 372] on link at bounding box center [1019, 378] width 32 height 32
click at [942, 463] on input "text" at bounding box center [943, 462] width 63 height 31
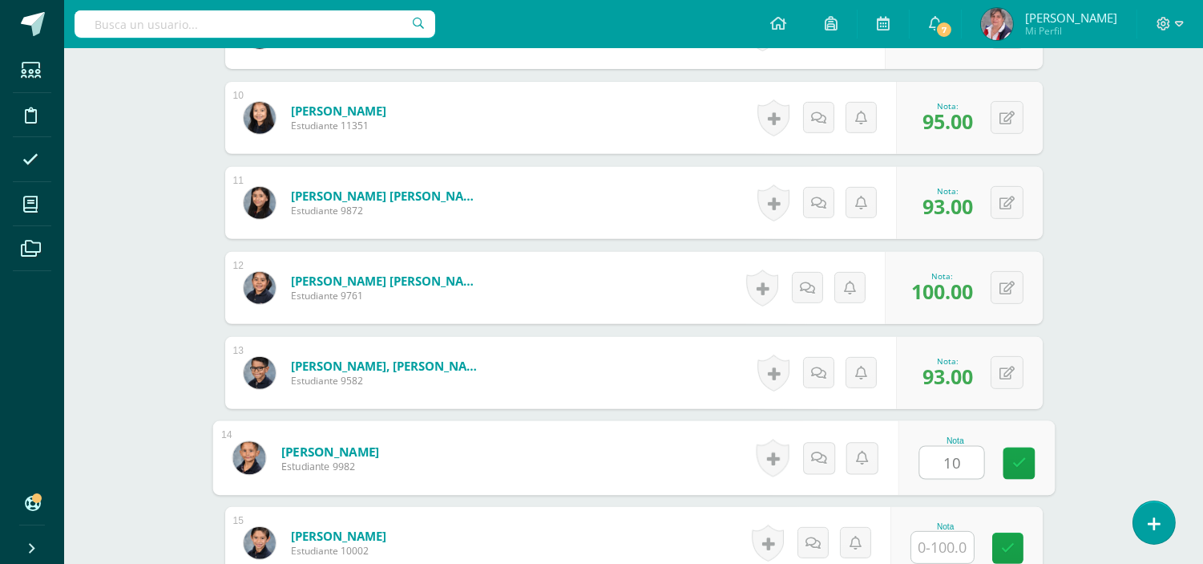
type input "100"
click at [1016, 460] on icon at bounding box center [1019, 463] width 14 height 14
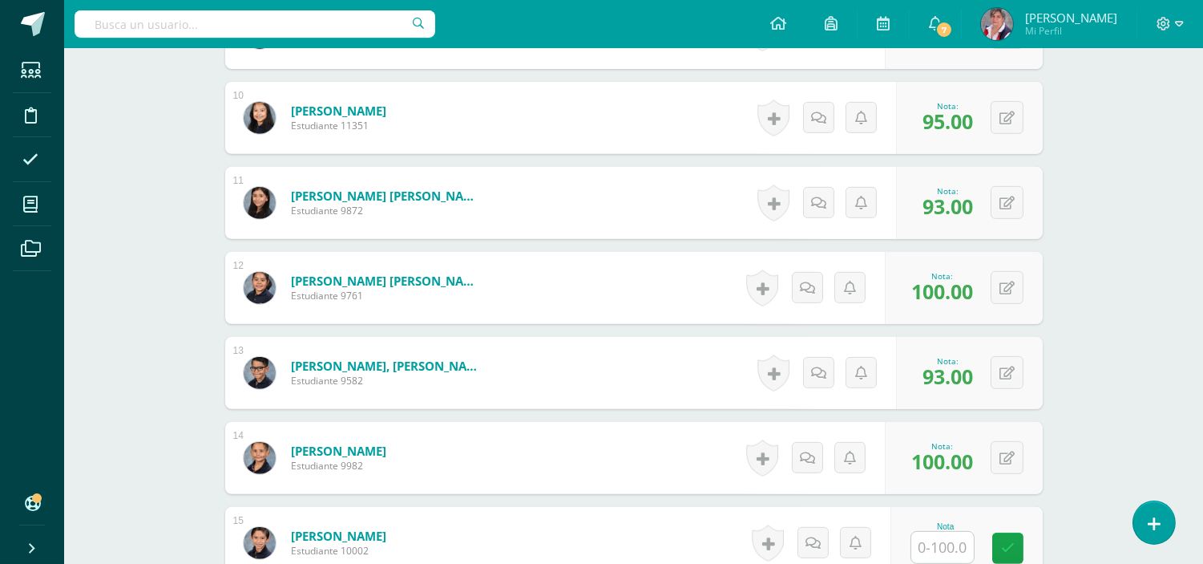
click at [958, 544] on input "text" at bounding box center [943, 547] width 63 height 31
type input "100"
click at [1016, 544] on icon at bounding box center [1019, 548] width 14 height 14
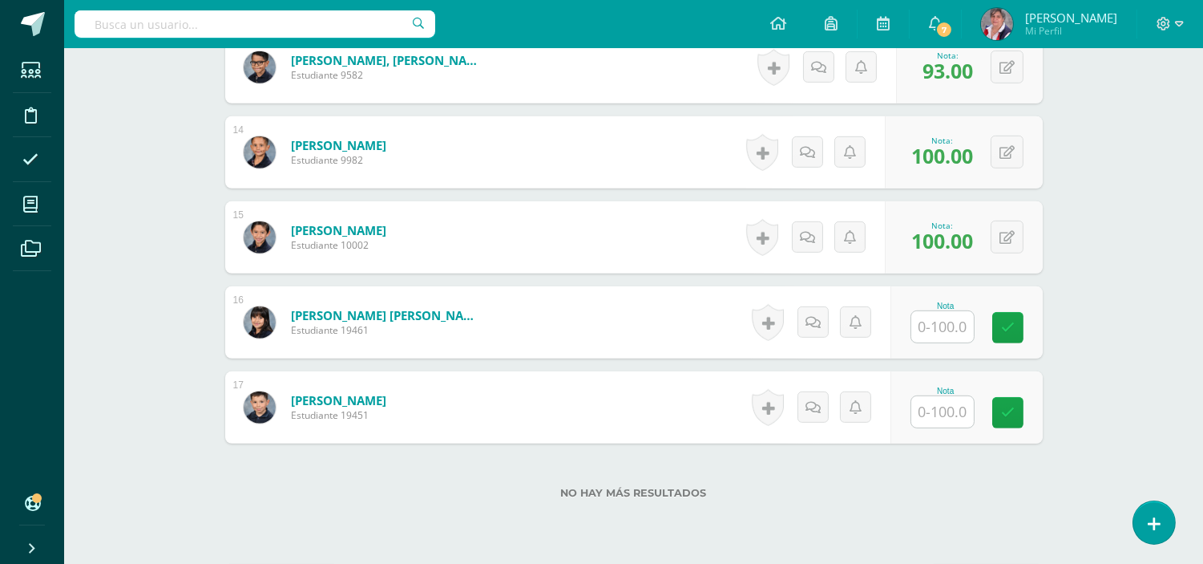
scroll to position [1608, 0]
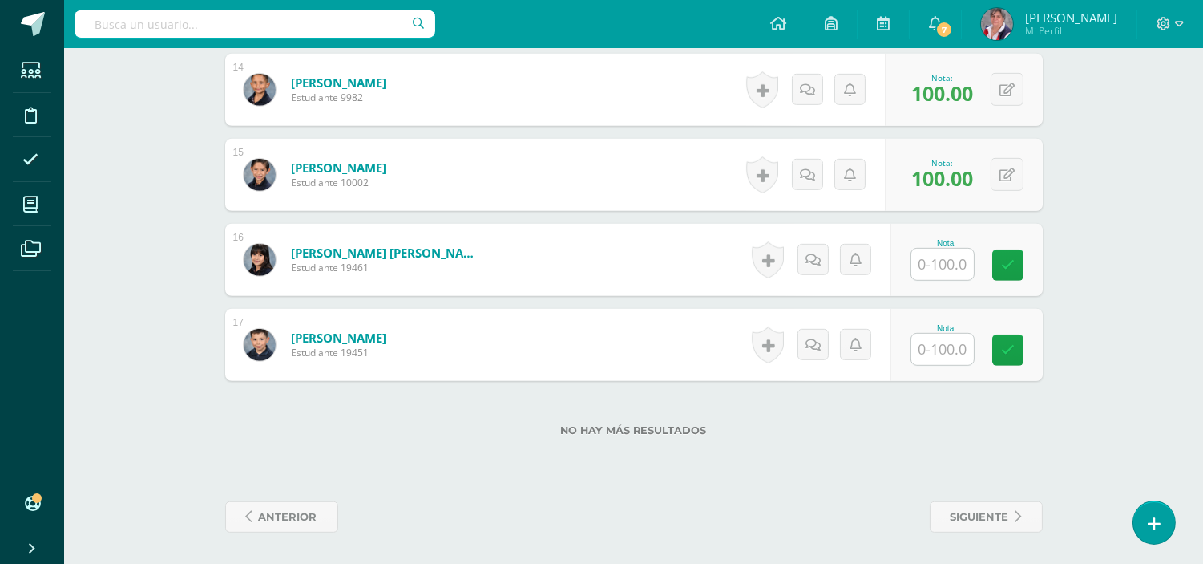
click at [941, 265] on input "text" at bounding box center [943, 264] width 63 height 31
type input "93"
click at [1021, 259] on icon at bounding box center [1019, 265] width 14 height 14
click at [946, 350] on input "text" at bounding box center [943, 349] width 63 height 31
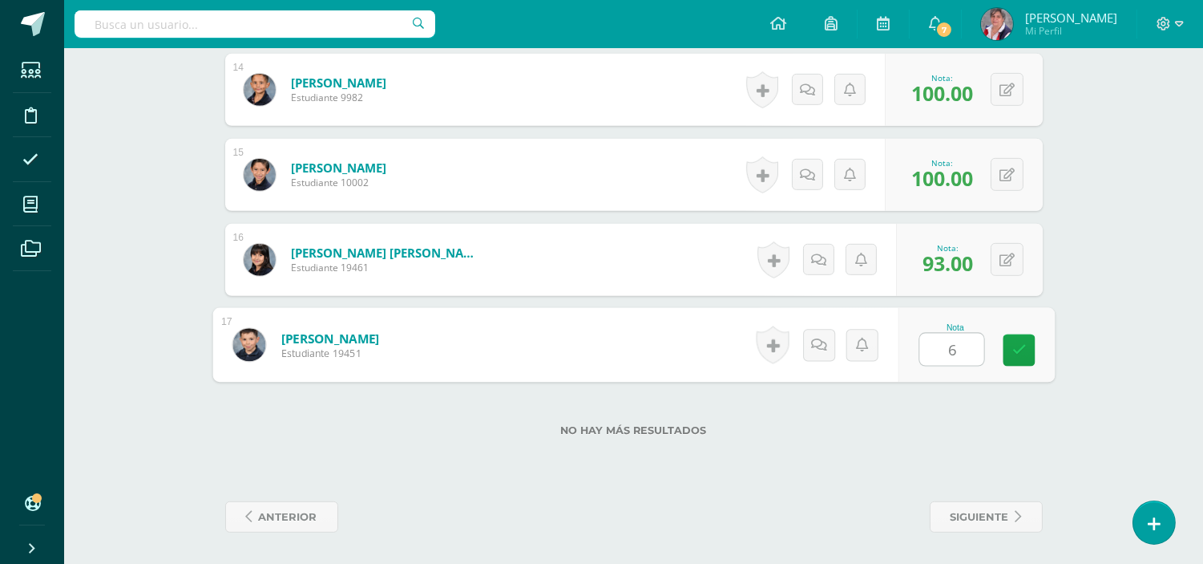
type input "67"
click at [1013, 341] on link at bounding box center [1019, 350] width 32 height 32
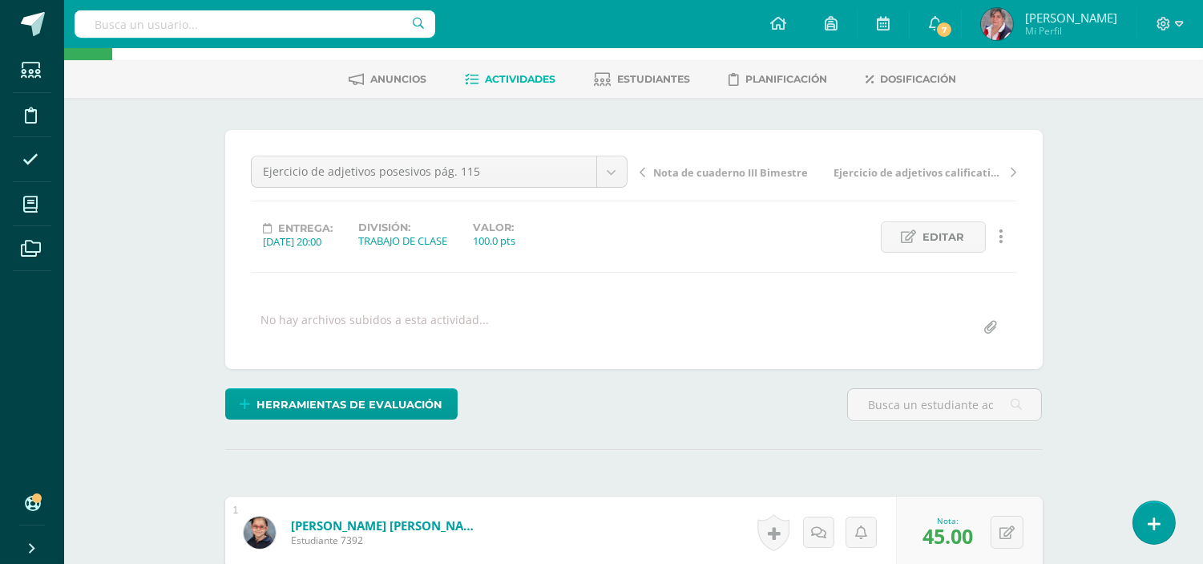
scroll to position [0, 0]
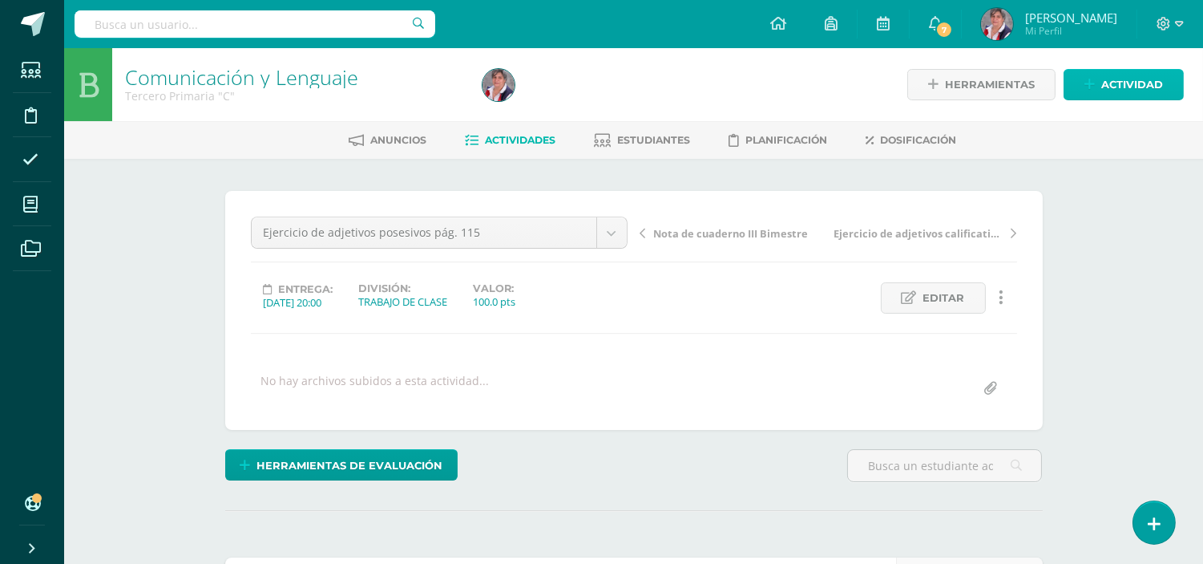
click at [1112, 80] on span "Actividad" at bounding box center [1133, 85] width 62 height 30
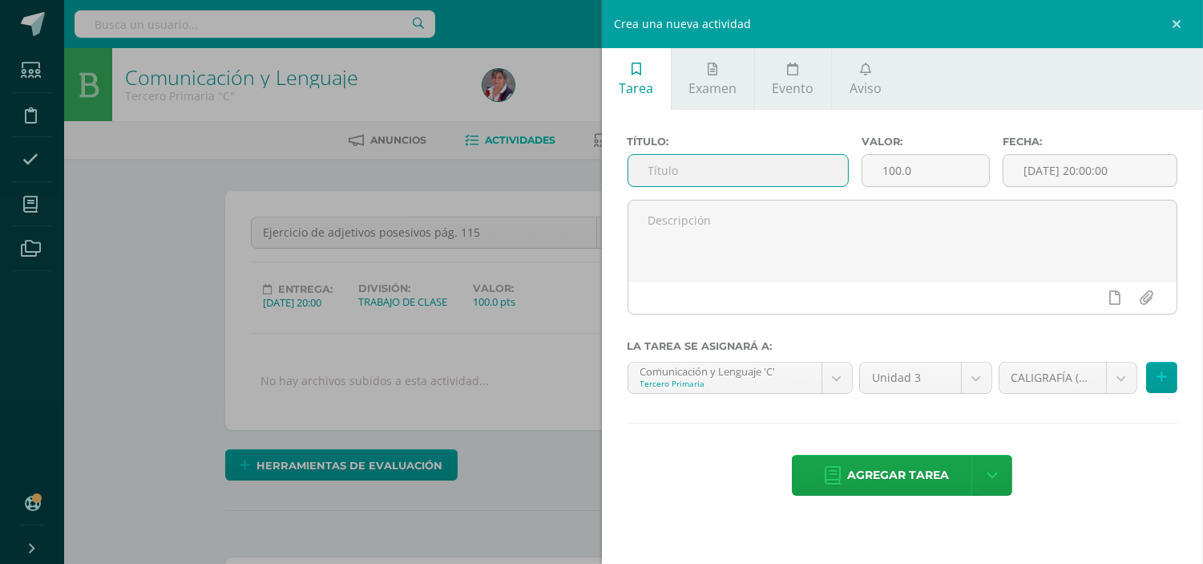
click at [732, 165] on input "text" at bounding box center [739, 170] width 220 height 31
paste input "Ejercicio de adjetivos posesivos pág. 115"
click at [779, 168] on input "Ejercicio de adjetivos posesivos pág. 115" at bounding box center [739, 170] width 220 height 31
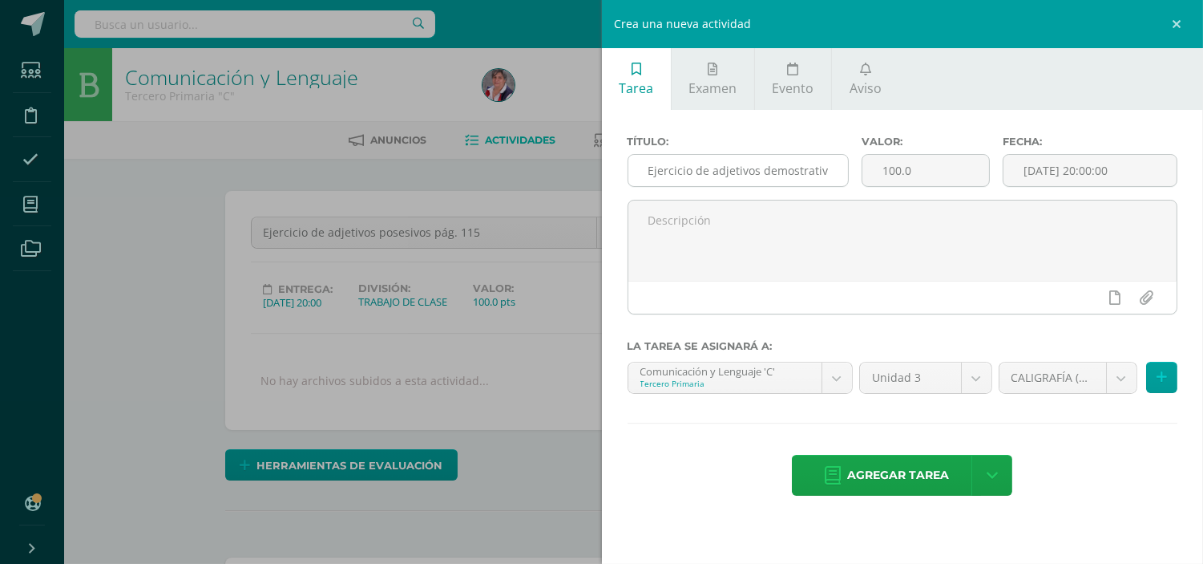
click at [848, 164] on div "Ejercicio de adjetivos demostrativos pág. 115" at bounding box center [739, 170] width 222 height 33
drag, startPoint x: 642, startPoint y: 169, endPoint x: 856, endPoint y: 164, distance: 213.4
click at [856, 164] on div "Título: Ejercicio de adjetivos demostrativos pág. 115 Valor: 100.0 Fecha: 2025-…" at bounding box center [903, 168] width 564 height 64
click at [829, 172] on input "Ejercicio de adjetivos demostrativos pág. 115" at bounding box center [739, 170] width 220 height 31
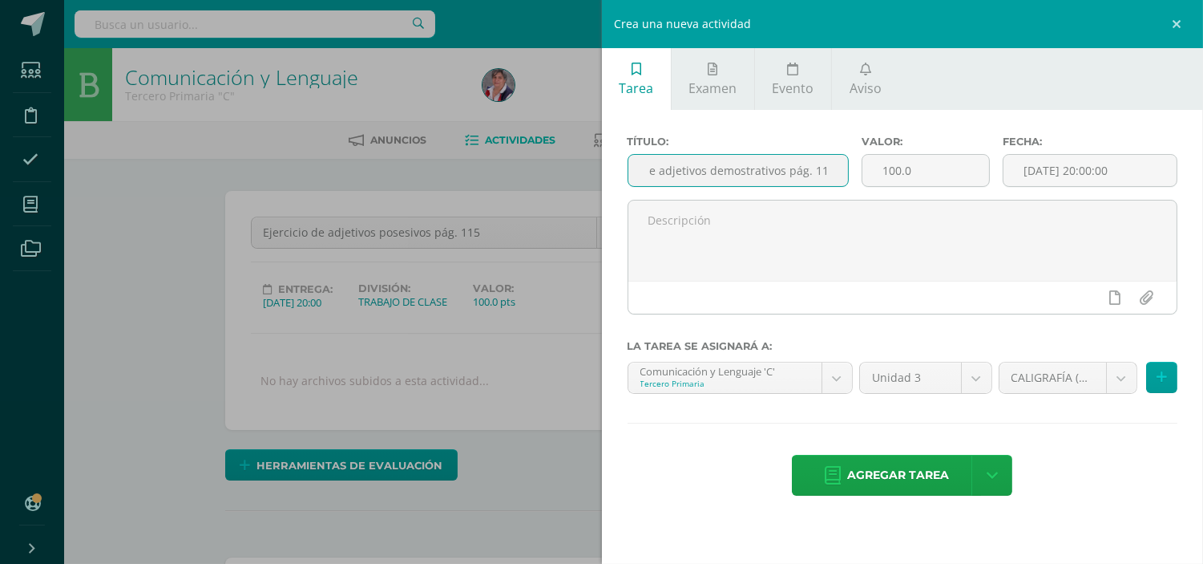
scroll to position [0, 0]
drag, startPoint x: 829, startPoint y: 171, endPoint x: 630, endPoint y: 163, distance: 199.0
click at [630, 163] on input "Ejercicio de adjetivos demostrativos pág. 116" at bounding box center [739, 170] width 220 height 31
click at [693, 166] on input "Ejercicio de adjetivos demostrativos pág. 116" at bounding box center [739, 170] width 220 height 31
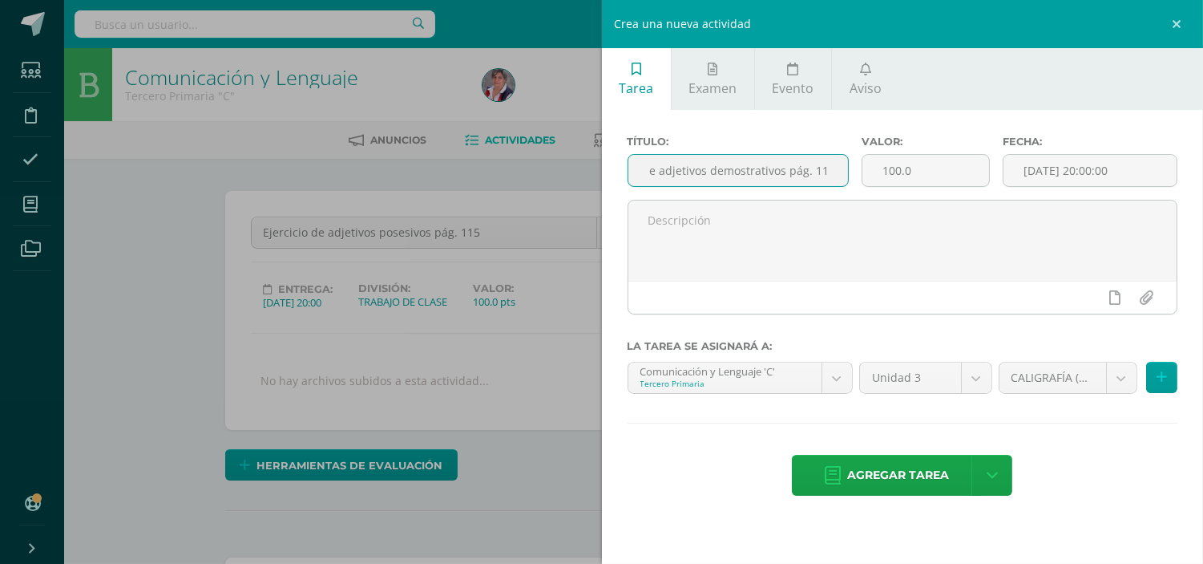
drag, startPoint x: 646, startPoint y: 168, endPoint x: 836, endPoint y: 148, distance: 191.1
click at [836, 148] on div "Título: Ejercicio de adjetivos demostrativos pág. 116" at bounding box center [738, 168] width 235 height 64
type input "Ejercicio de adjetivos demostrativos pág. 116"
click at [1044, 162] on input "[DATE] 20:00:00" at bounding box center [1090, 170] width 173 height 31
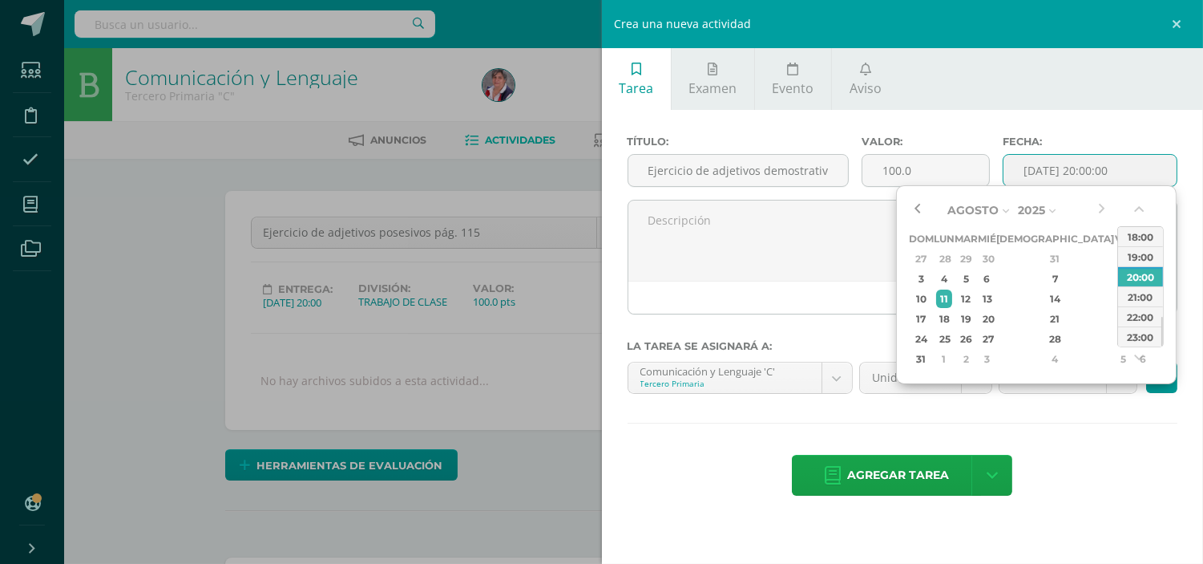
click at [918, 207] on button "button" at bounding box center [917, 210] width 16 height 24
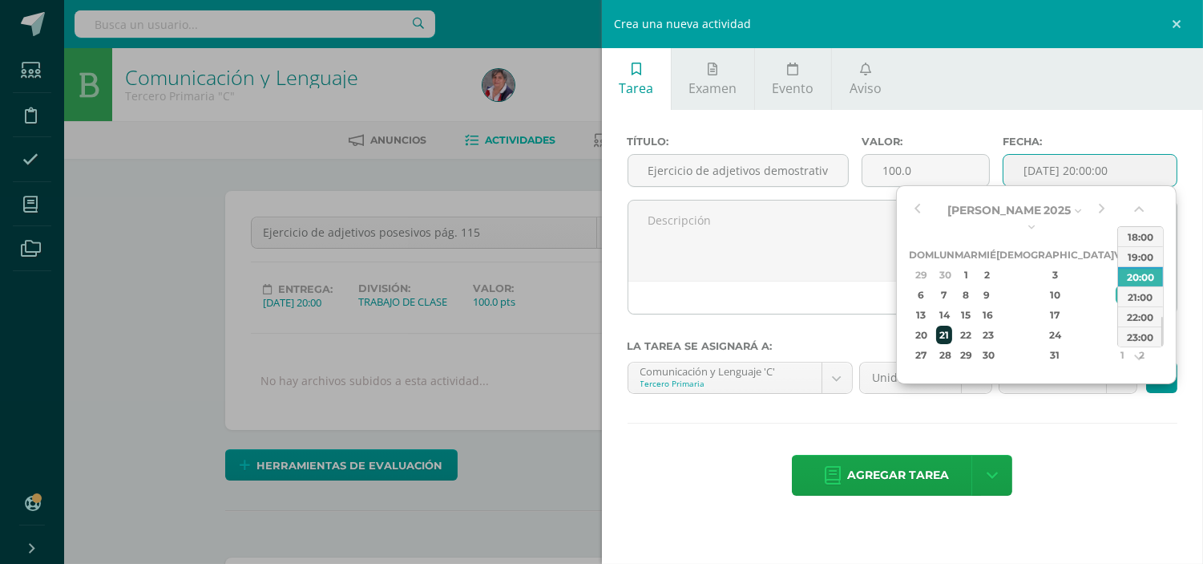
click at [953, 326] on div "21" at bounding box center [944, 335] width 17 height 18
type input "2025-07-21 20:00"
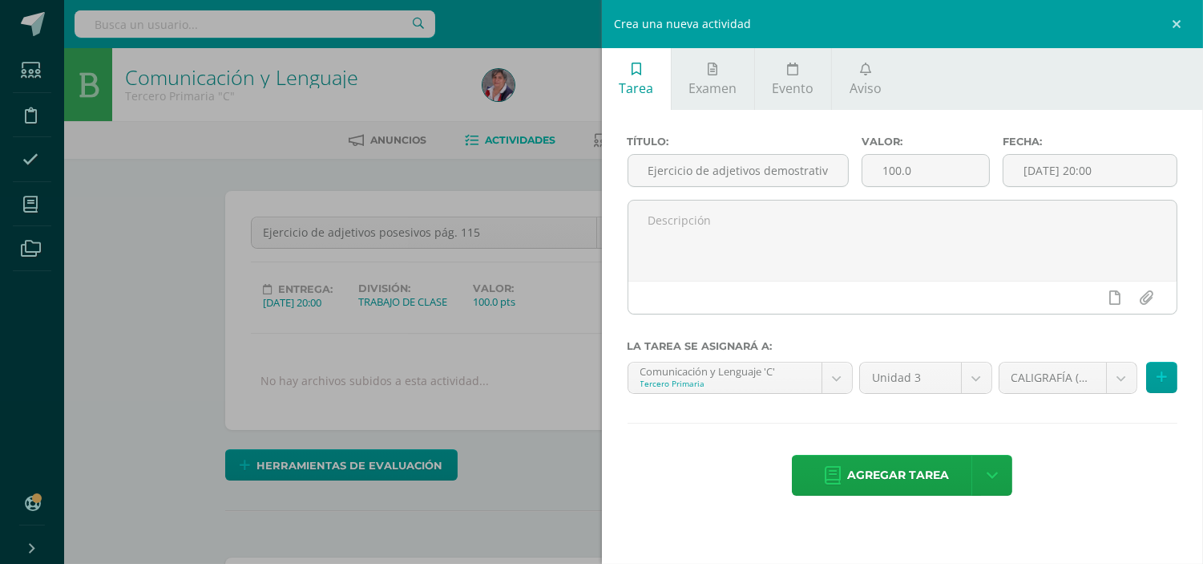
click at [1062, 436] on div "Título: Ejercicio de adjetivos demostrativos pág. 116 Valor: 100.0 Fecha: 2025-…" at bounding box center [903, 317] width 602 height 415
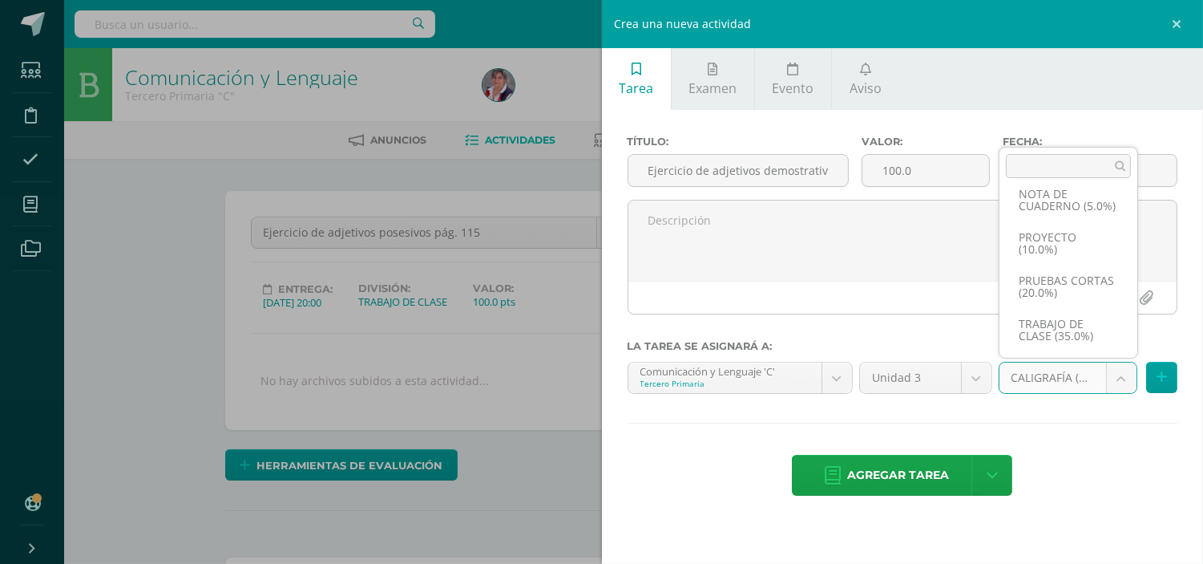
scroll to position [135, 0]
select select "227368"
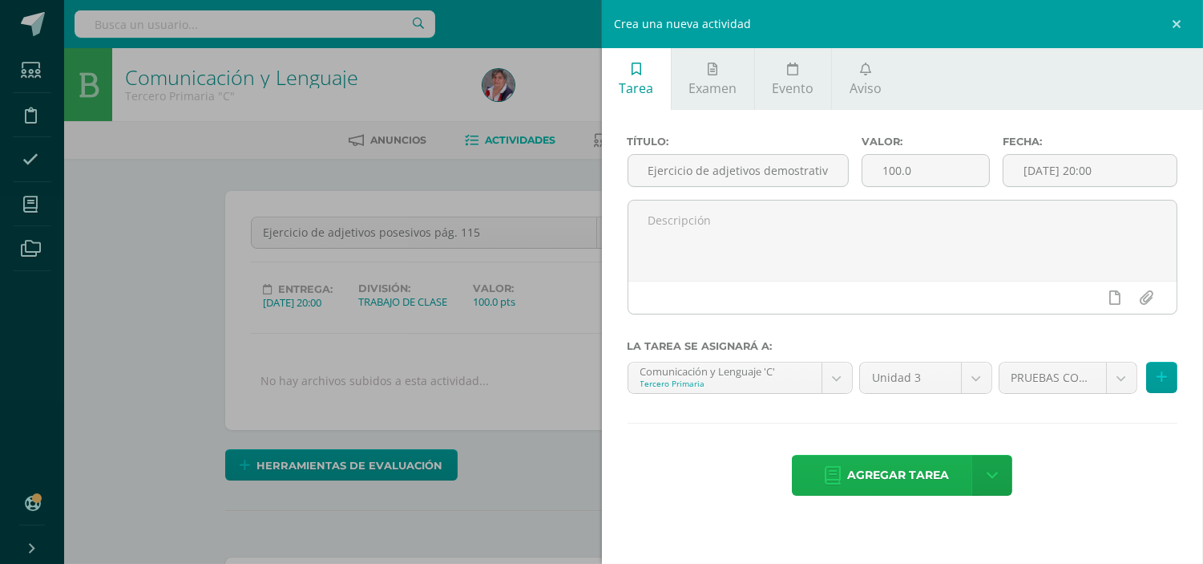
click at [890, 475] on span "Agregar tarea" at bounding box center [898, 474] width 102 height 39
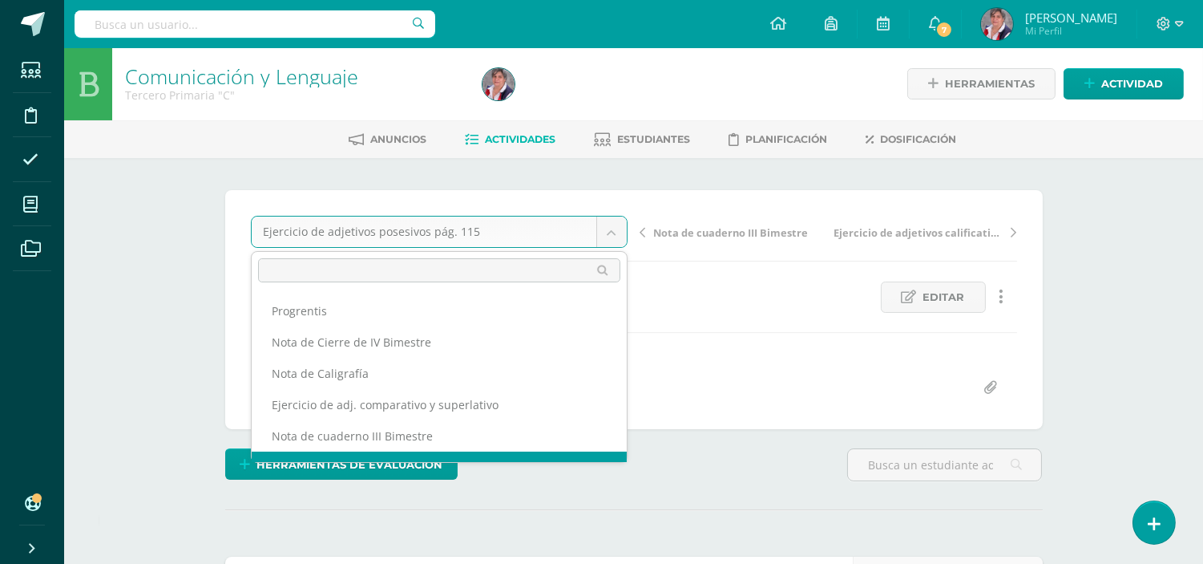
scroll to position [20, 0]
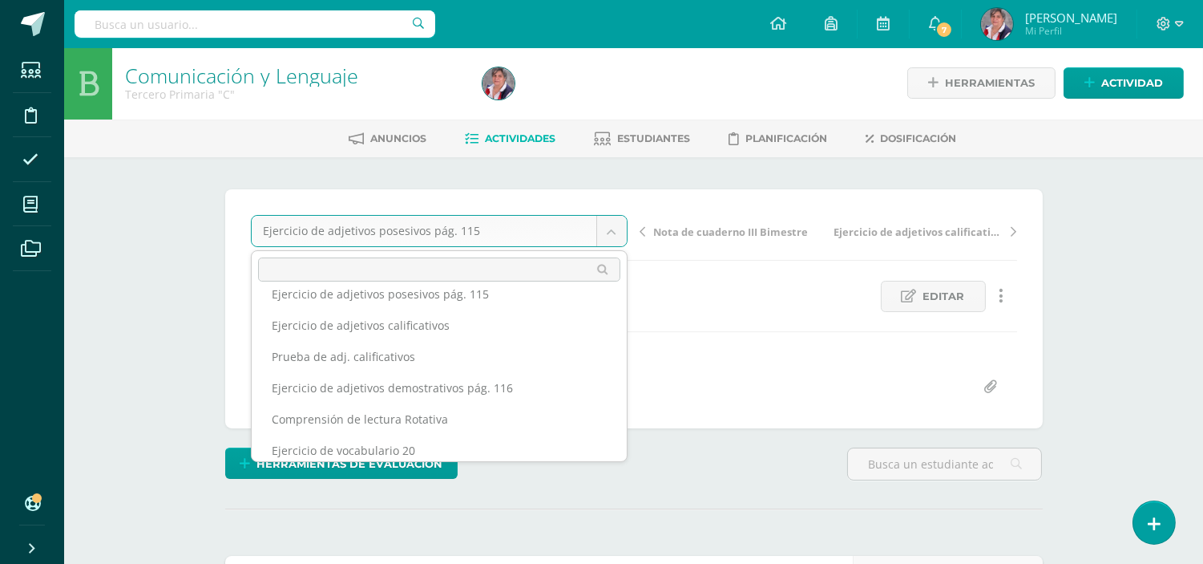
scroll to position [183, 0]
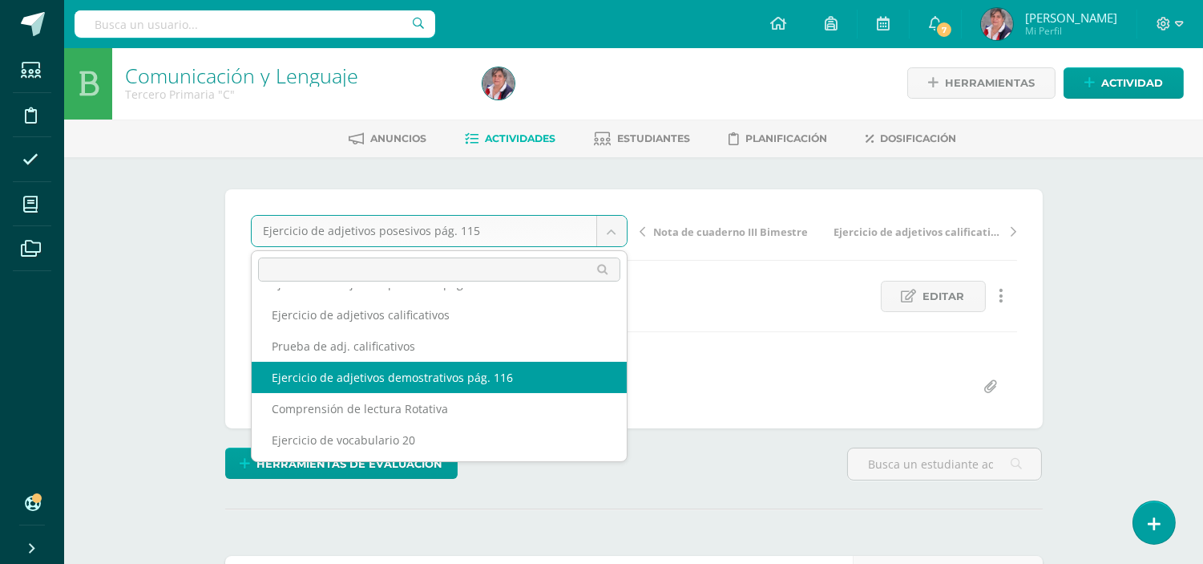
select select "/dashboard/teacher/grade-activity/231192/"
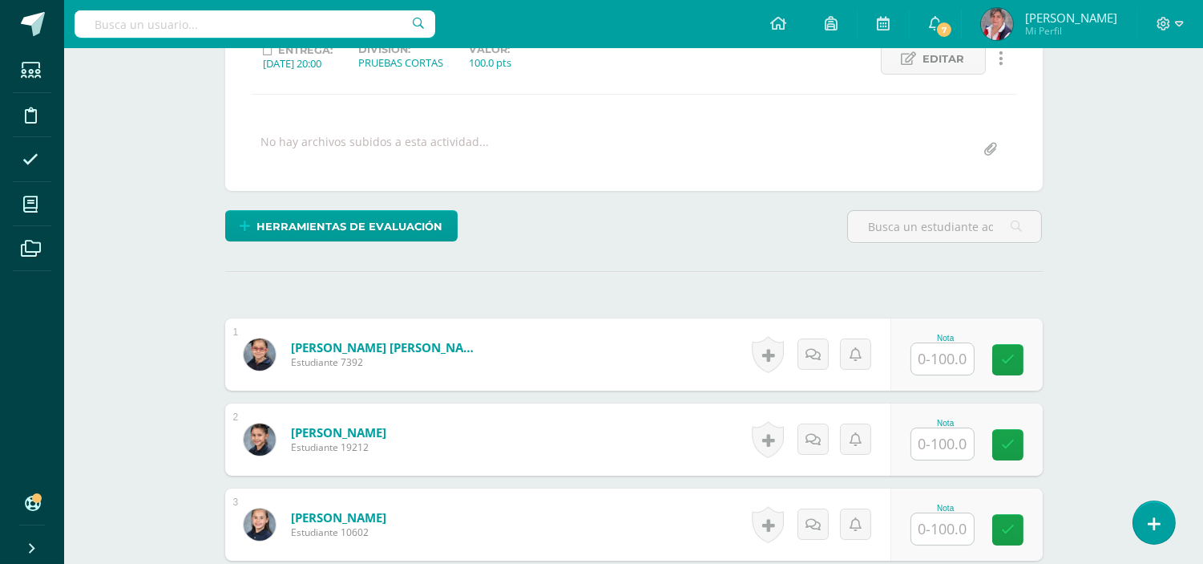
scroll to position [241, 0]
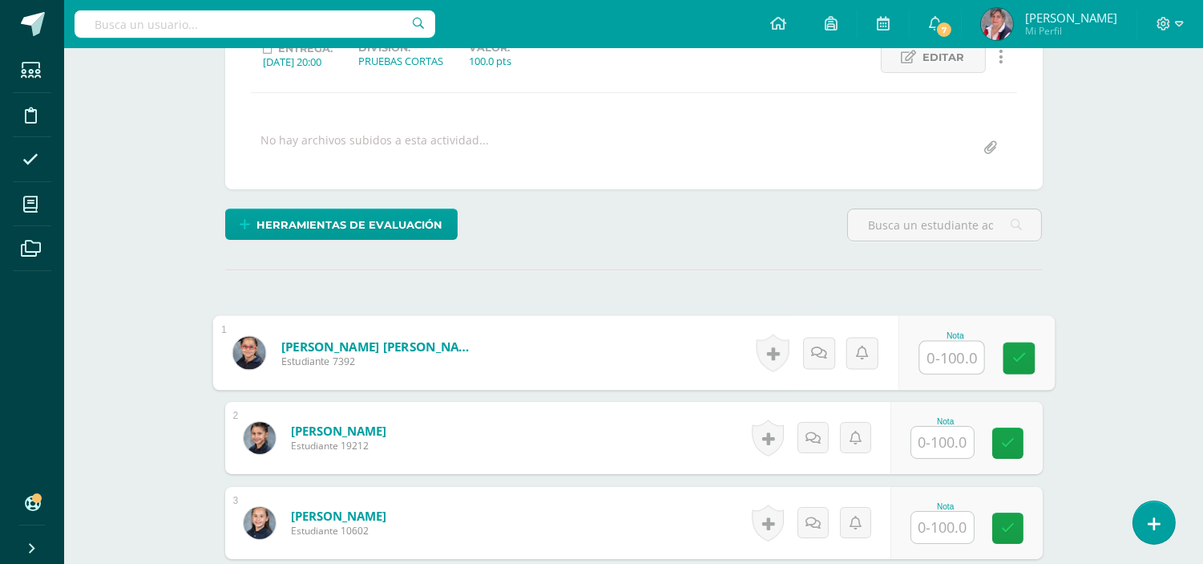
click at [952, 366] on input "text" at bounding box center [952, 358] width 64 height 32
type input "20"
click at [1021, 342] on link at bounding box center [1019, 358] width 32 height 32
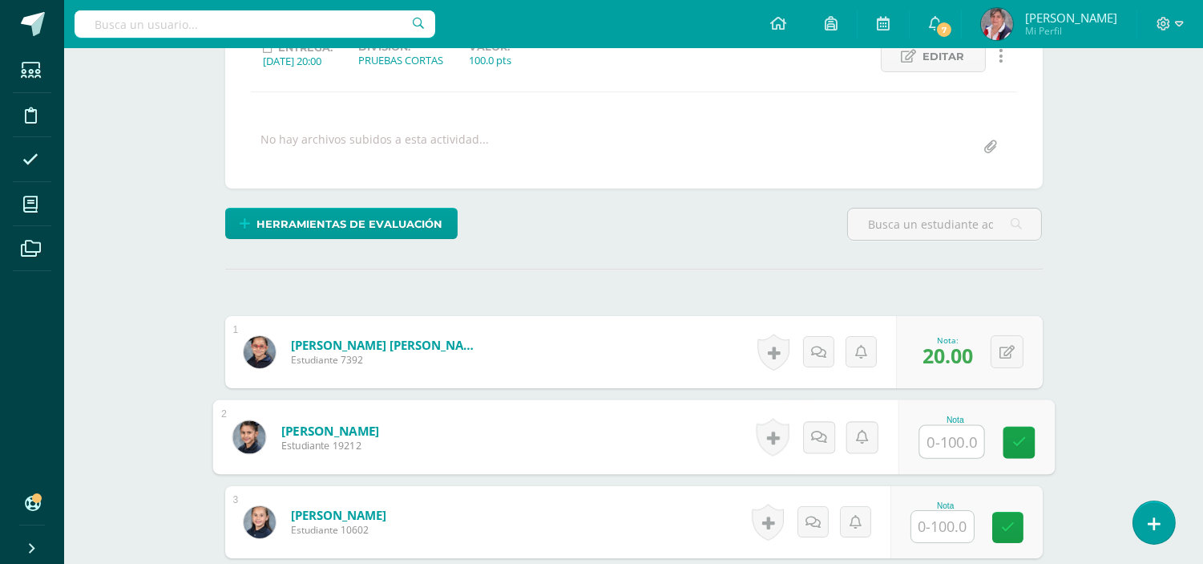
click at [948, 445] on input "text" at bounding box center [952, 442] width 64 height 32
type input "100"
click at [1021, 445] on icon at bounding box center [1019, 442] width 14 height 14
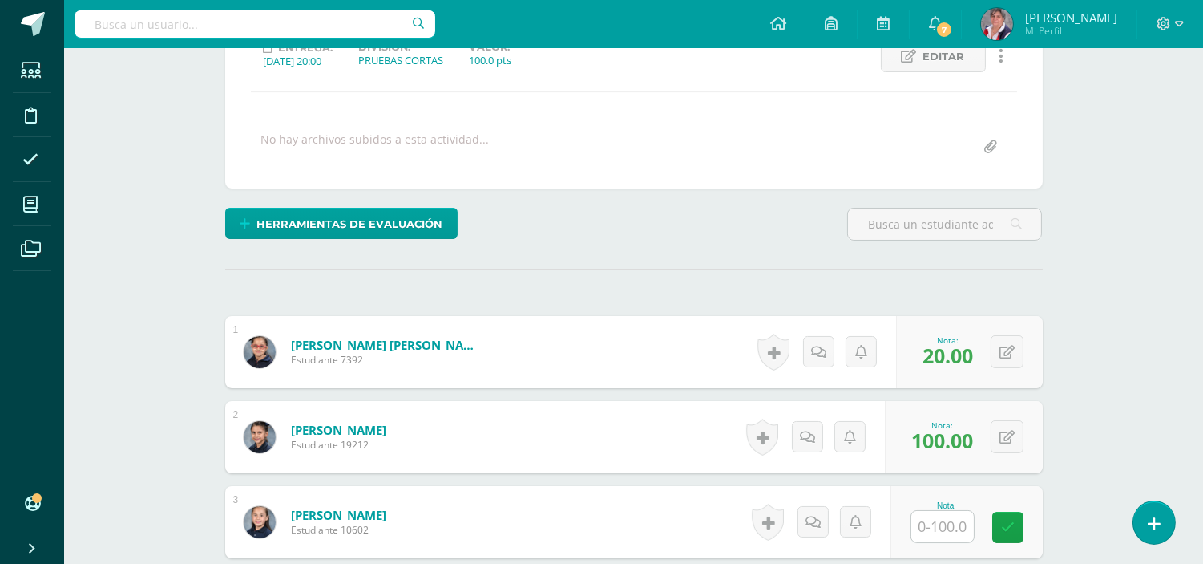
click at [950, 531] on input "text" at bounding box center [943, 526] width 63 height 31
type input "100"
click at [1027, 523] on link at bounding box center [1019, 528] width 32 height 32
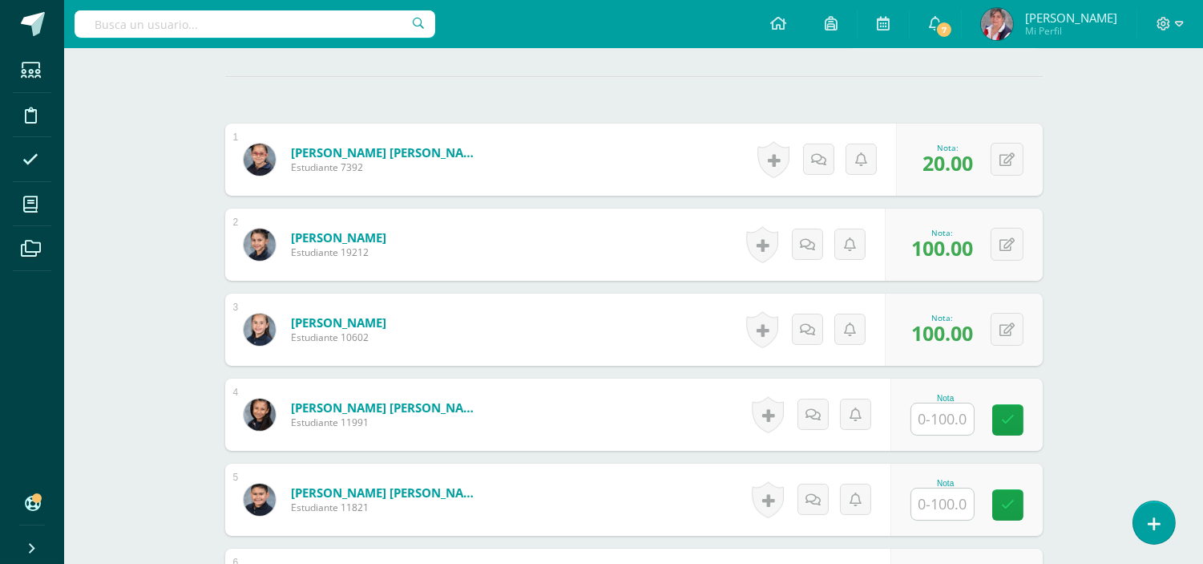
scroll to position [442, 0]
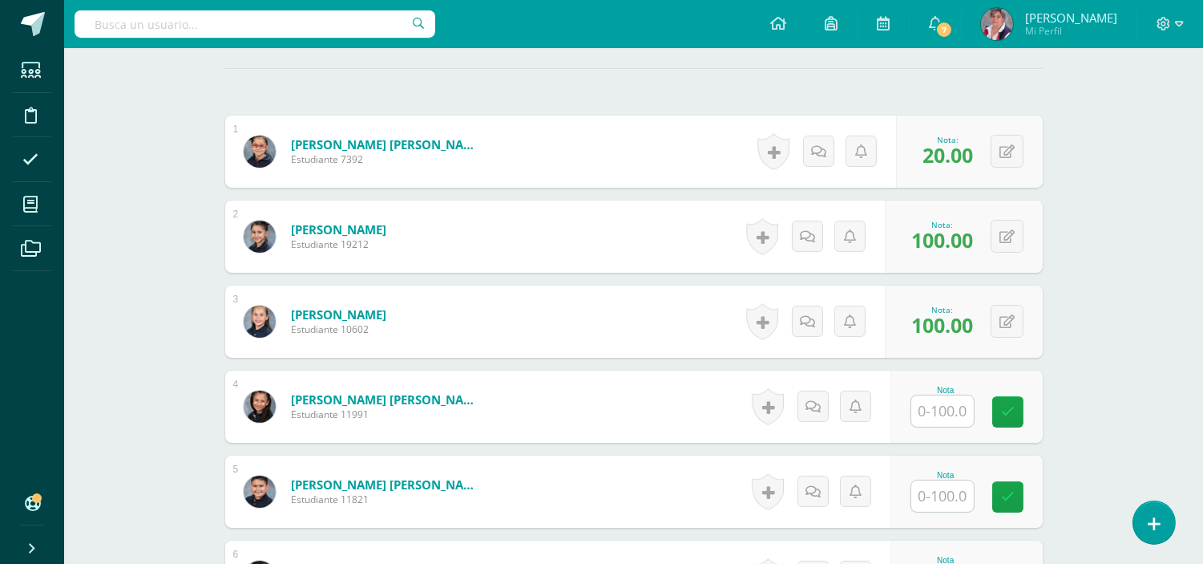
click at [941, 412] on input "text" at bounding box center [943, 410] width 63 height 31
type input "100"
click at [1021, 407] on icon at bounding box center [1019, 412] width 14 height 14
click at [947, 490] on input "text" at bounding box center [943, 495] width 63 height 31
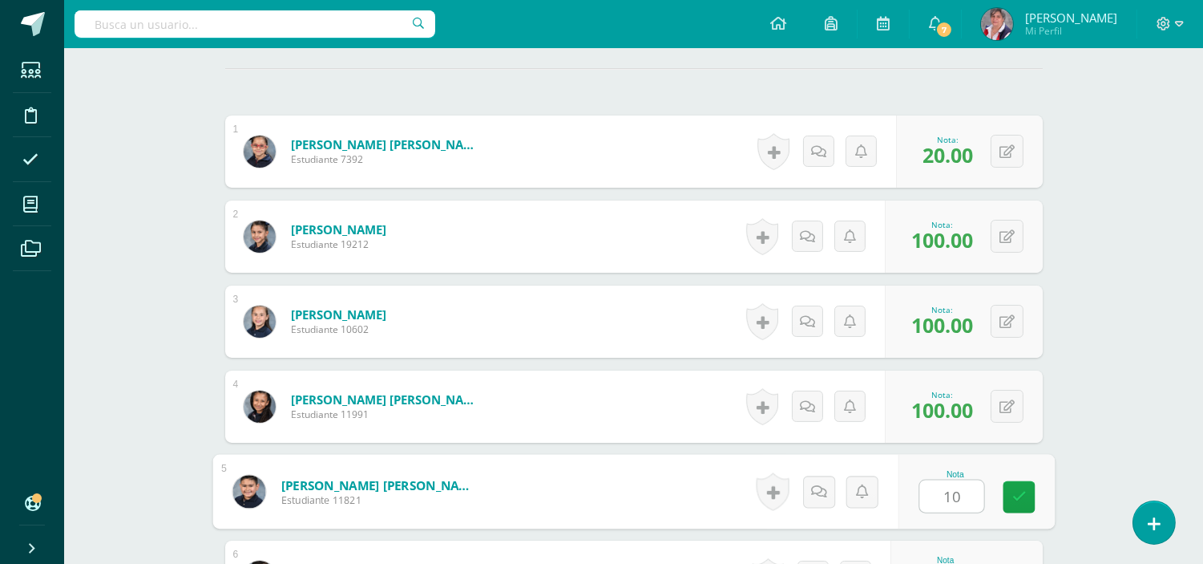
type input "100"
click at [1016, 501] on icon at bounding box center [1019, 497] width 14 height 14
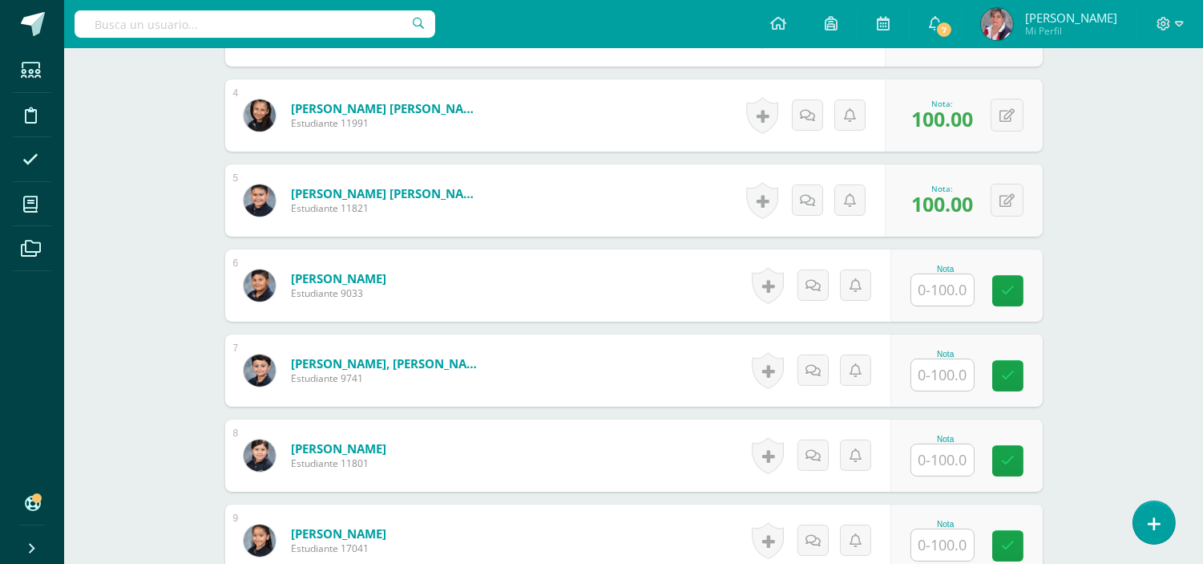
scroll to position [740, 0]
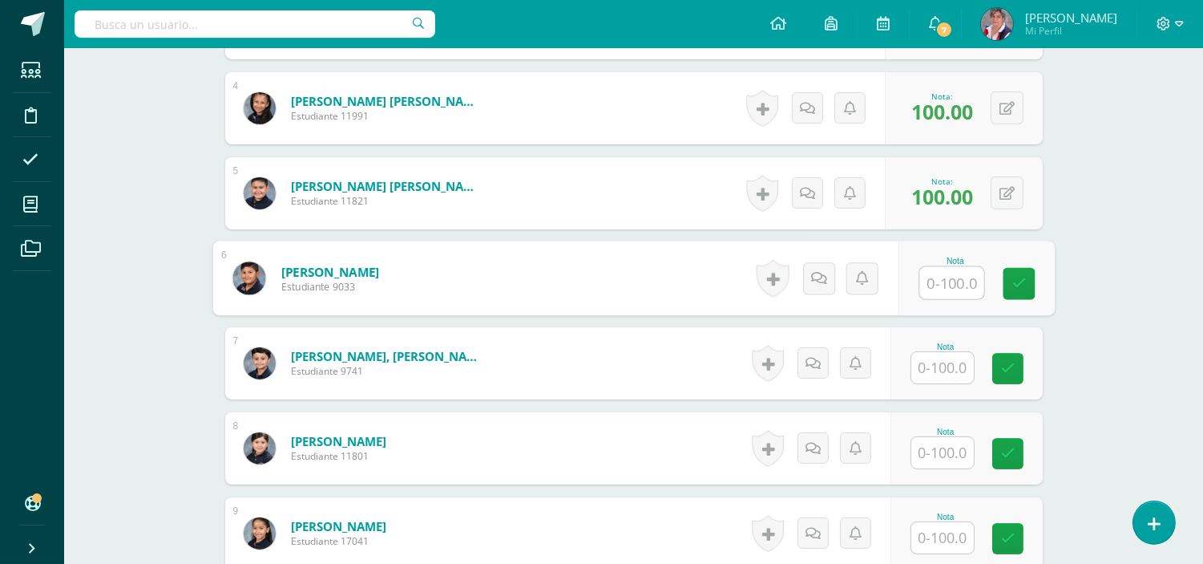
click at [947, 283] on input "text" at bounding box center [952, 283] width 64 height 32
type input "100"
click at [1021, 277] on icon at bounding box center [1019, 284] width 14 height 14
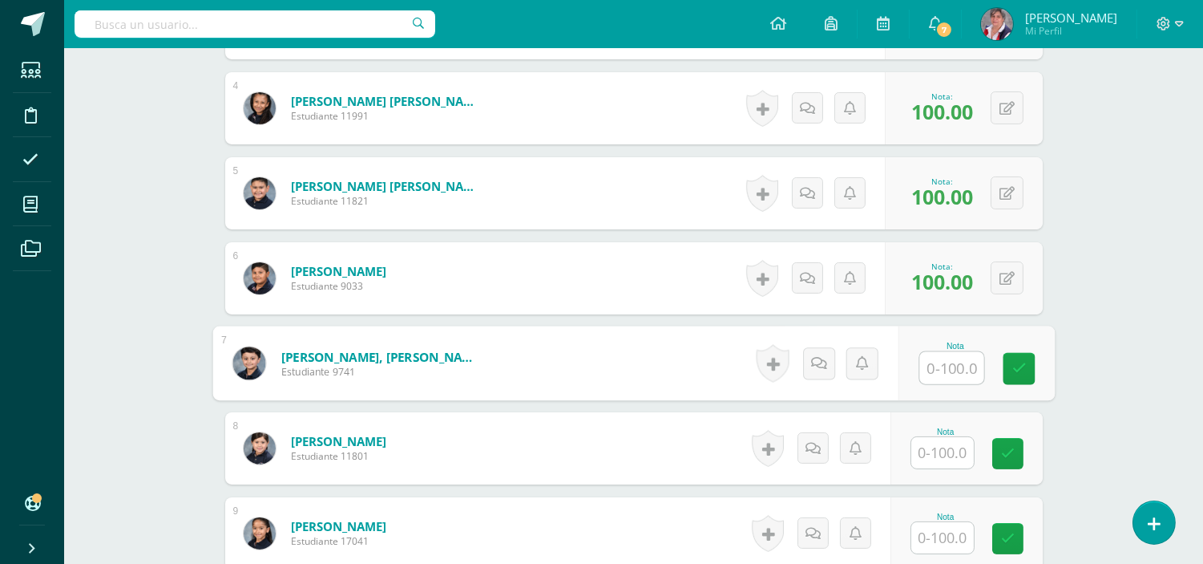
click at [940, 370] on input "text" at bounding box center [952, 368] width 64 height 32
type input "100"
click at [1029, 362] on link at bounding box center [1019, 369] width 32 height 32
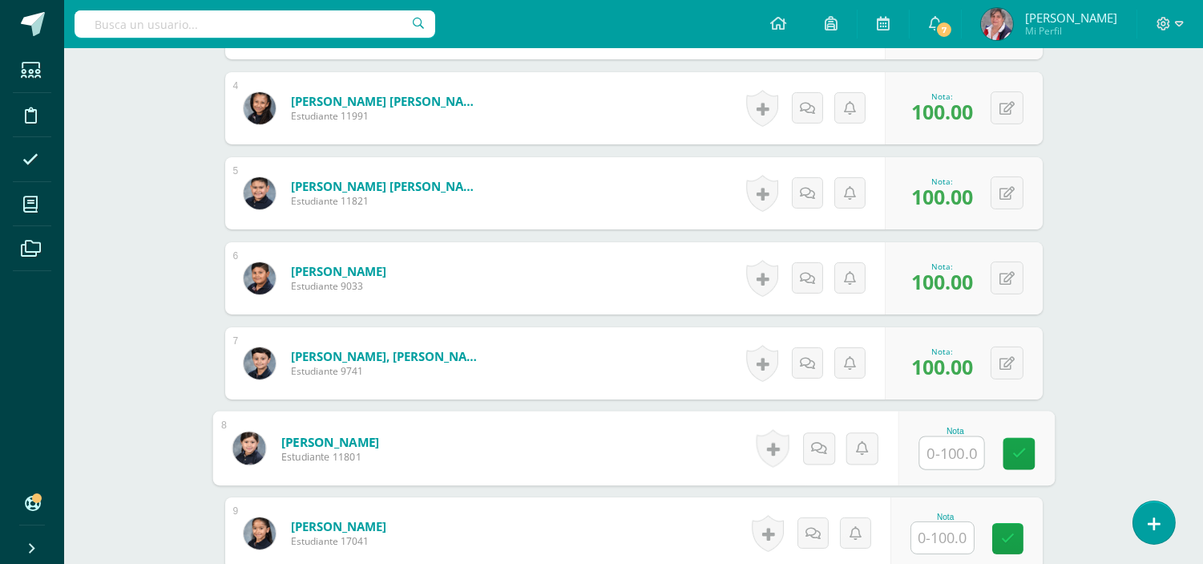
click at [951, 439] on input "text" at bounding box center [952, 453] width 64 height 32
type input "100"
click at [1016, 450] on icon at bounding box center [1019, 454] width 14 height 14
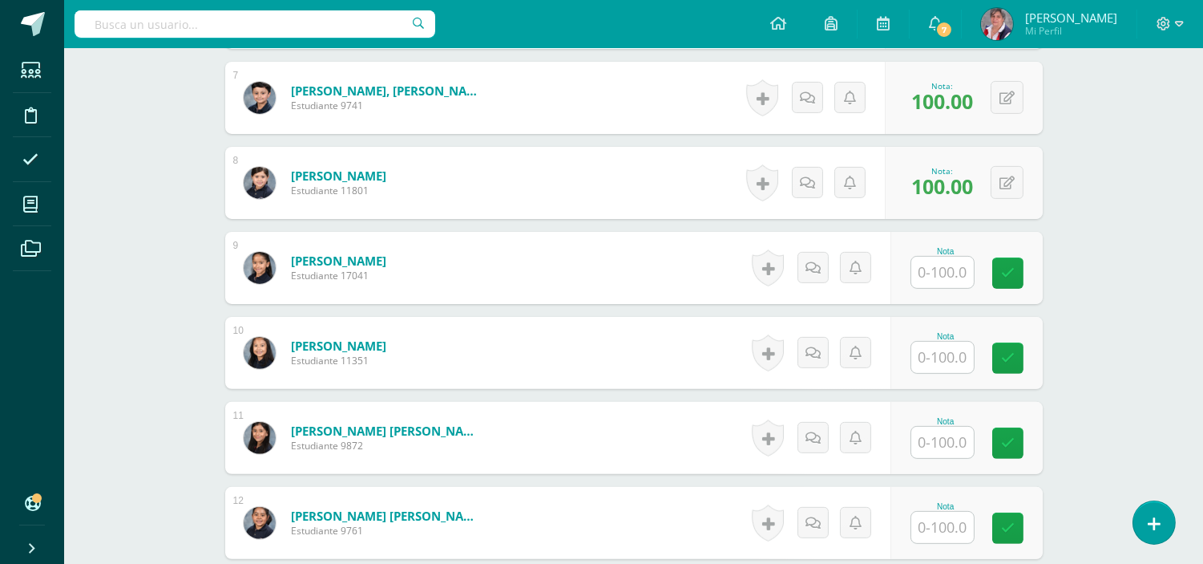
scroll to position [988, 0]
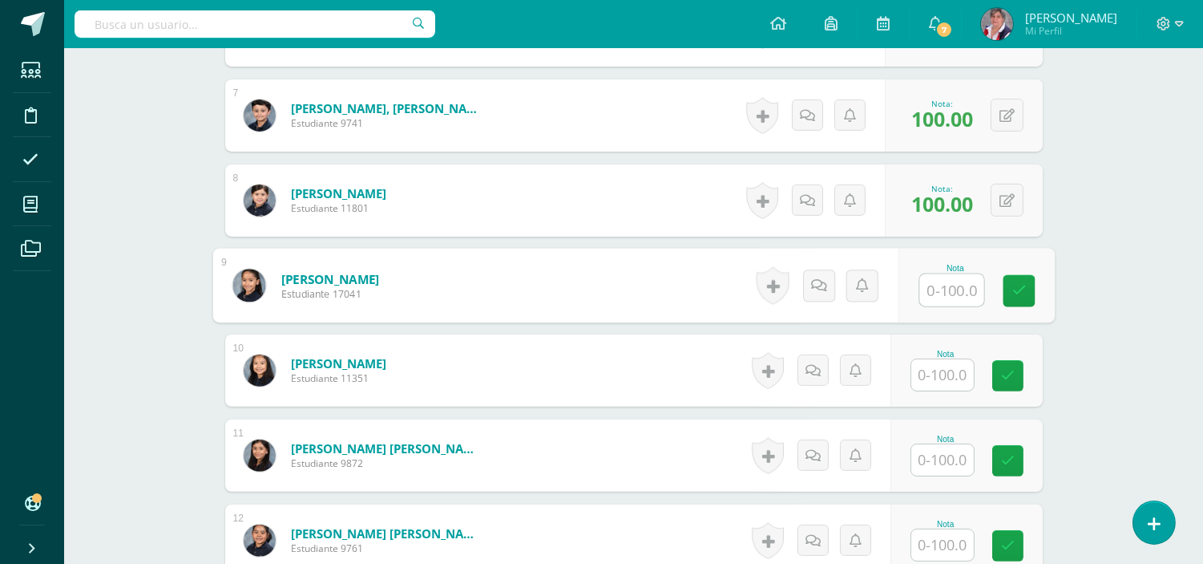
click at [947, 292] on input "text" at bounding box center [952, 290] width 64 height 32
type input "100"
click at [1022, 292] on icon at bounding box center [1019, 291] width 14 height 14
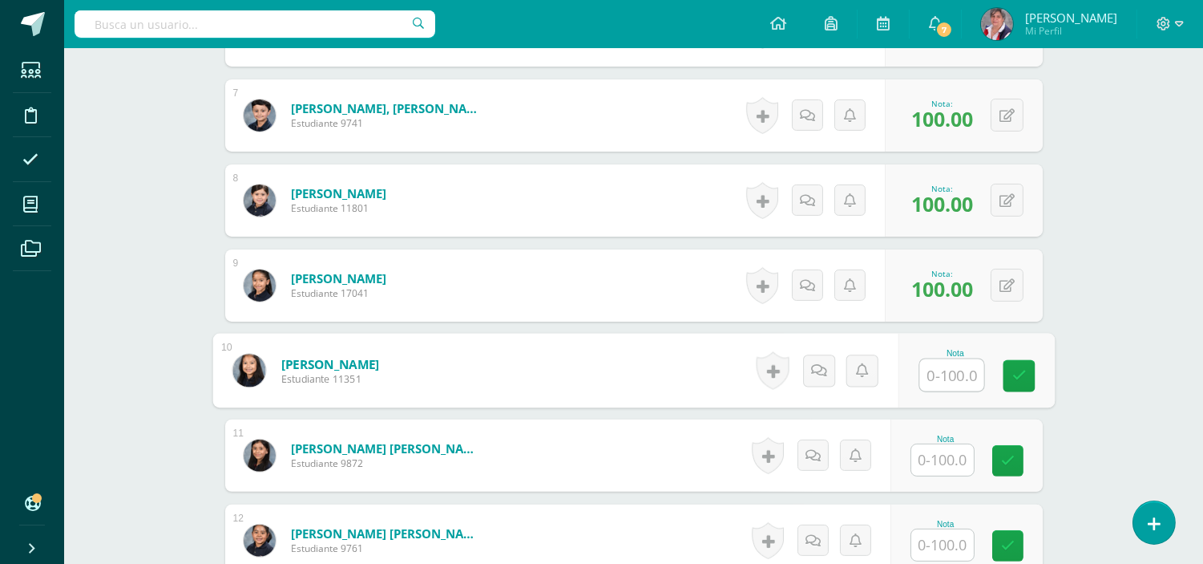
click at [952, 364] on input "text" at bounding box center [952, 375] width 64 height 32
type input "95"
click at [1010, 378] on link at bounding box center [1019, 376] width 32 height 32
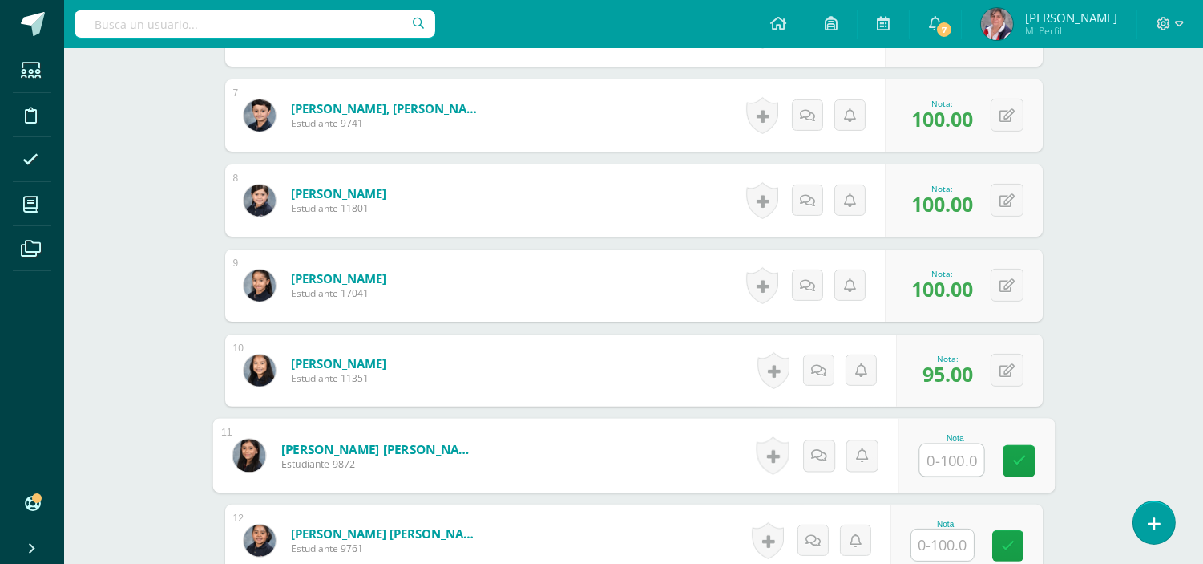
click at [951, 452] on input "text" at bounding box center [952, 460] width 64 height 32
type input "93"
click at [1025, 468] on link at bounding box center [1019, 461] width 32 height 32
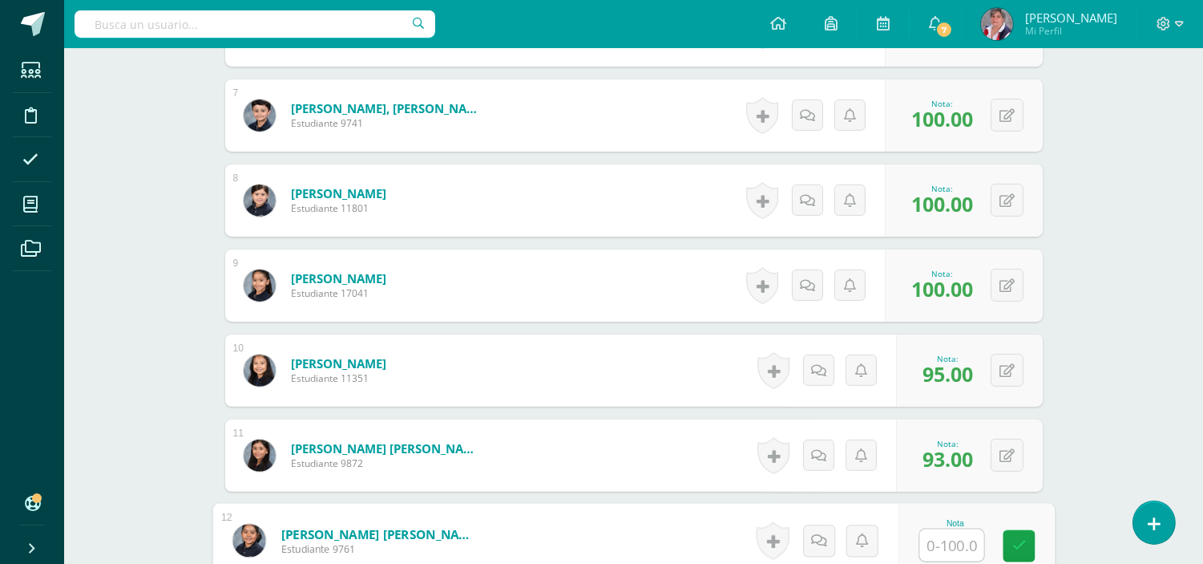
click at [948, 551] on input "text" at bounding box center [952, 545] width 64 height 32
type input "100"
click at [1020, 548] on icon at bounding box center [1019, 546] width 14 height 14
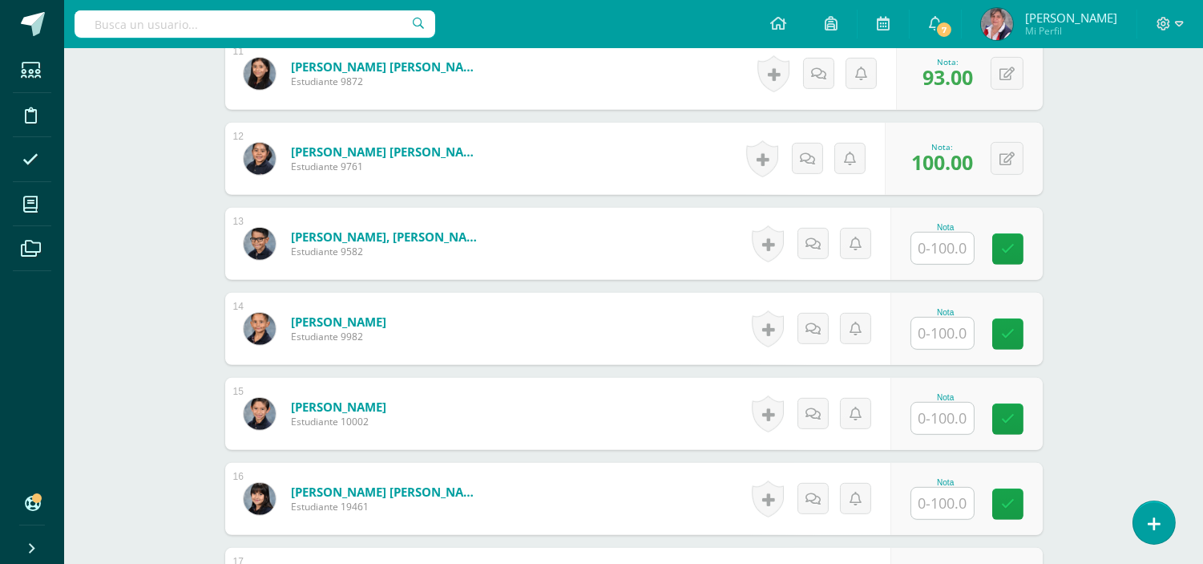
scroll to position [1464, 0]
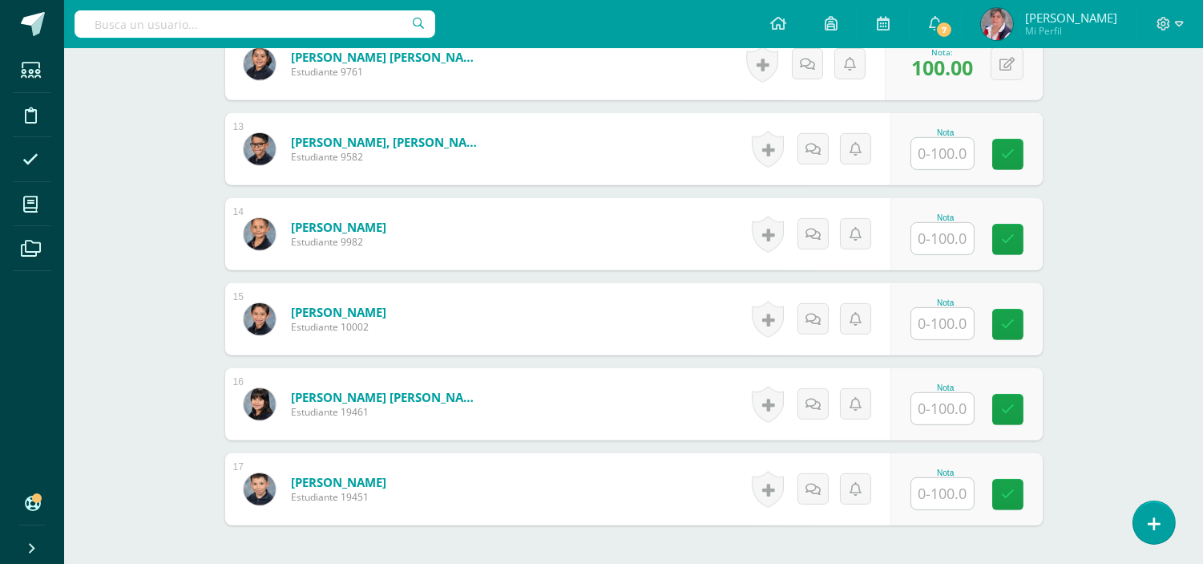
click at [931, 150] on input "text" at bounding box center [943, 153] width 63 height 31
type input "20"
click at [1021, 160] on icon at bounding box center [1019, 155] width 14 height 14
click at [956, 241] on input "text" at bounding box center [943, 238] width 63 height 31
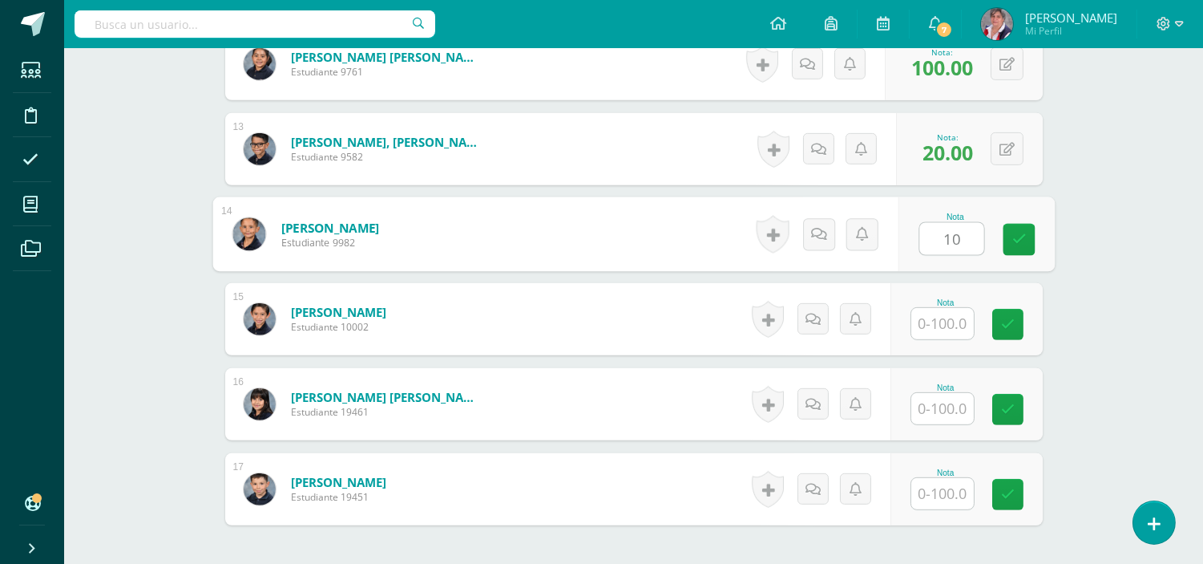
type input "100"
click at [1014, 235] on icon at bounding box center [1019, 240] width 14 height 14
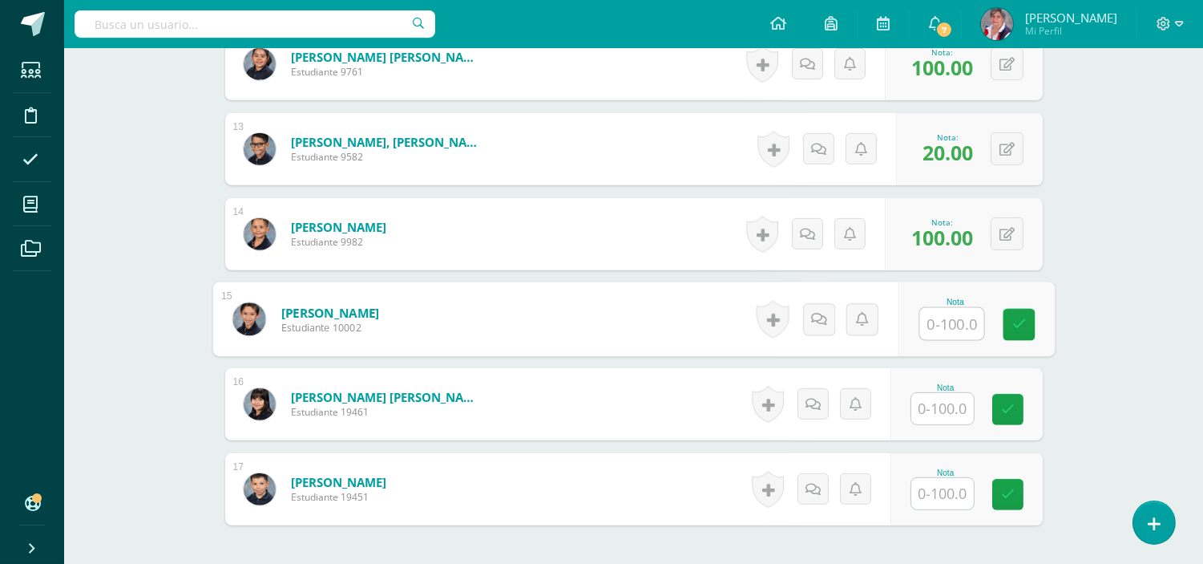
click at [950, 324] on input "text" at bounding box center [952, 324] width 64 height 32
type input "100"
click at [1029, 317] on link at bounding box center [1019, 325] width 32 height 32
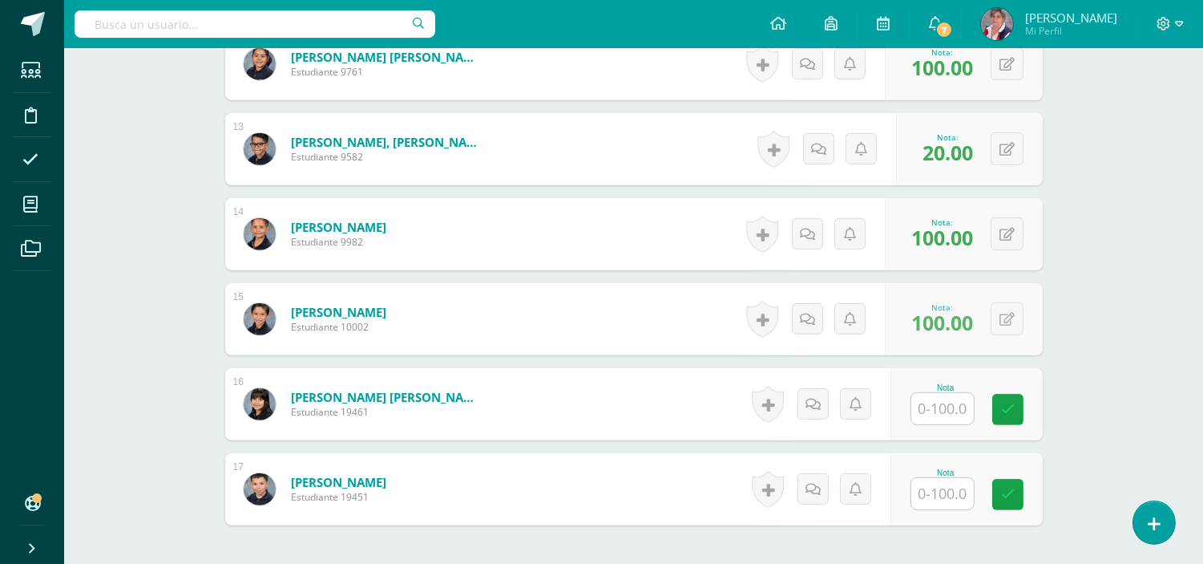
click at [935, 418] on input "text" at bounding box center [943, 408] width 63 height 31
type input "100"
click at [1013, 399] on link at bounding box center [1019, 410] width 32 height 32
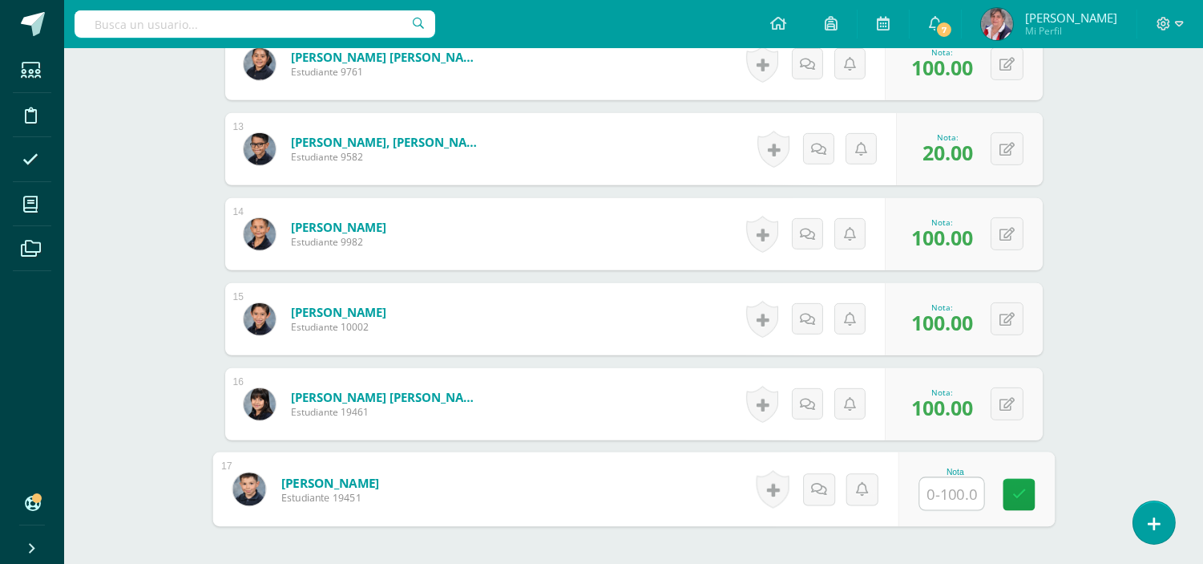
click at [959, 491] on input "text" at bounding box center [952, 494] width 64 height 32
type input "100"
click at [1020, 499] on icon at bounding box center [1019, 494] width 14 height 14
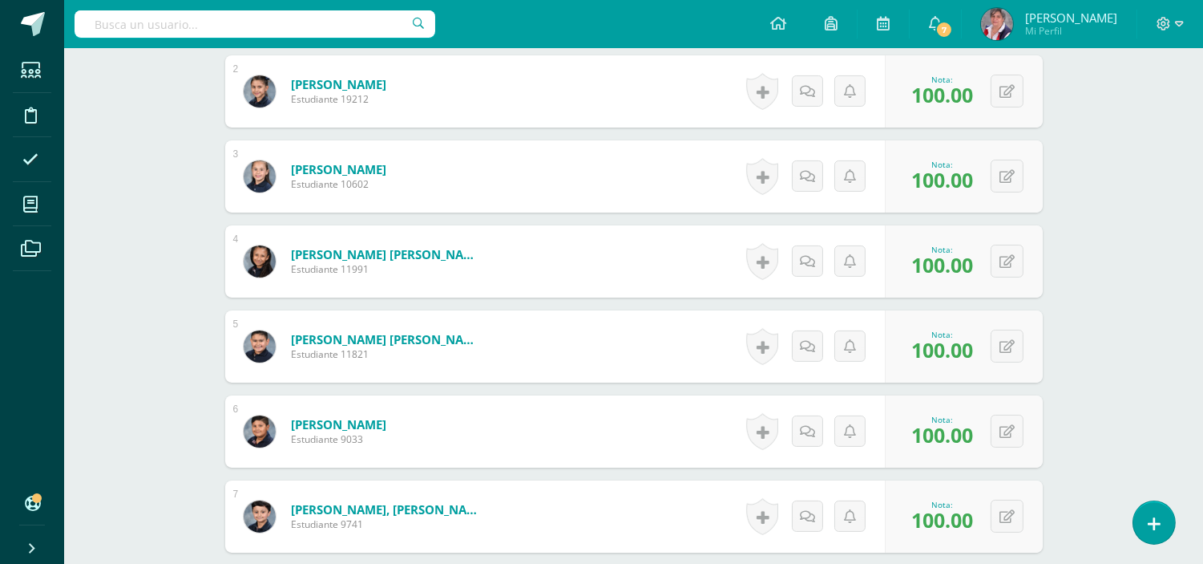
scroll to position [0, 0]
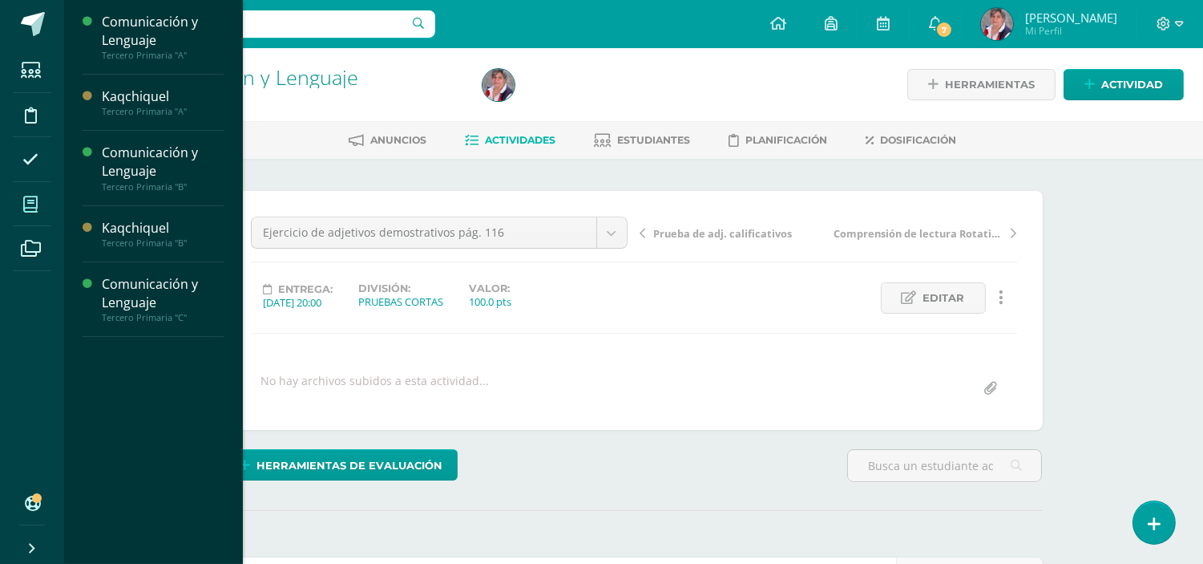
click at [33, 199] on icon at bounding box center [30, 204] width 14 height 16
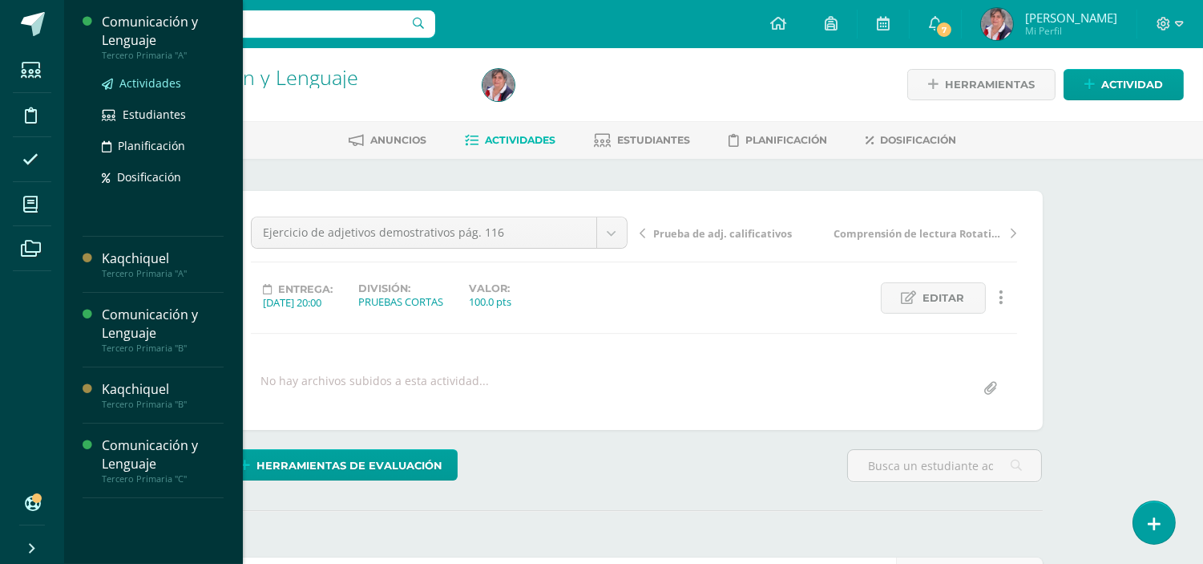
click at [148, 86] on span "Actividades" at bounding box center [150, 82] width 62 height 15
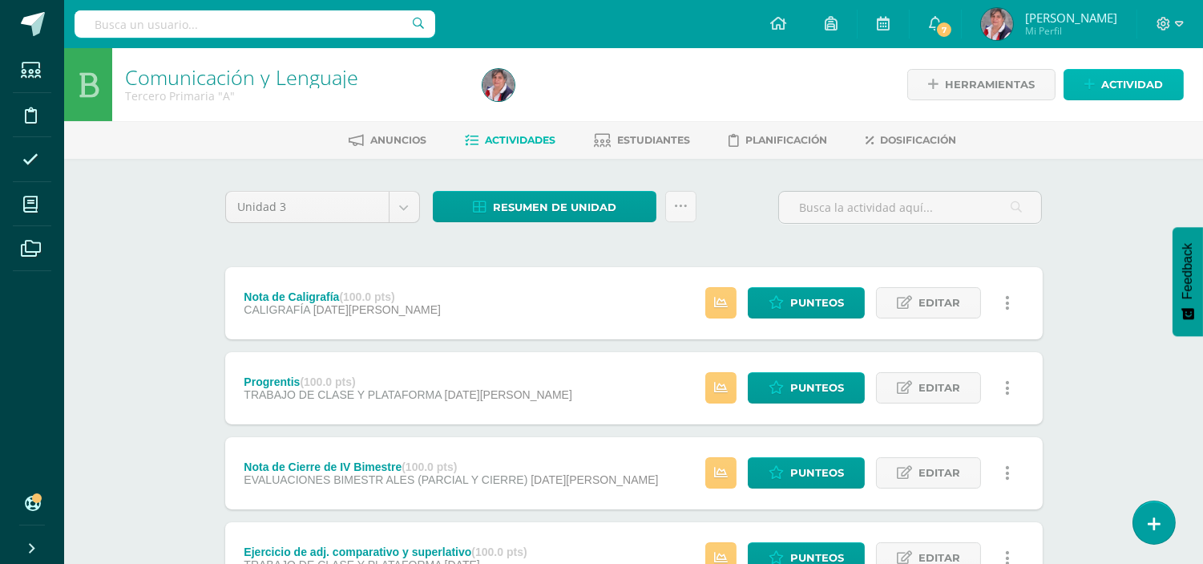
click at [1135, 82] on span "Actividad" at bounding box center [1133, 85] width 62 height 30
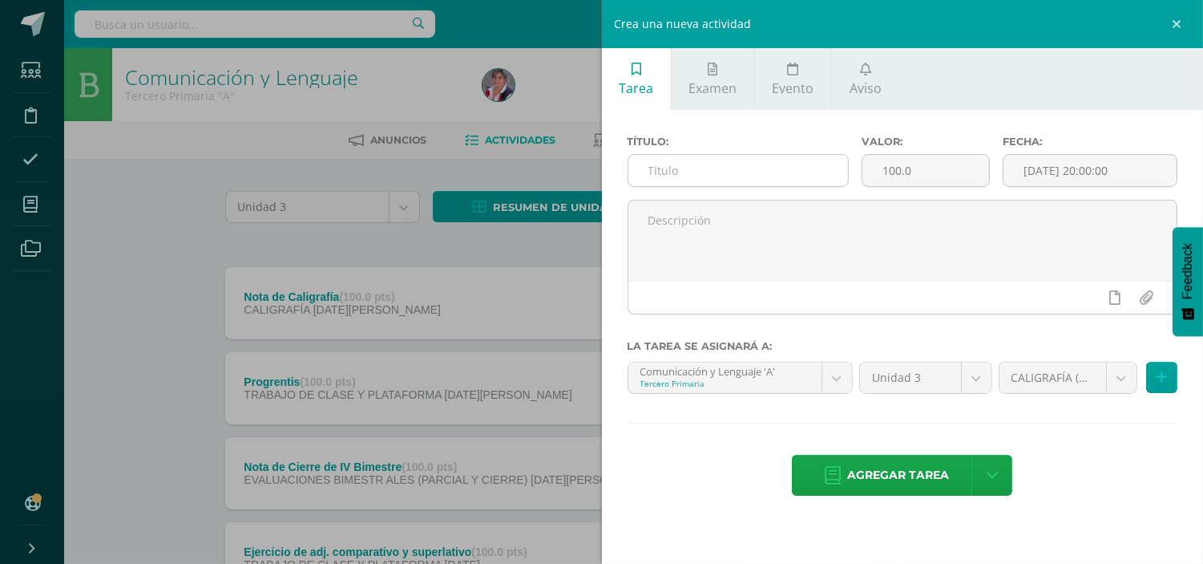
click at [724, 178] on input "text" at bounding box center [739, 170] width 220 height 31
paste input "Ejercicio de adjetivos demostrativos pág. 116"
type input "Ejercicio de adjetivos demostrativos pág. 116"
click at [1022, 162] on input "[DATE] 20:00:00" at bounding box center [1090, 170] width 173 height 31
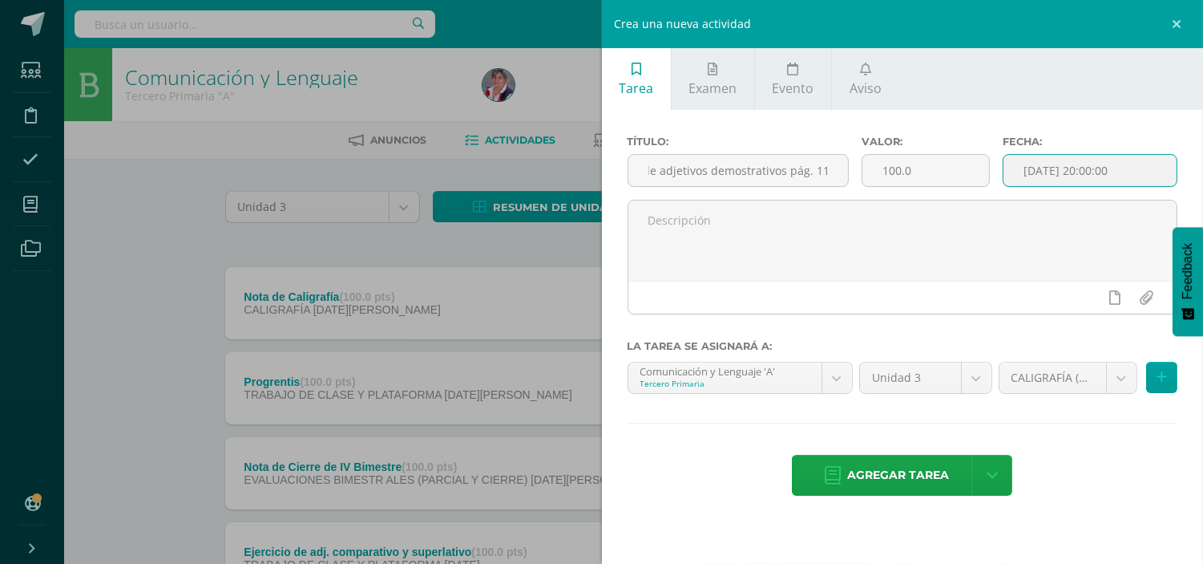
scroll to position [0, 0]
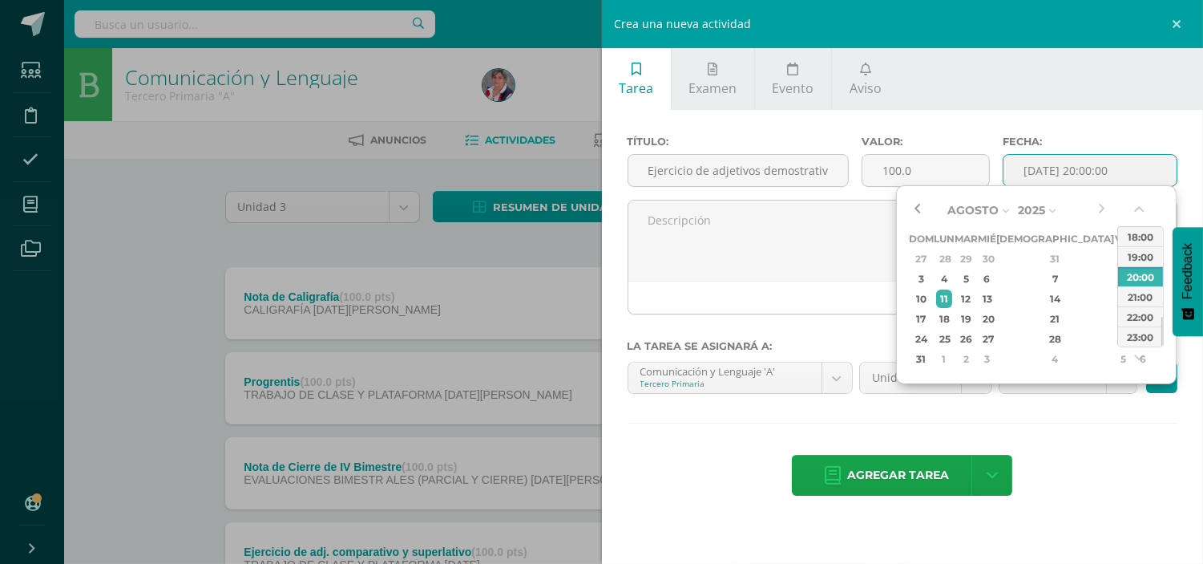
click at [915, 213] on button "button" at bounding box center [917, 210] width 16 height 24
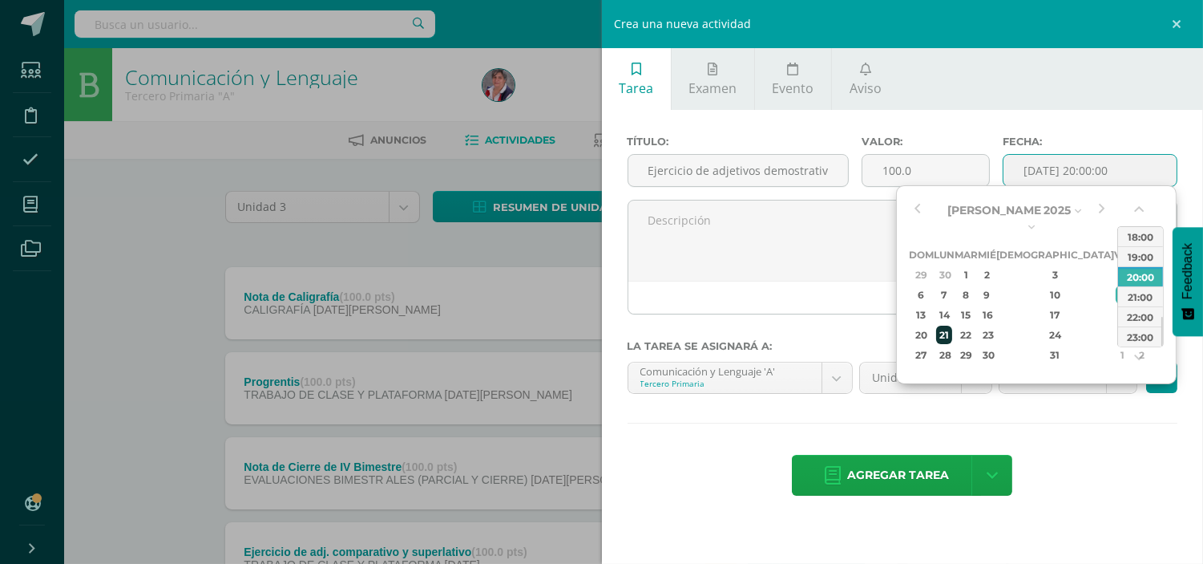
click at [953, 326] on div "21" at bounding box center [944, 335] width 17 height 18
type input "2025-07-21 20:00"
click at [1078, 436] on div "Título: Ejercicio de adjetivos demostrativos pág. 116 Valor: 100.0 Fecha: 2025-…" at bounding box center [903, 317] width 602 height 415
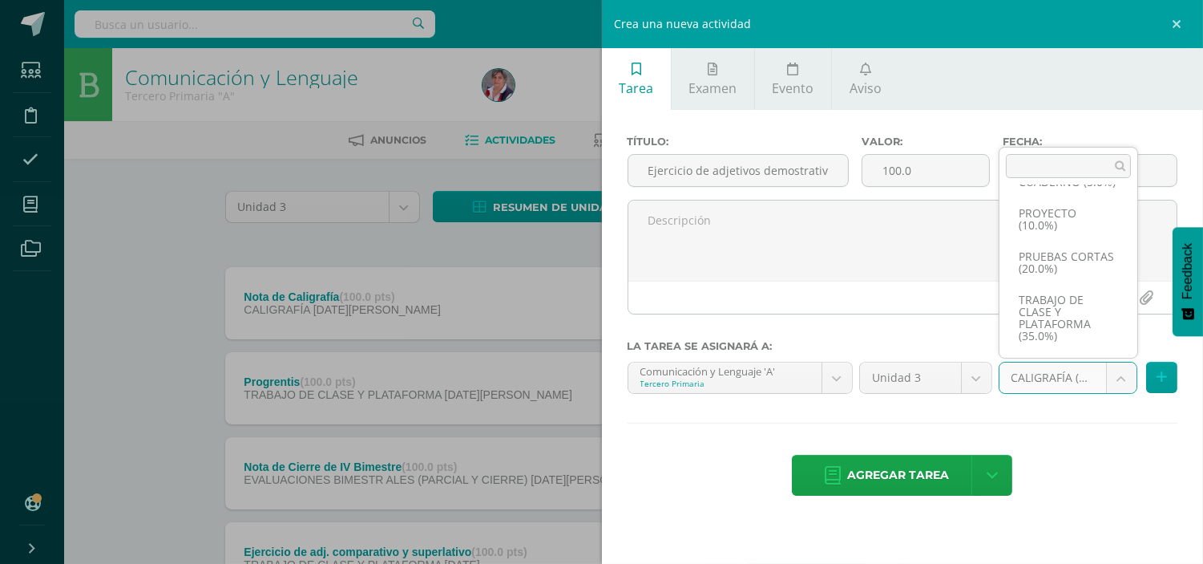
scroll to position [153, 0]
select select "227345"
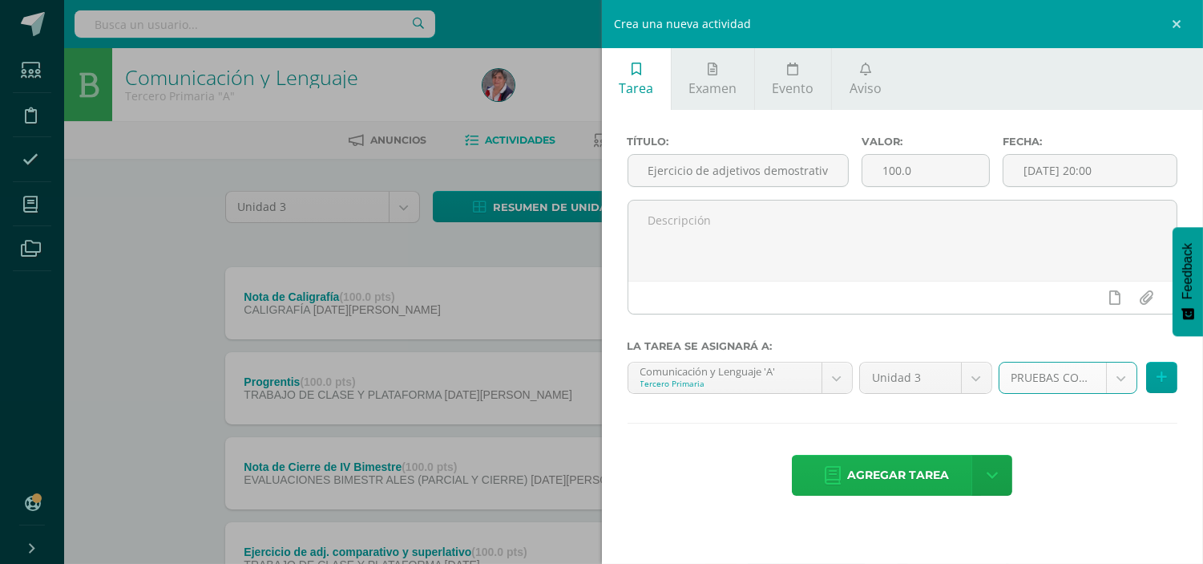
click at [895, 471] on span "Agregar tarea" at bounding box center [898, 474] width 102 height 39
